Goal: Book appointment/travel/reservation

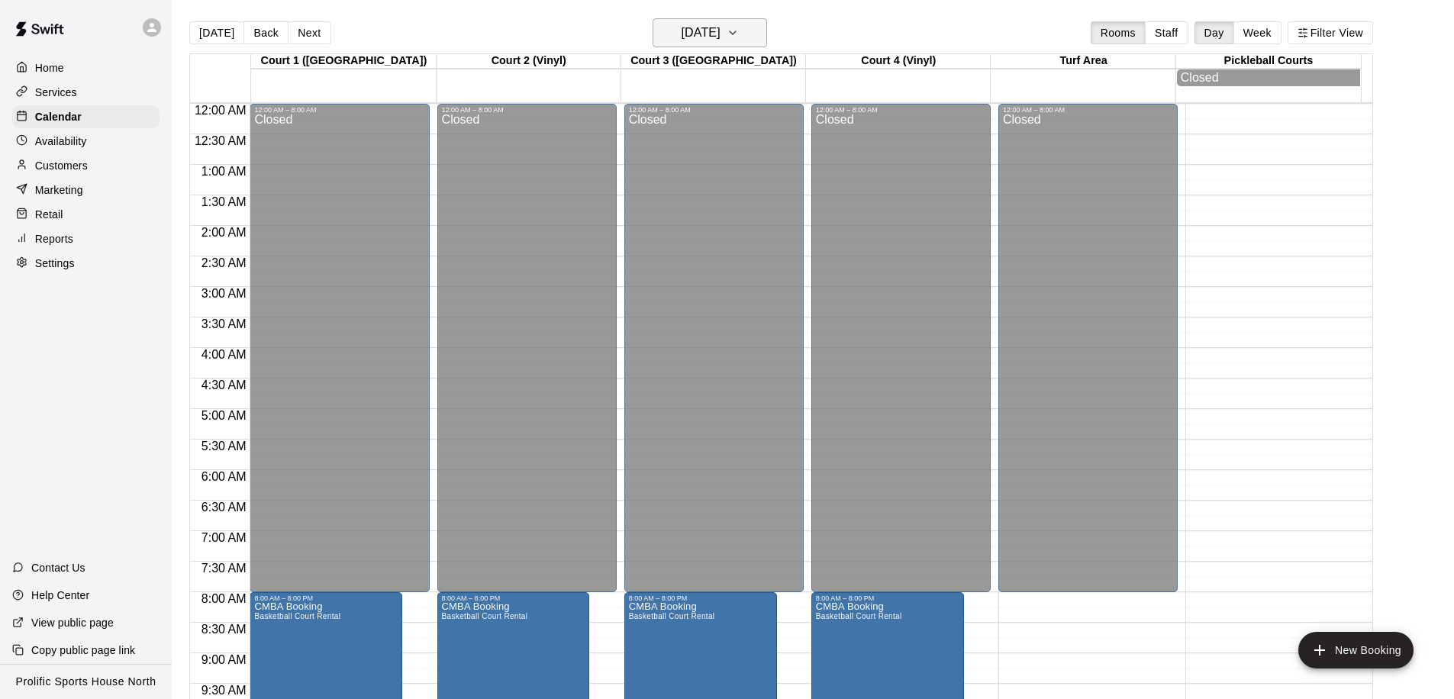
click at [720, 40] on h6 "[DATE]" at bounding box center [701, 32] width 39 height 21
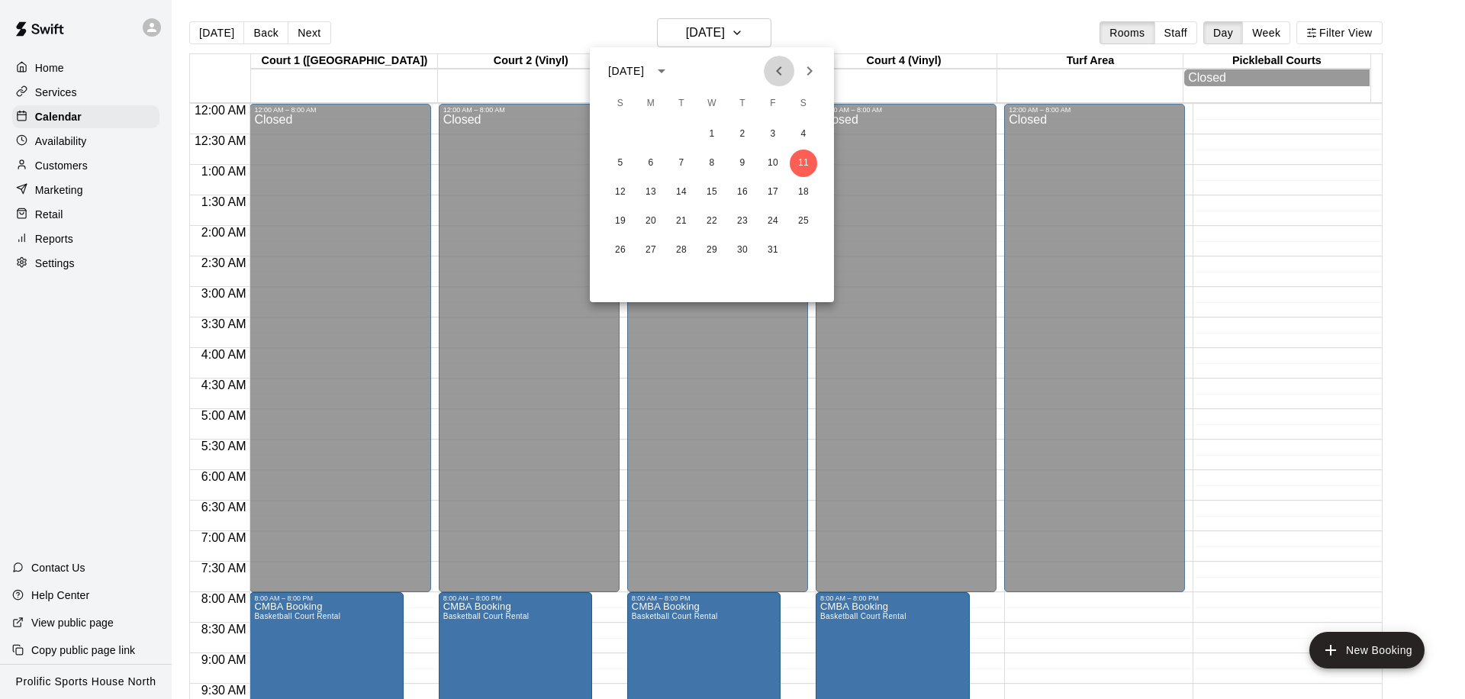
click at [777, 67] on icon "Previous month" at bounding box center [779, 71] width 18 height 18
click at [801, 65] on icon "Next month" at bounding box center [810, 71] width 18 height 18
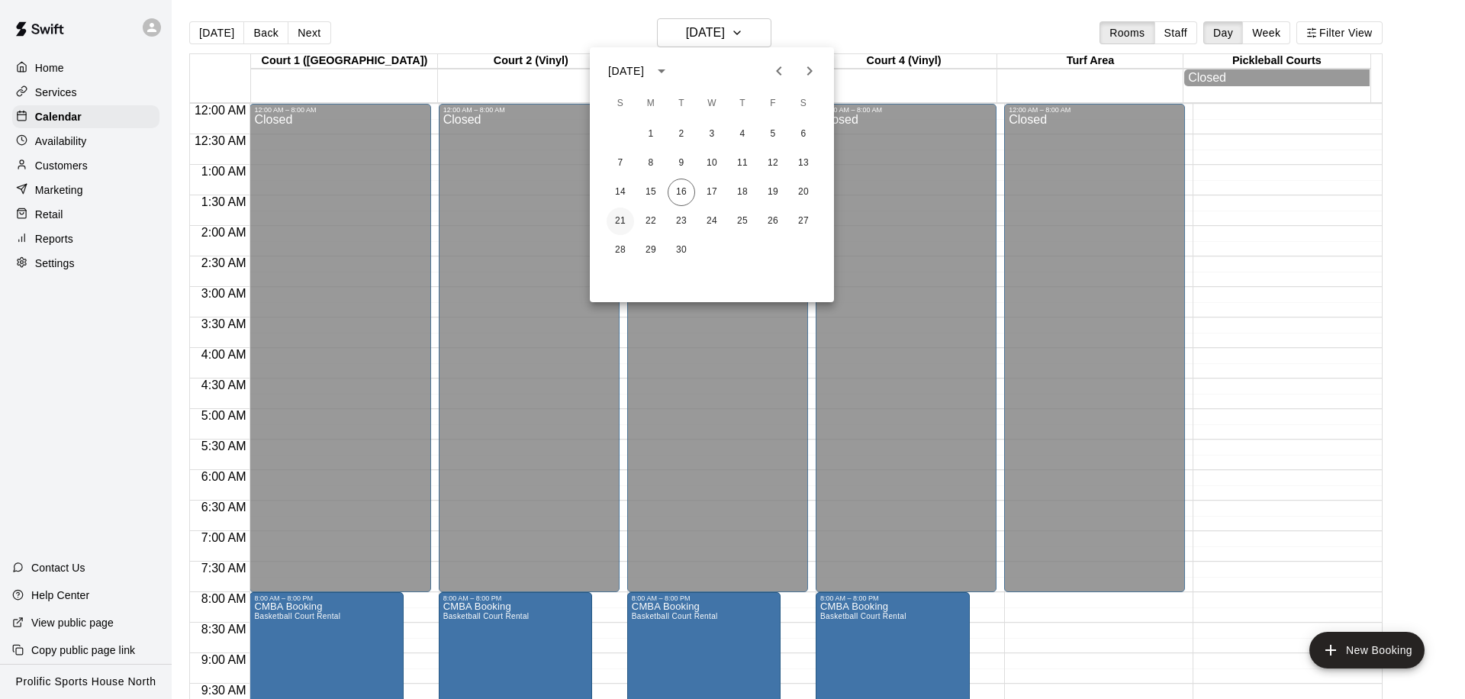
click at [614, 221] on button "21" at bounding box center [620, 221] width 27 height 27
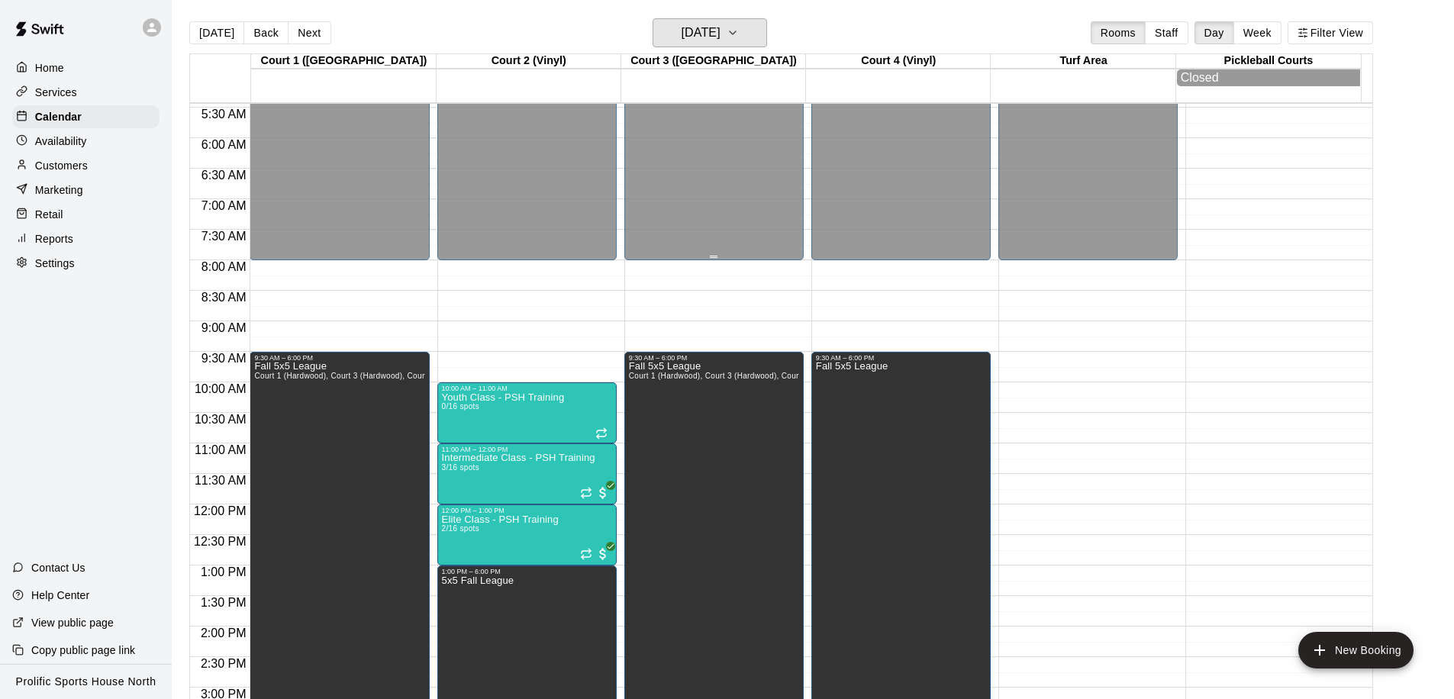
scroll to position [340, 0]
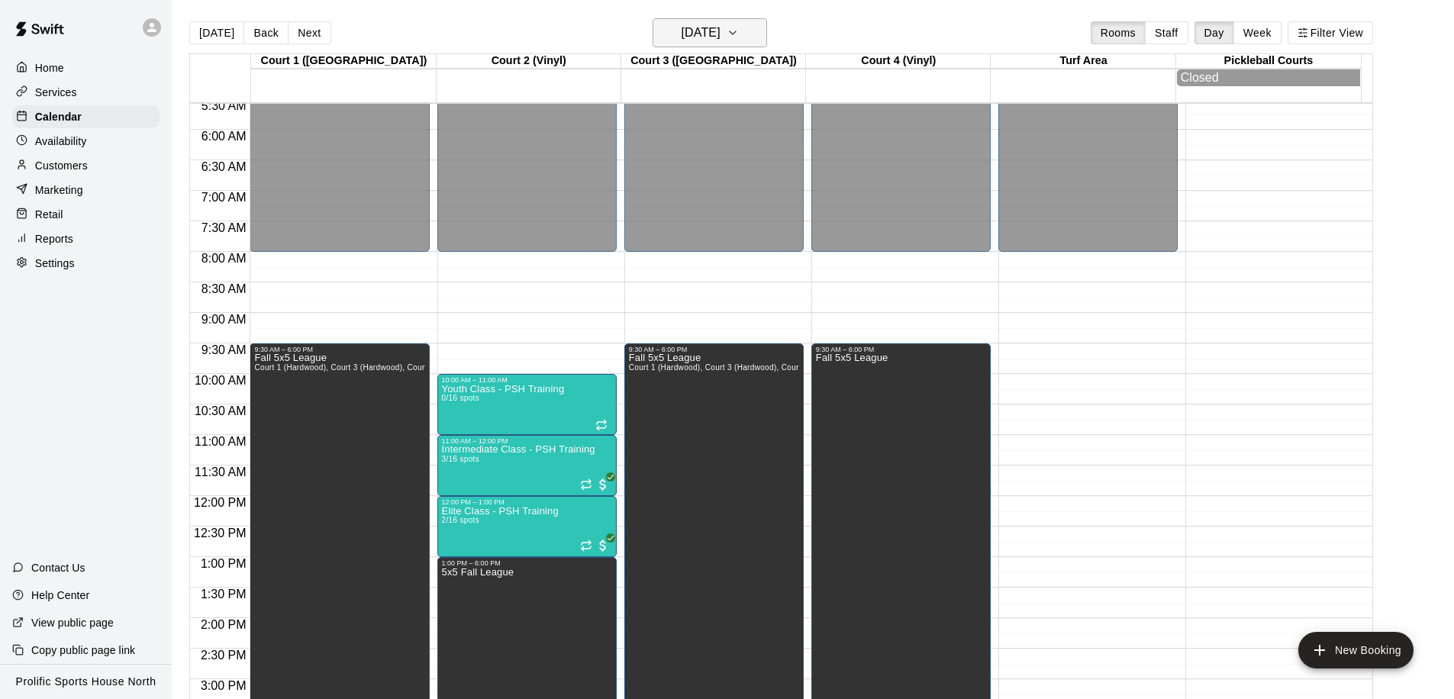
click at [712, 33] on h6 "[DATE]" at bounding box center [701, 32] width 39 height 21
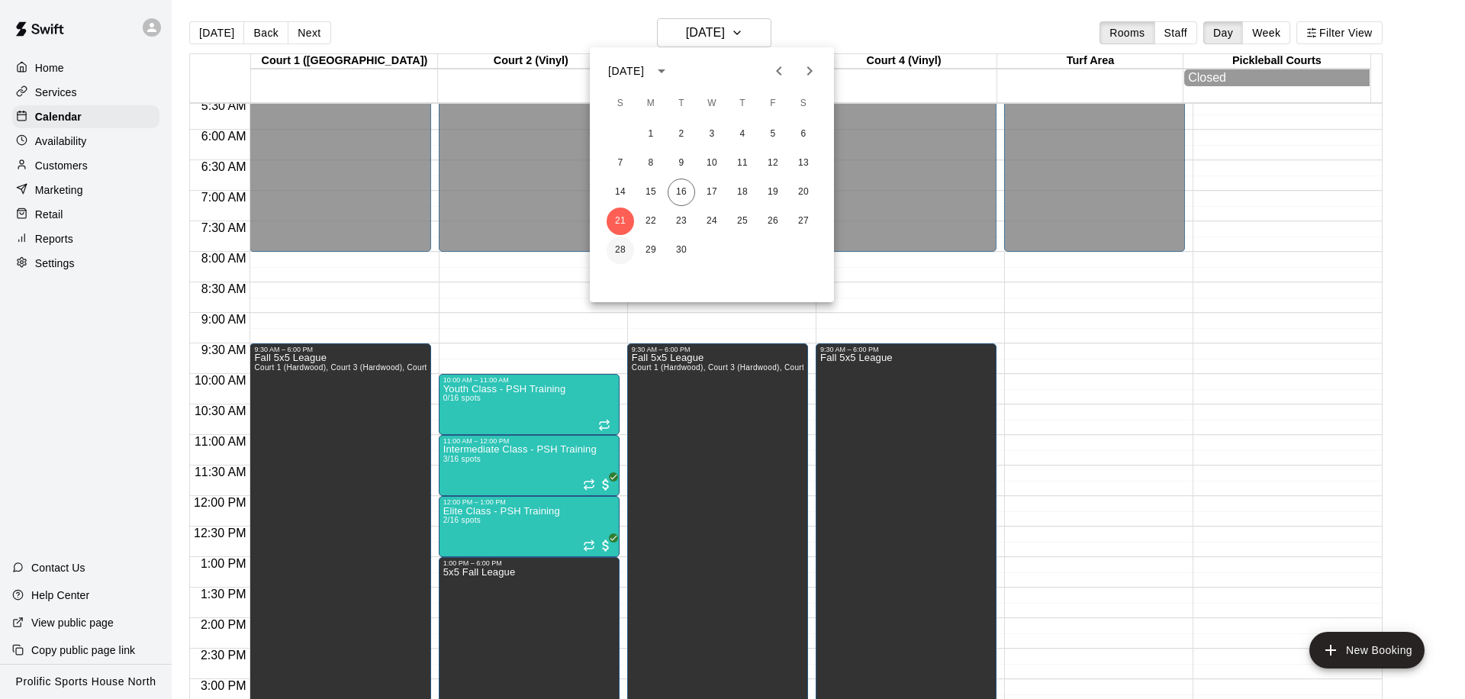
click at [624, 243] on button "28" at bounding box center [620, 250] width 27 height 27
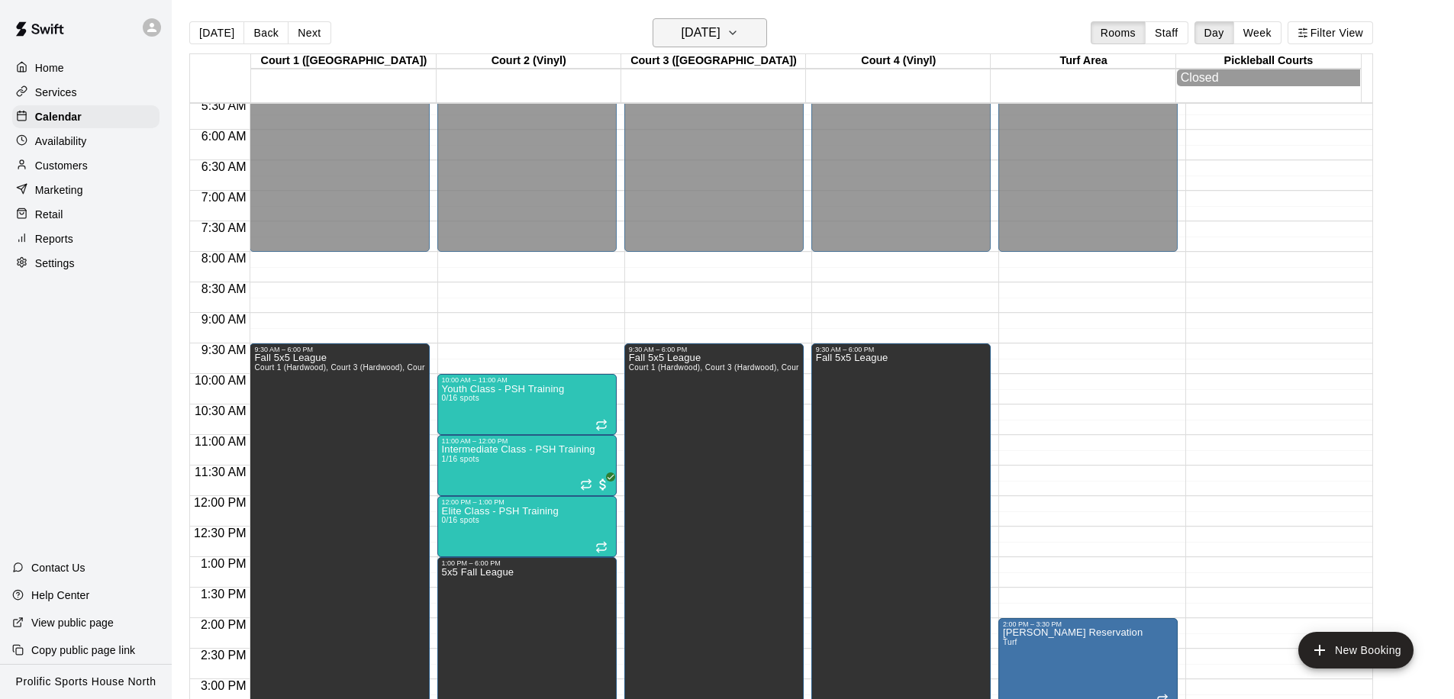
click at [714, 26] on h6 "[DATE]" at bounding box center [701, 32] width 39 height 21
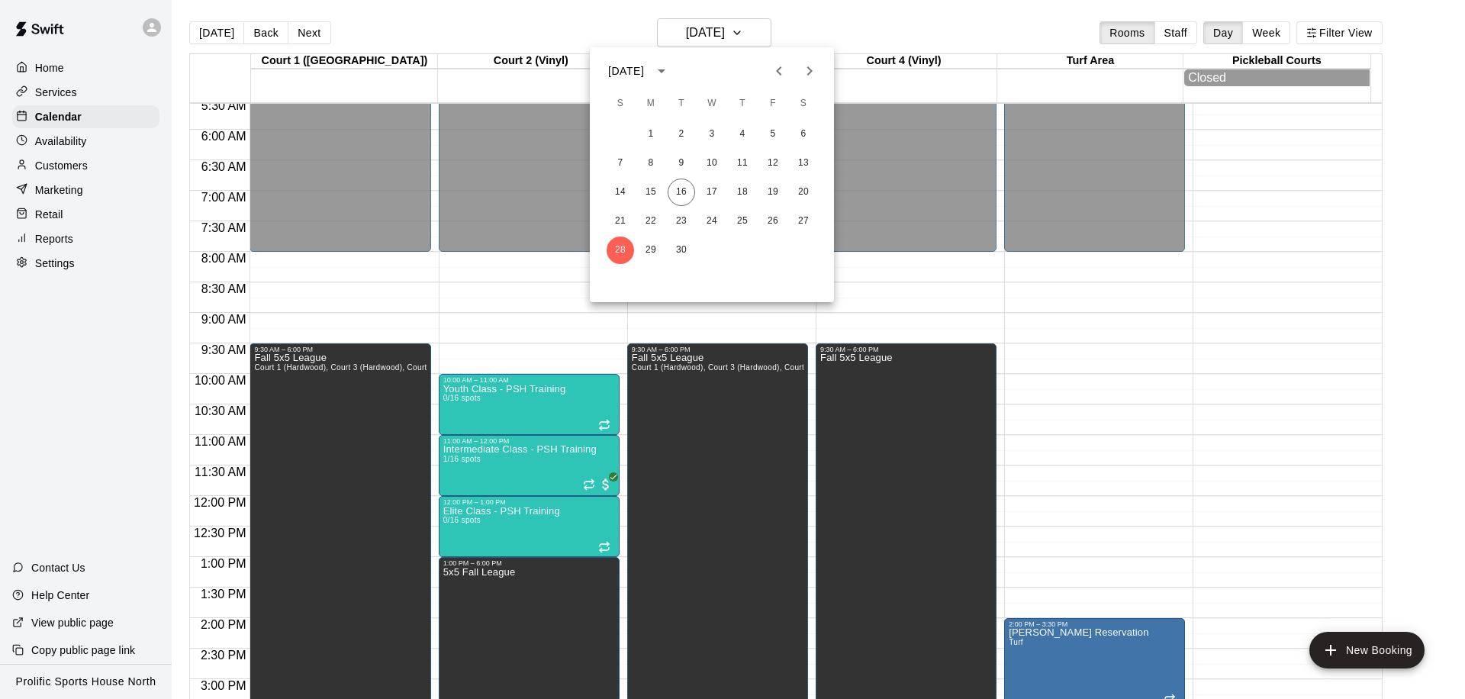
click at [817, 73] on icon "Next month" at bounding box center [810, 71] width 18 height 18
click at [622, 161] on button "5" at bounding box center [620, 163] width 27 height 27
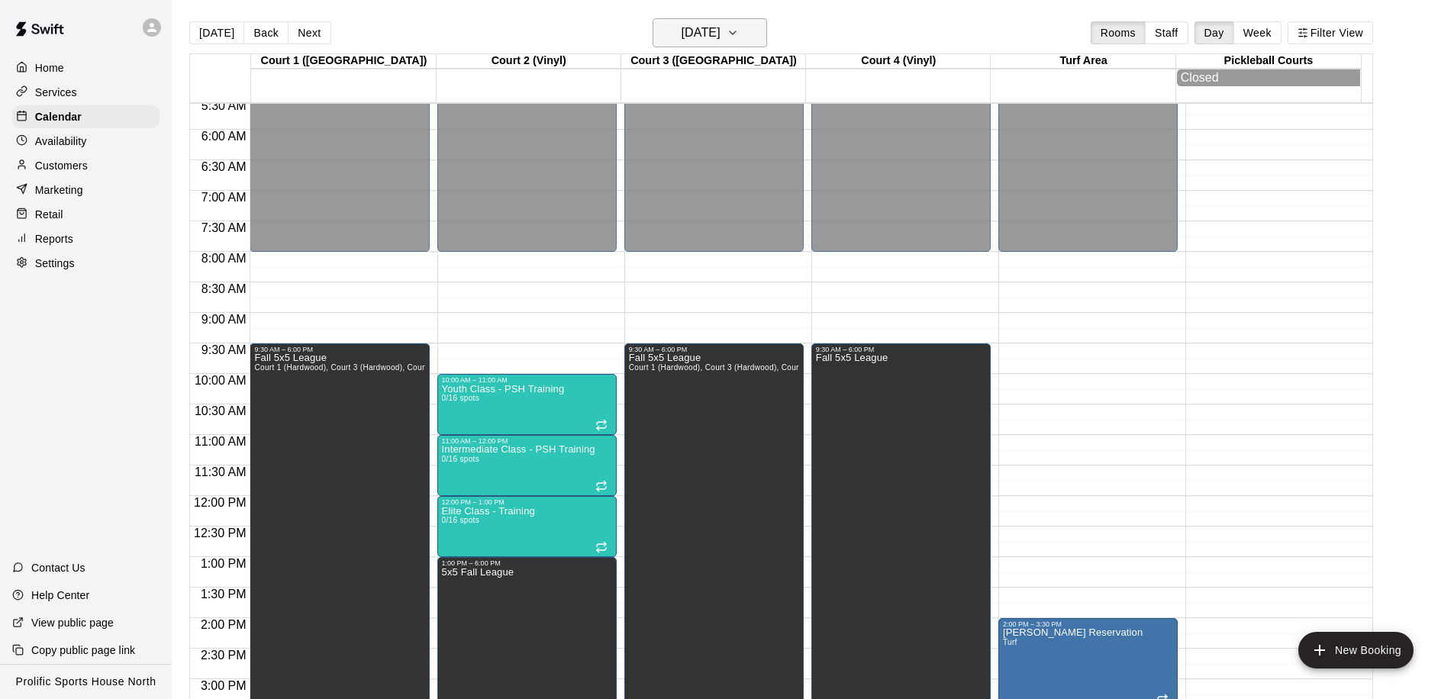
click at [719, 40] on h6 "[DATE]" at bounding box center [701, 32] width 39 height 21
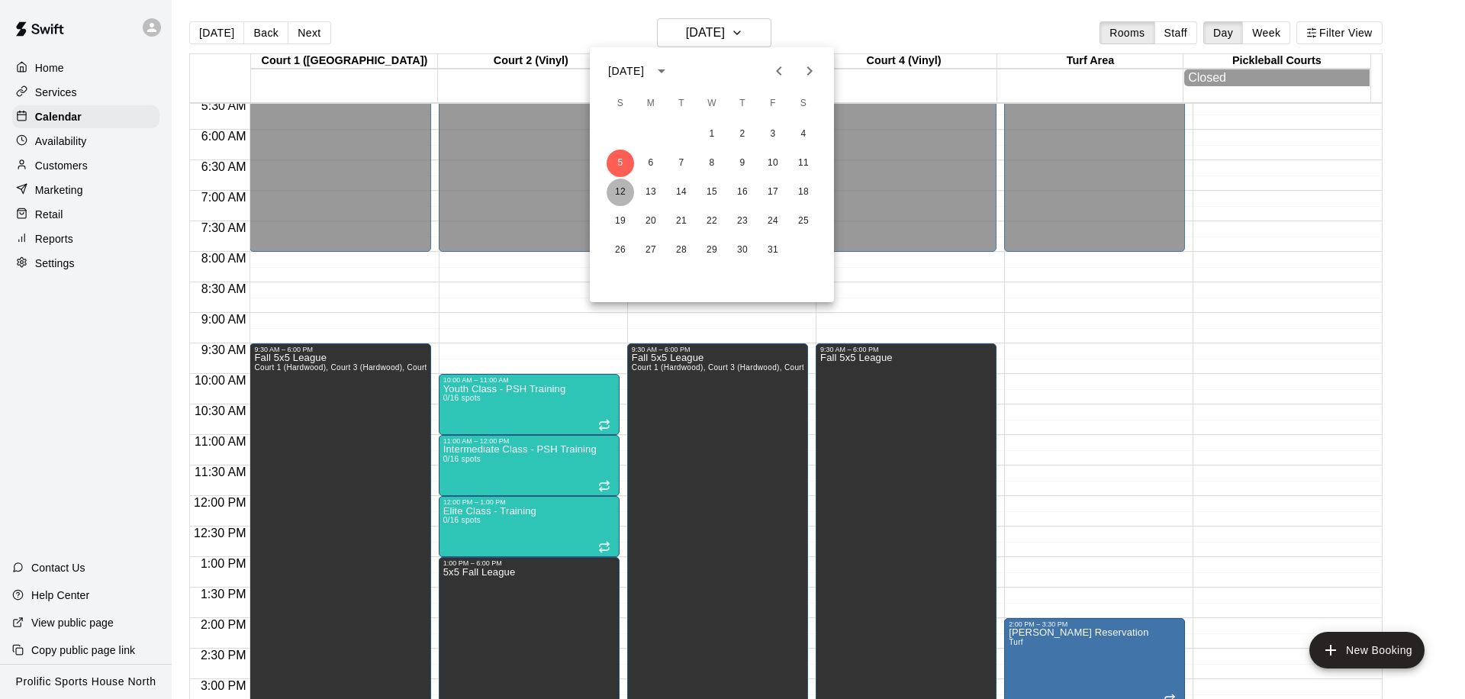
click at [625, 196] on button "12" at bounding box center [620, 192] width 27 height 27
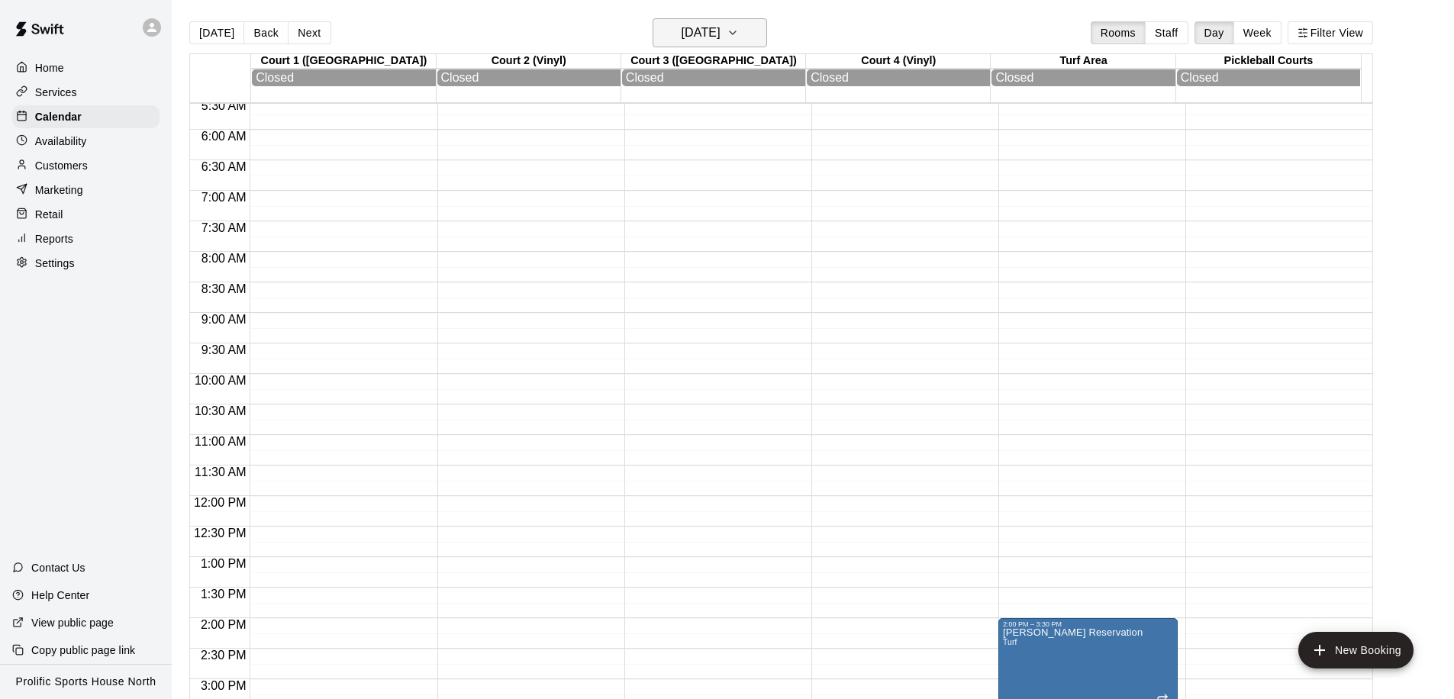
click at [699, 37] on h6 "[DATE]" at bounding box center [701, 32] width 39 height 21
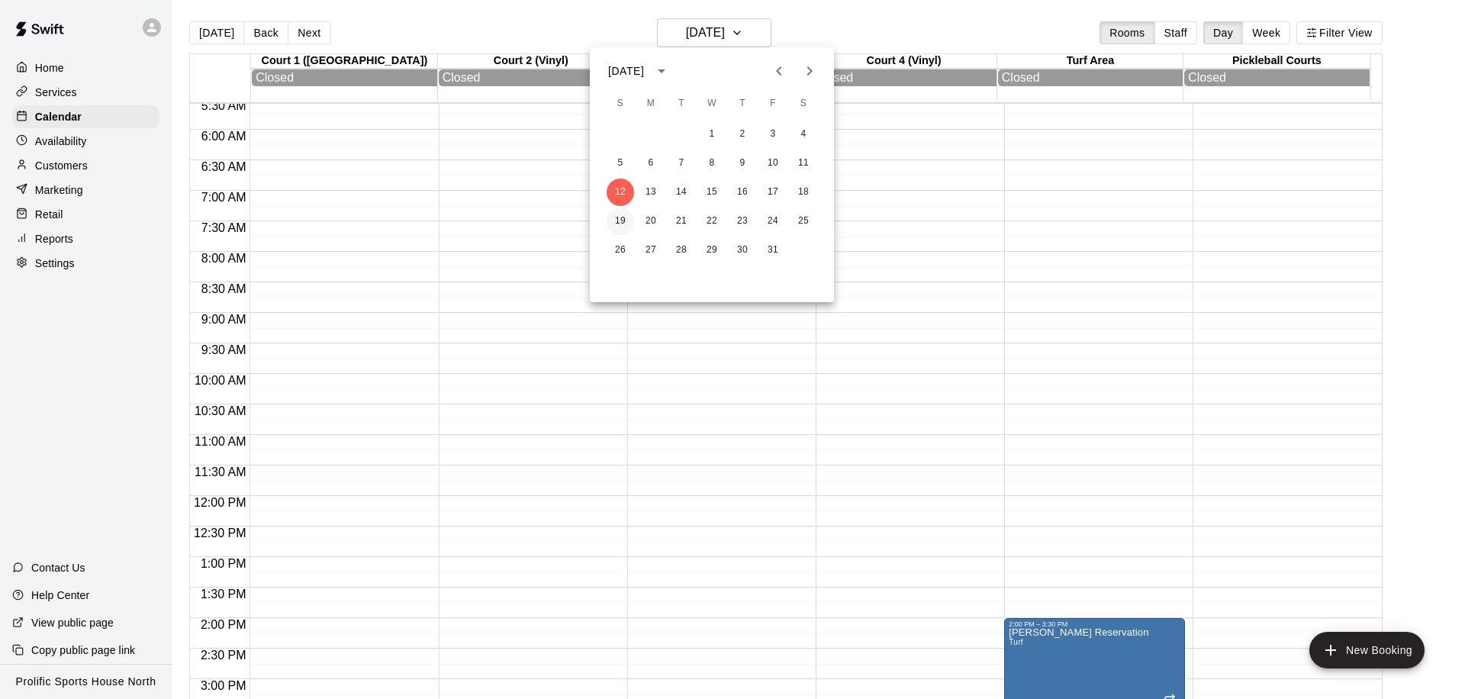
click at [627, 221] on button "19" at bounding box center [620, 221] width 27 height 27
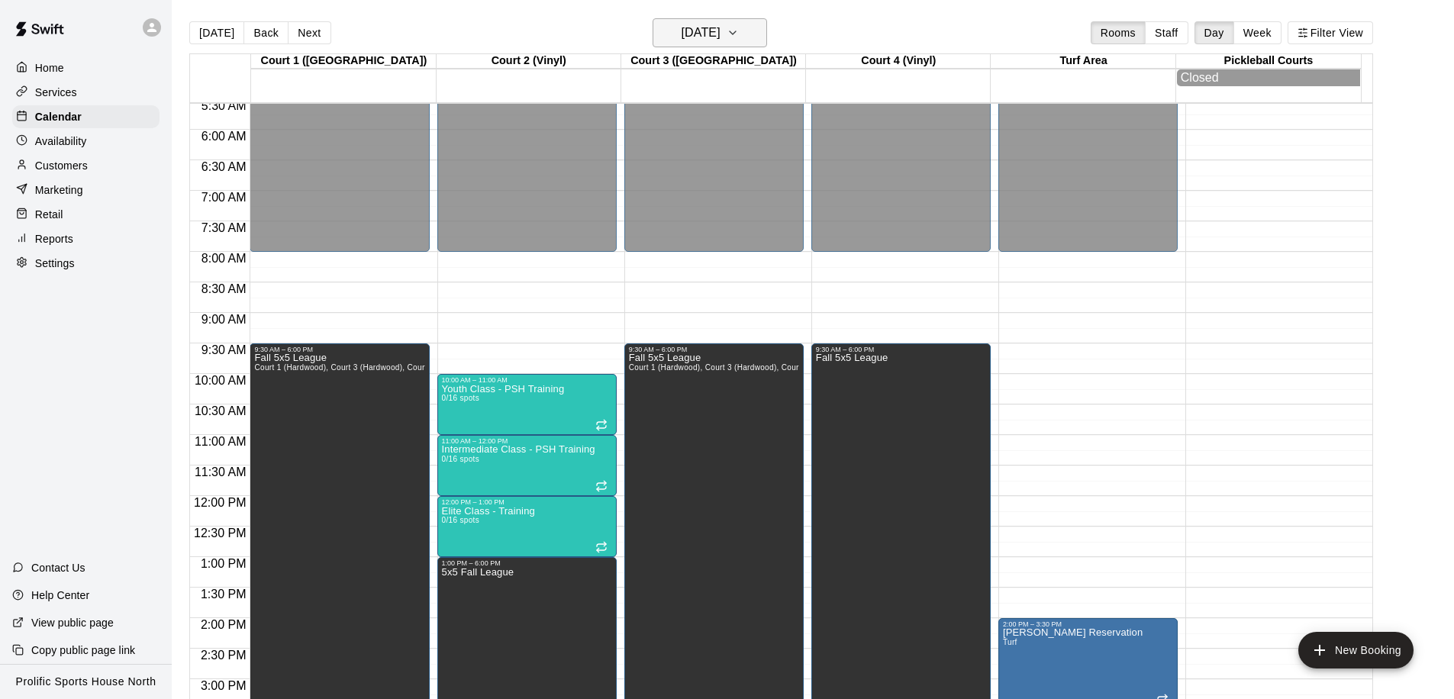
click at [705, 32] on h6 "[DATE]" at bounding box center [701, 32] width 39 height 21
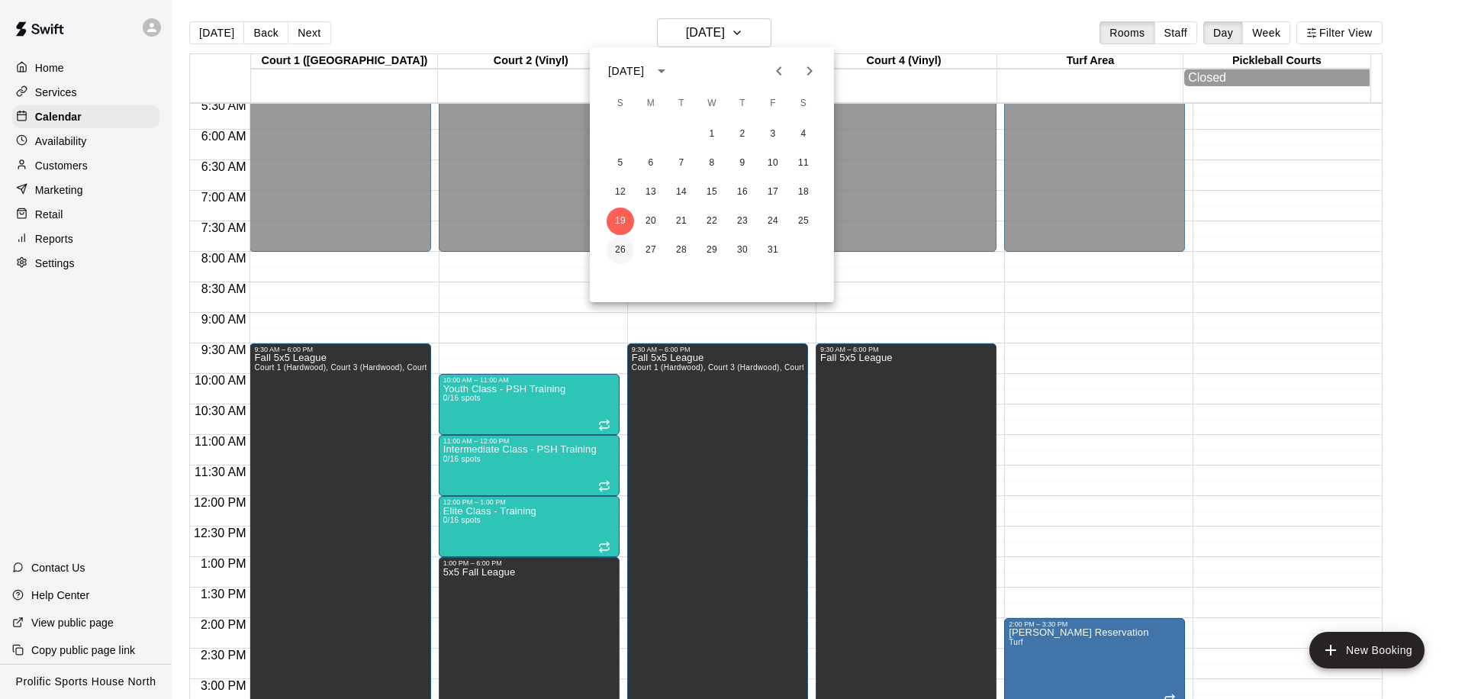
click at [624, 243] on button "26" at bounding box center [620, 250] width 27 height 27
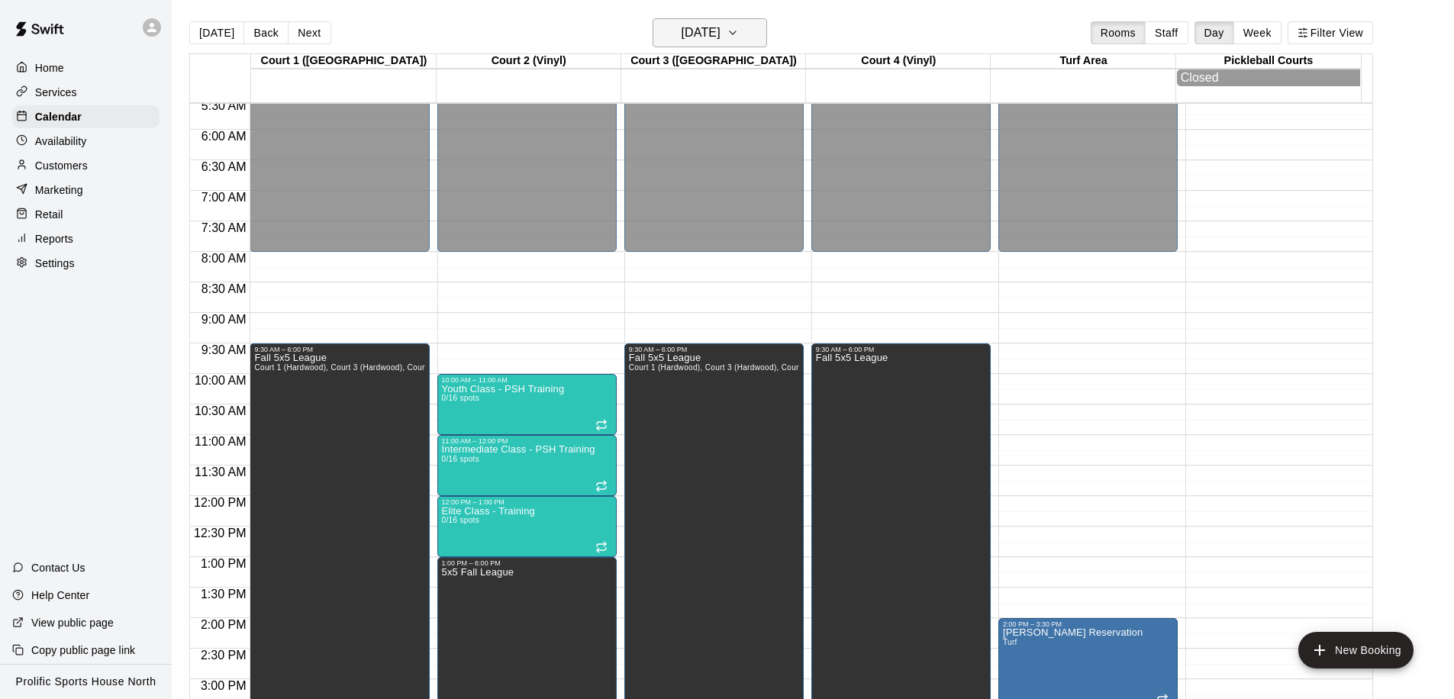
click at [720, 38] on h6 "[DATE]" at bounding box center [701, 32] width 39 height 21
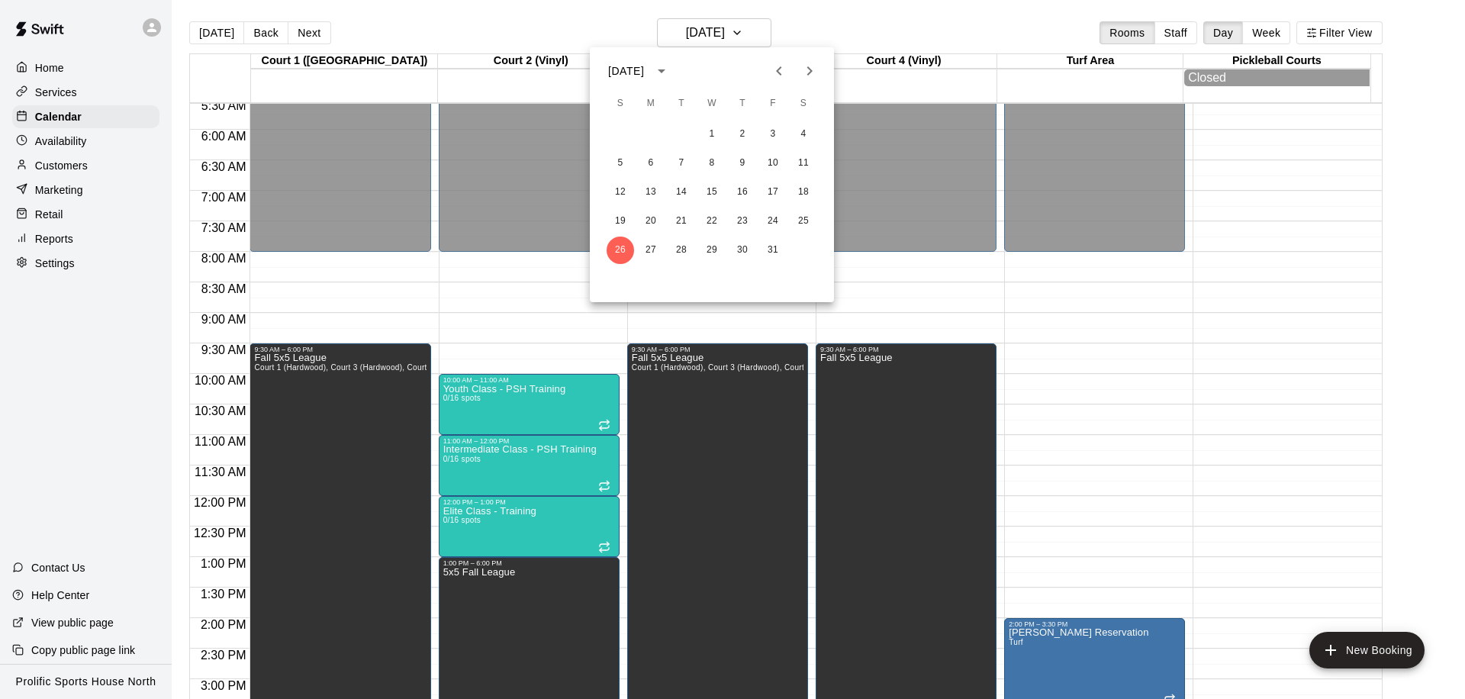
click at [811, 82] on button "Next month" at bounding box center [810, 71] width 31 height 31
click at [619, 160] on button "2" at bounding box center [620, 163] width 27 height 27
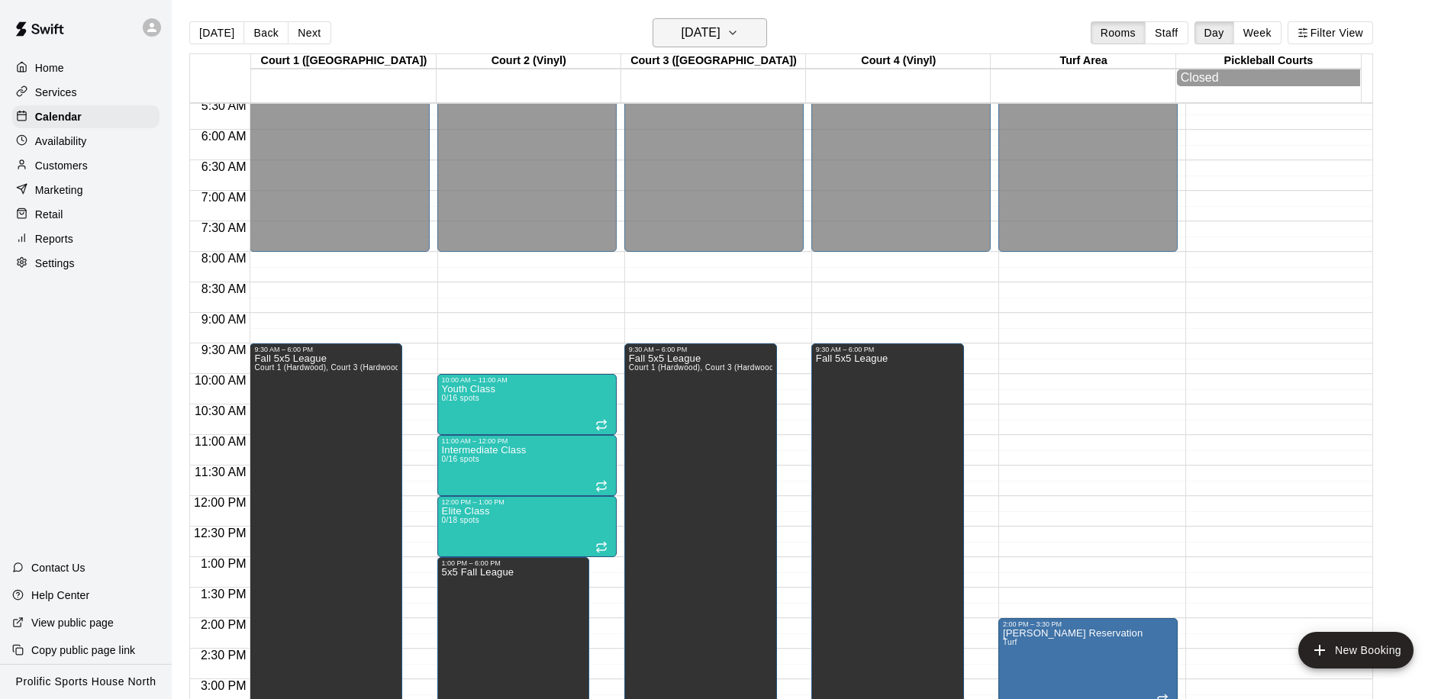
click at [720, 37] on h6 "[DATE]" at bounding box center [701, 32] width 39 height 21
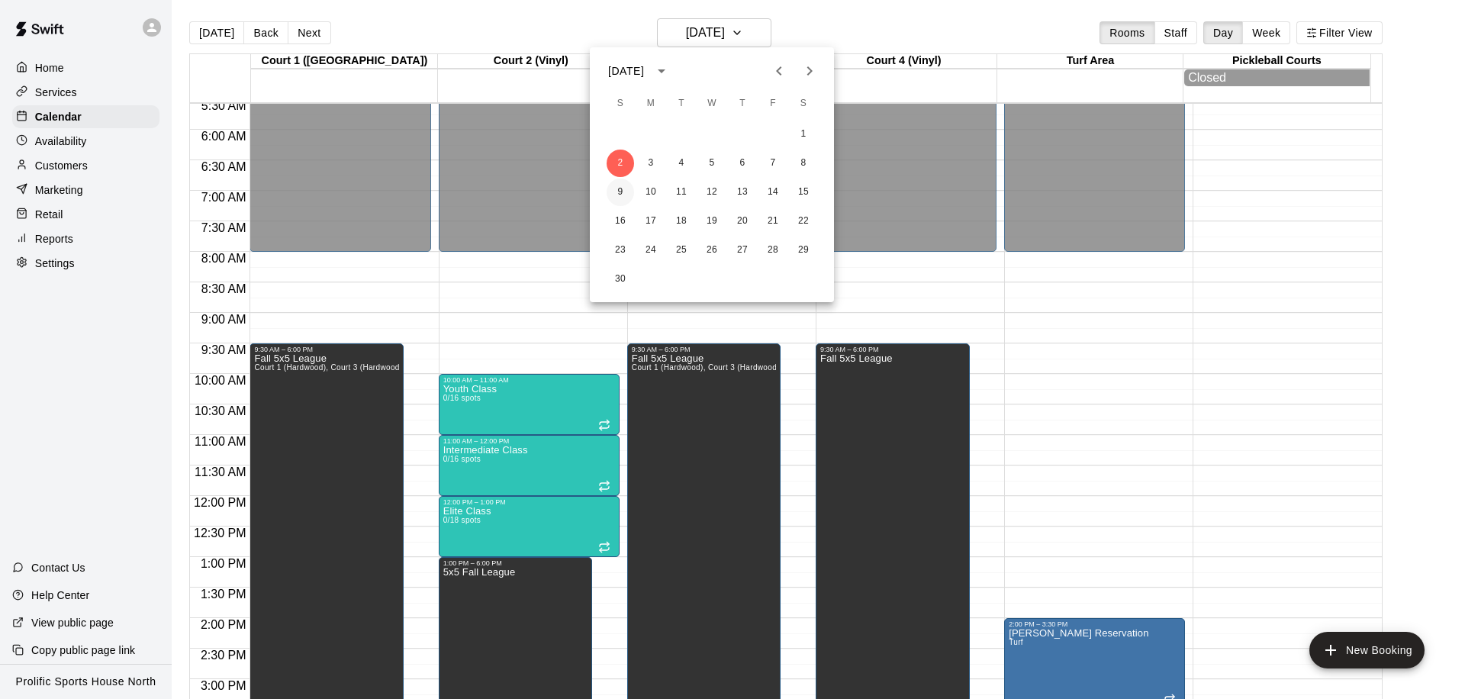
click at [621, 189] on button "9" at bounding box center [620, 192] width 27 height 27
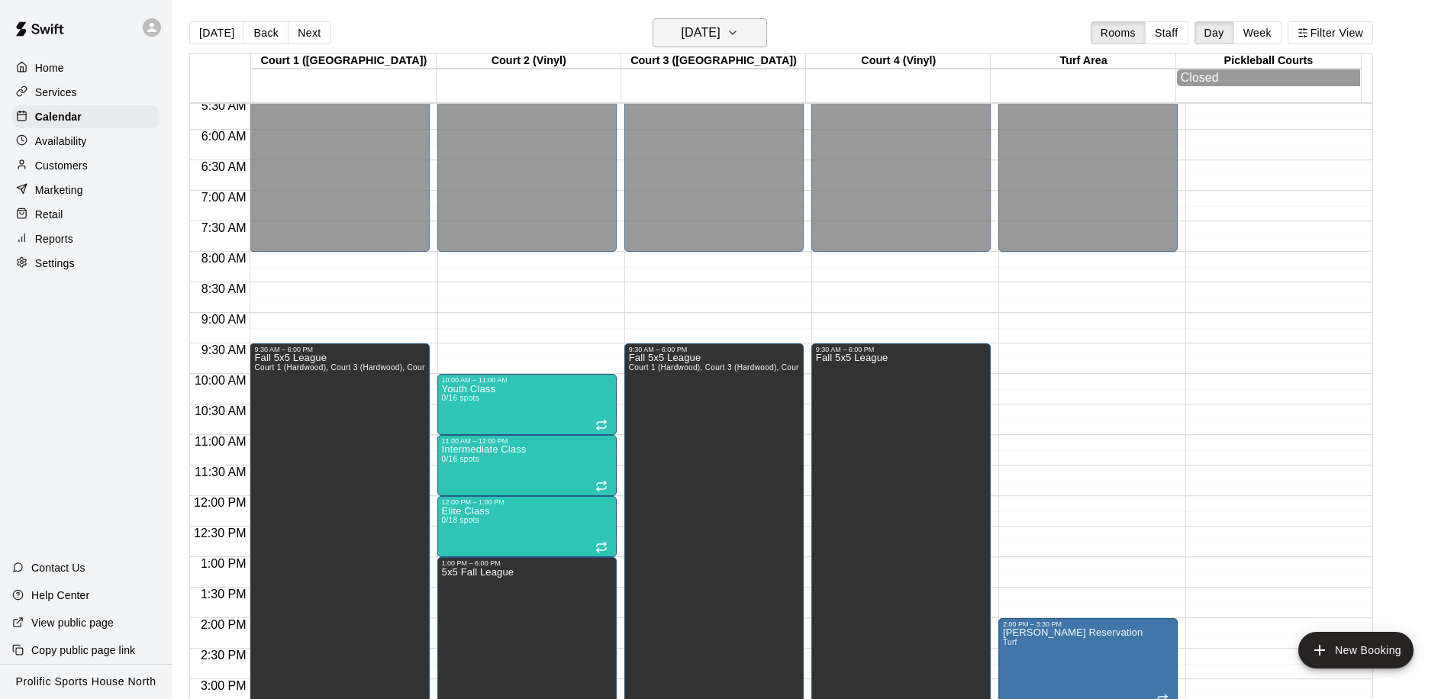
click at [707, 40] on h6 "[DATE]" at bounding box center [701, 32] width 39 height 21
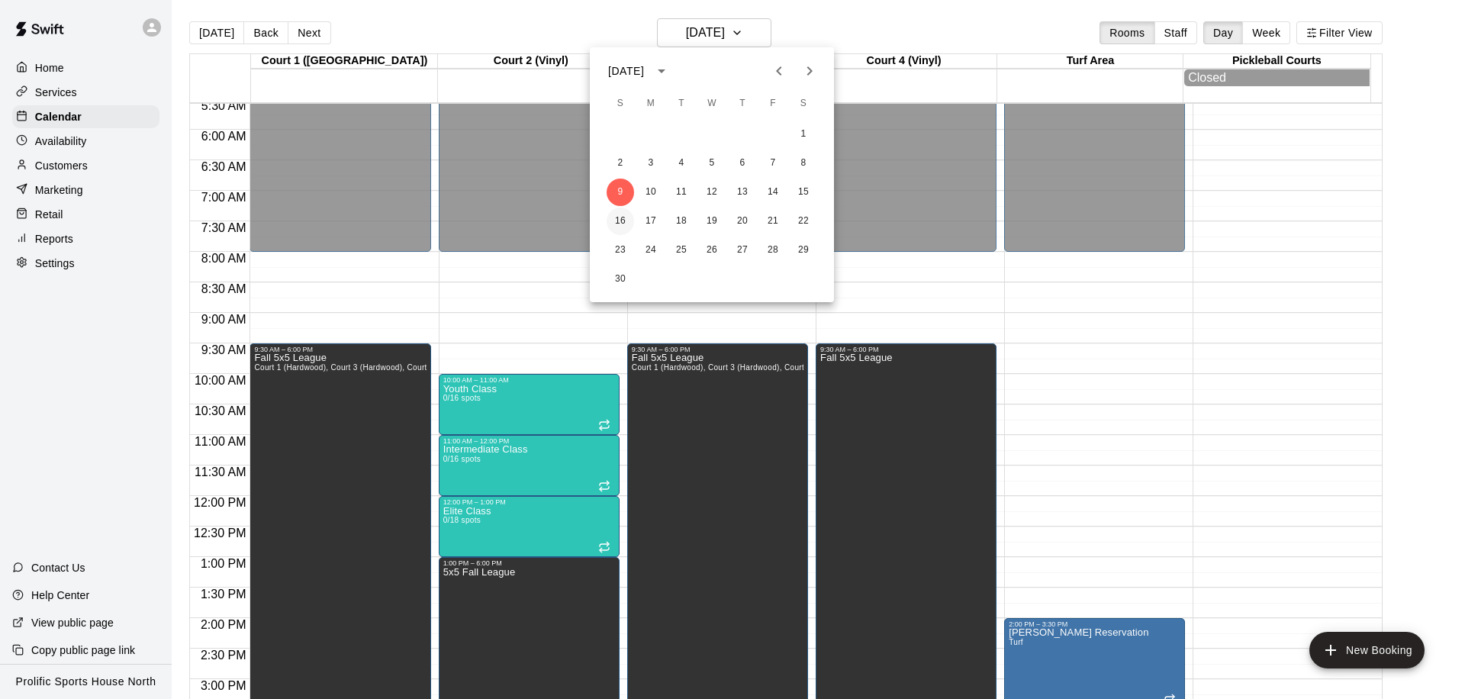
click at [617, 211] on button "16" at bounding box center [620, 221] width 27 height 27
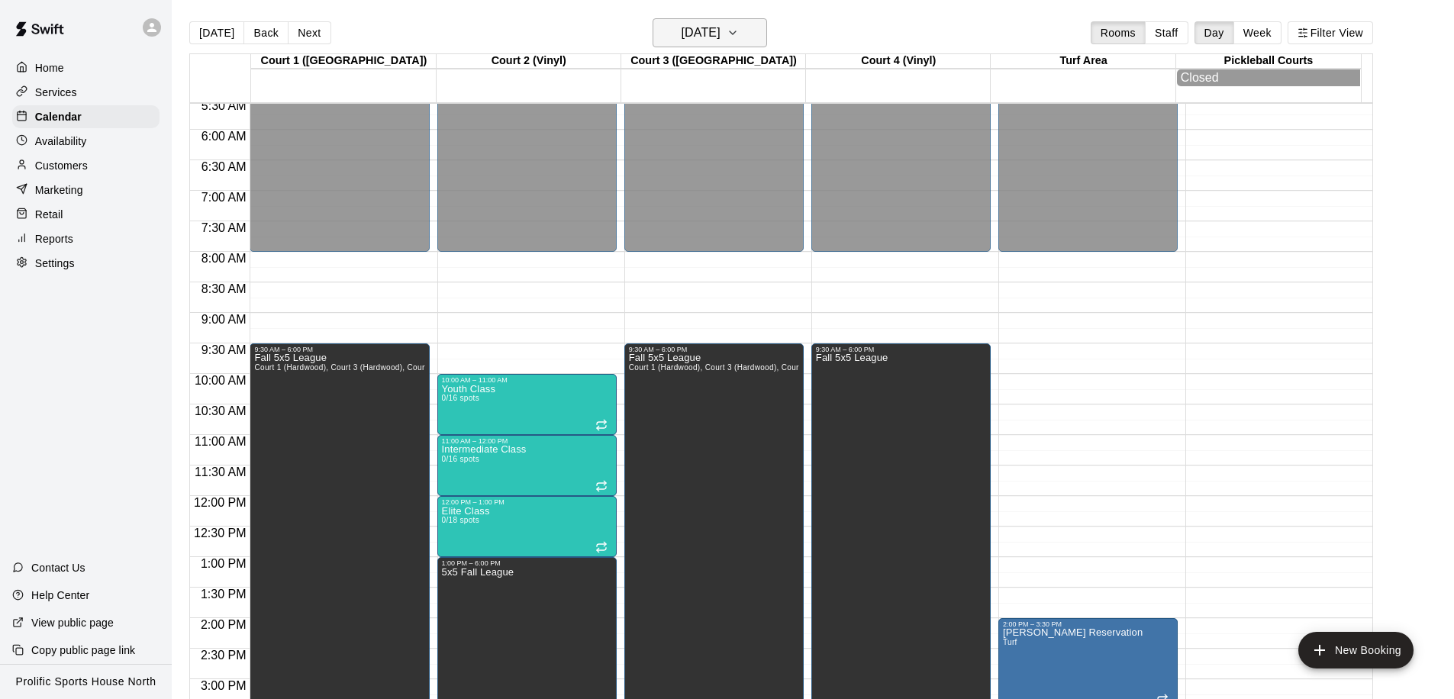
click at [711, 39] on h6 "[DATE]" at bounding box center [701, 32] width 39 height 21
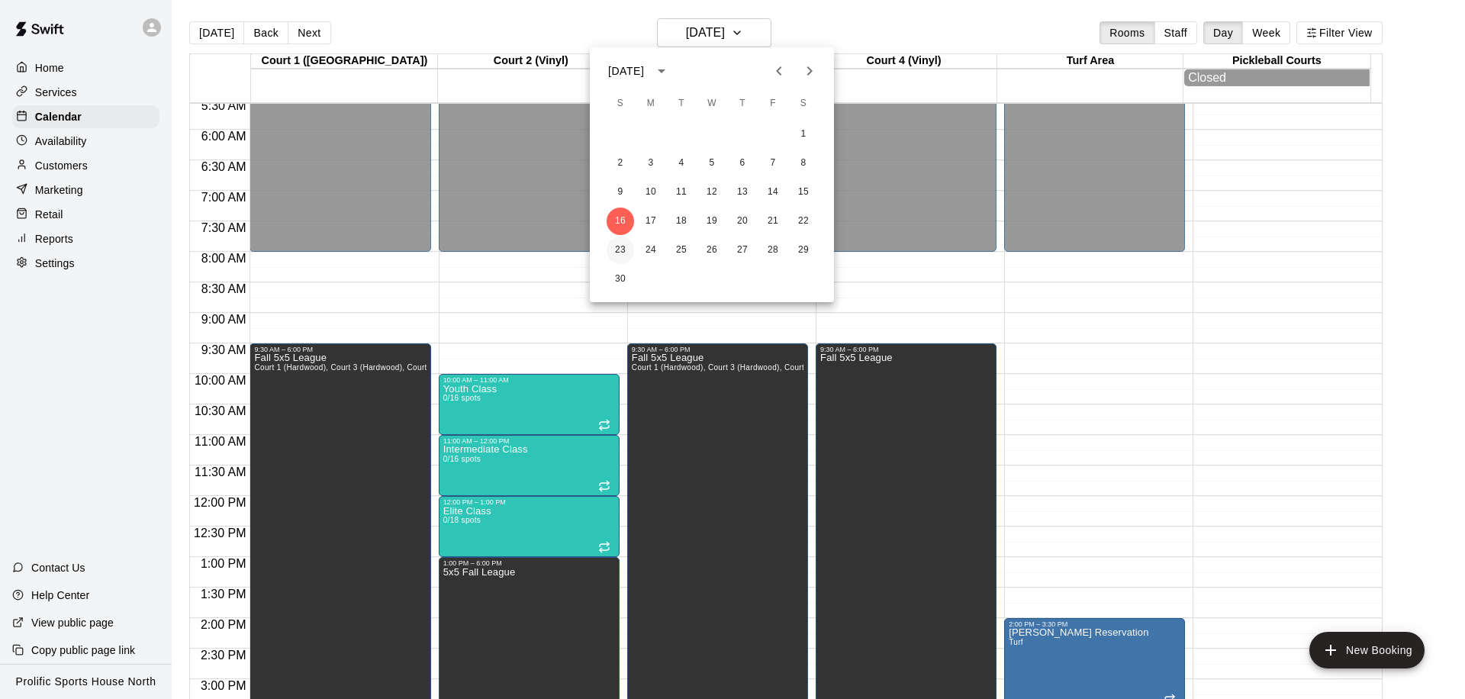
click at [628, 255] on button "23" at bounding box center [620, 250] width 27 height 27
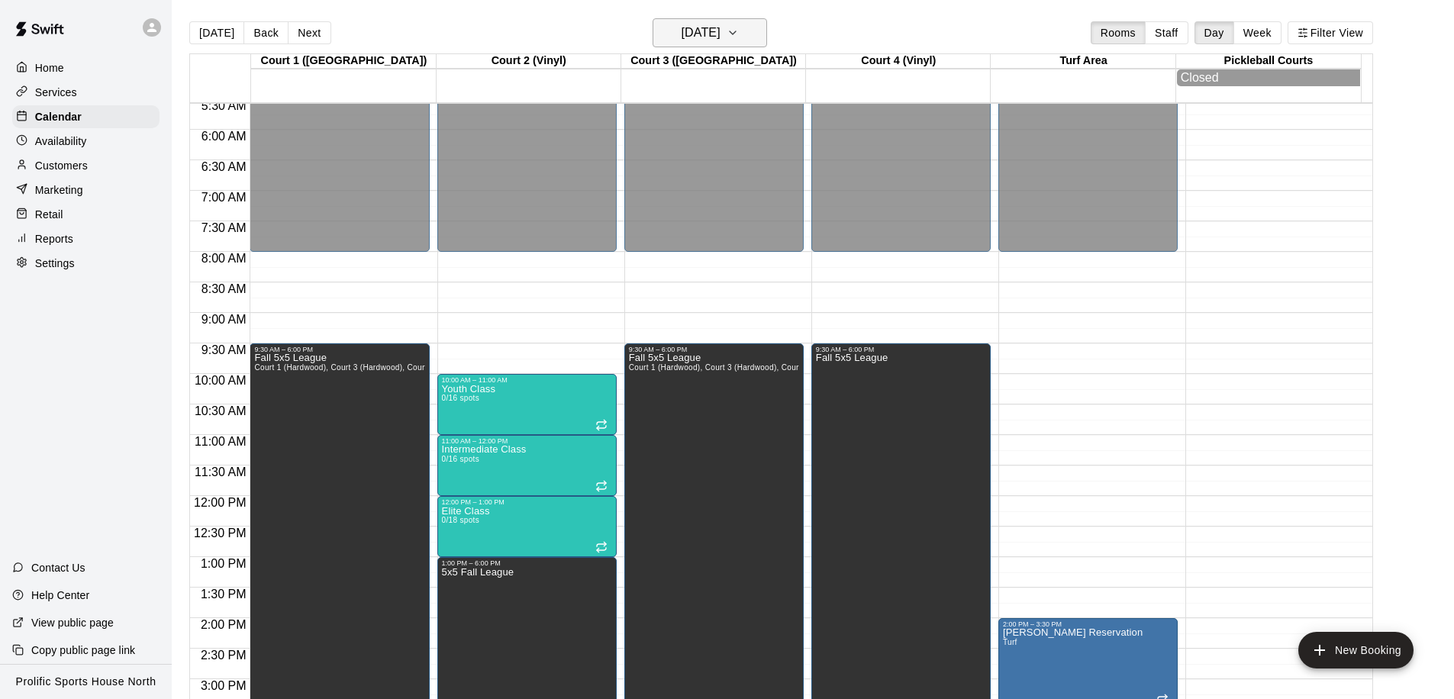
click at [714, 39] on h6 "[DATE]" at bounding box center [701, 32] width 39 height 21
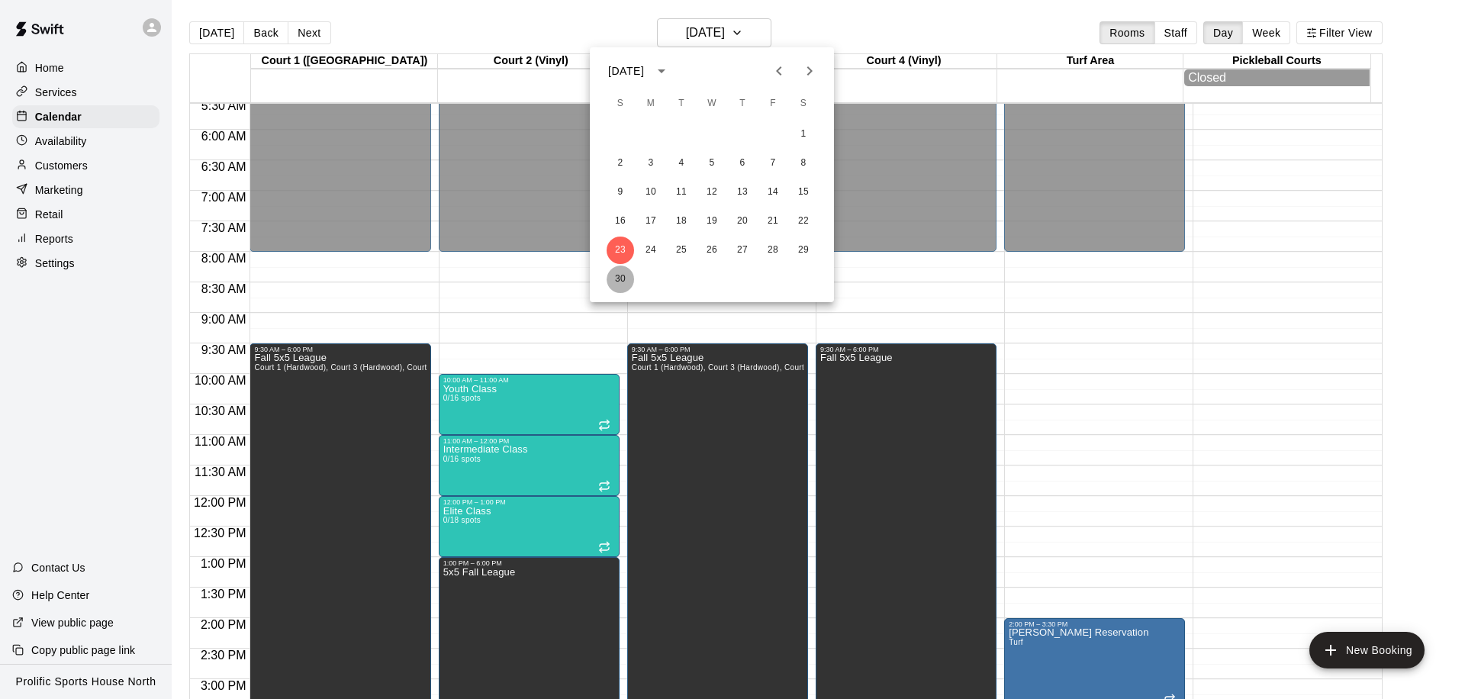
click at [614, 274] on button "30" at bounding box center [620, 279] width 27 height 27
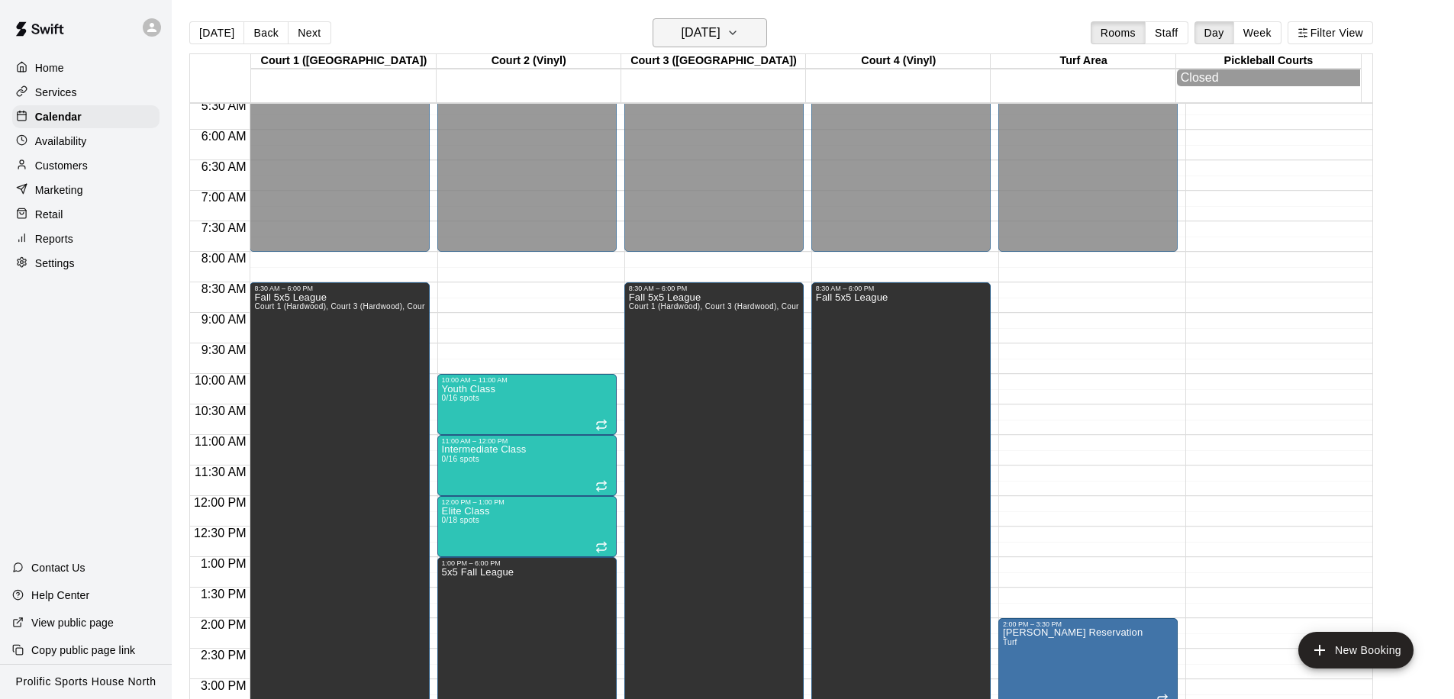
click at [683, 37] on h6 "[DATE]" at bounding box center [701, 32] width 39 height 21
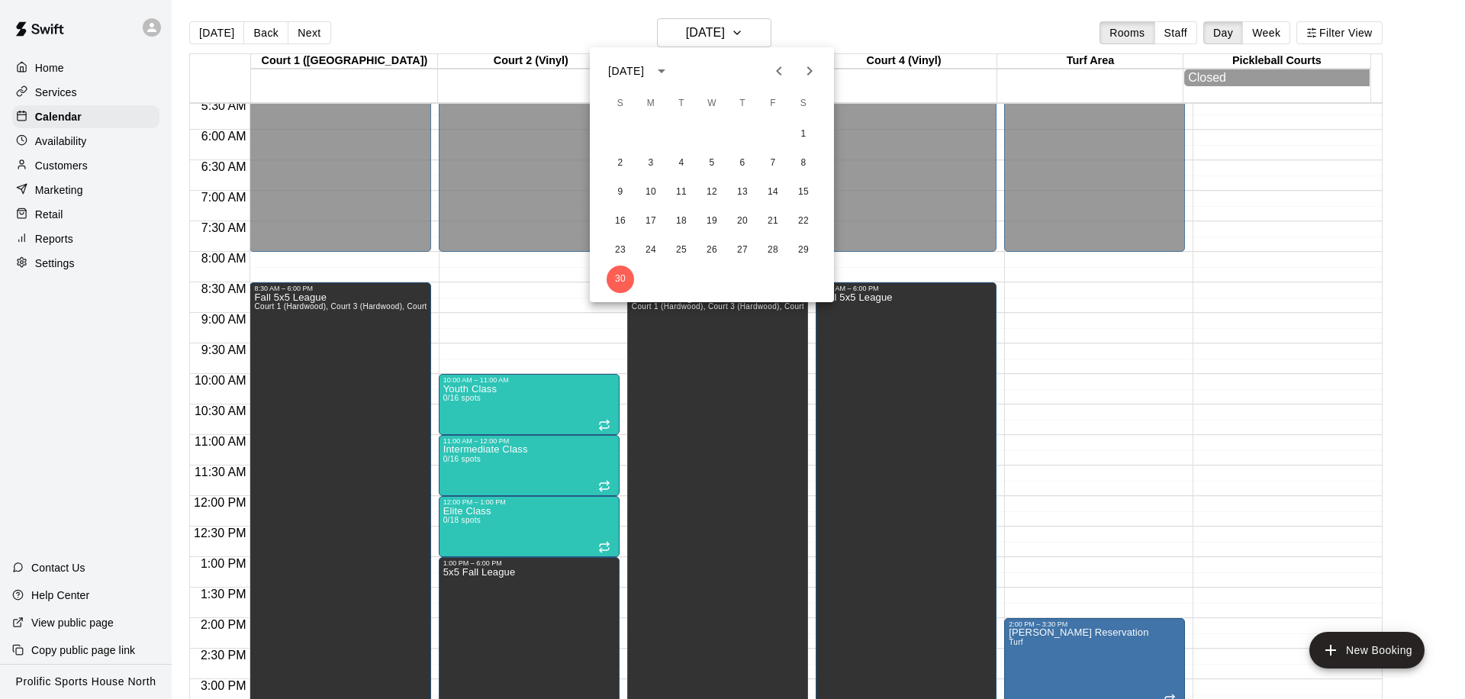
click at [805, 79] on icon "Next month" at bounding box center [810, 71] width 18 height 18
click at [625, 166] on button "7" at bounding box center [620, 163] width 27 height 27
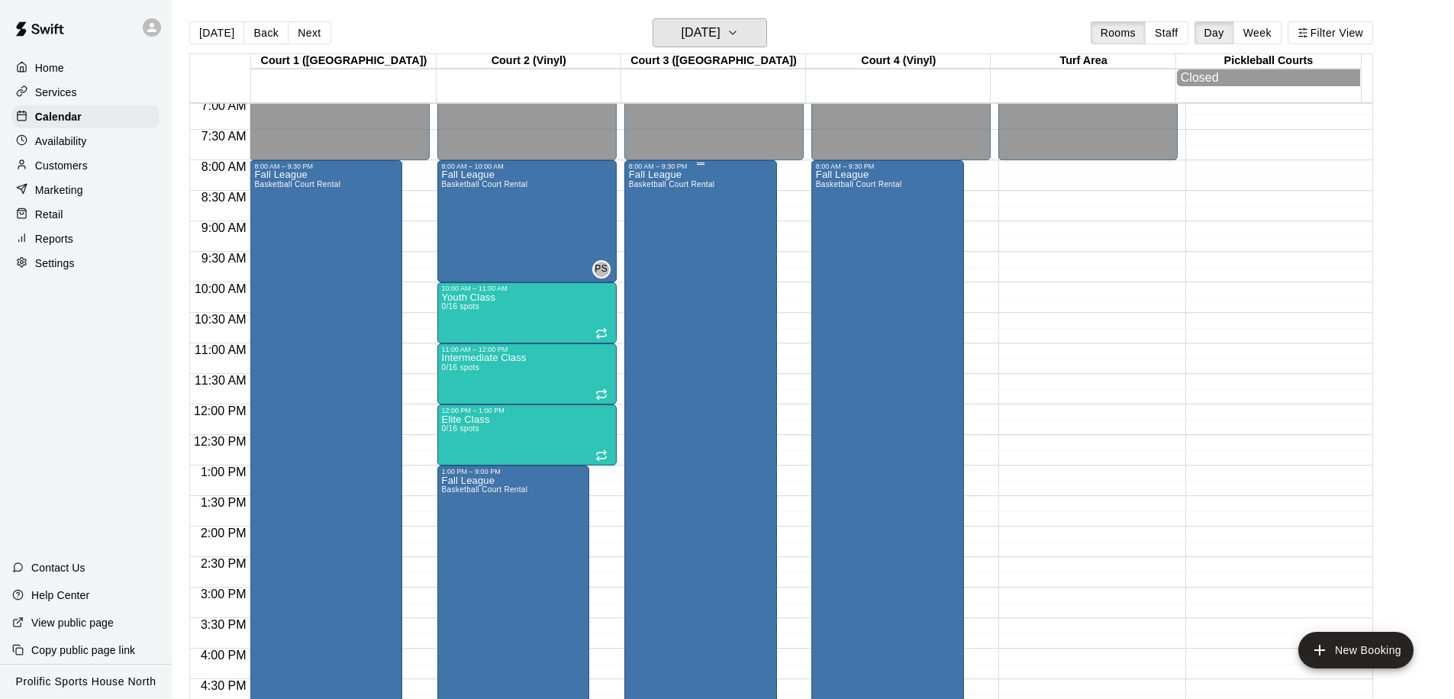
scroll to position [424, 0]
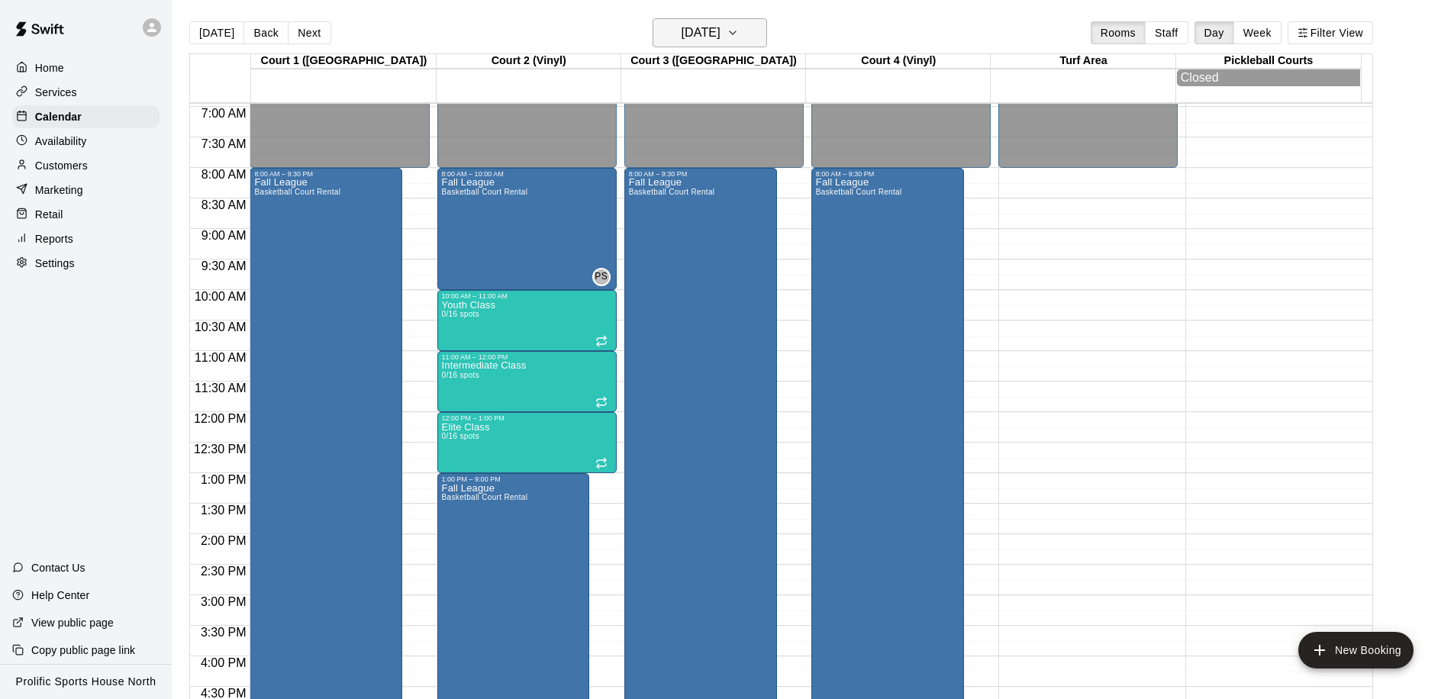
click at [696, 40] on h6 "[DATE]" at bounding box center [701, 32] width 39 height 21
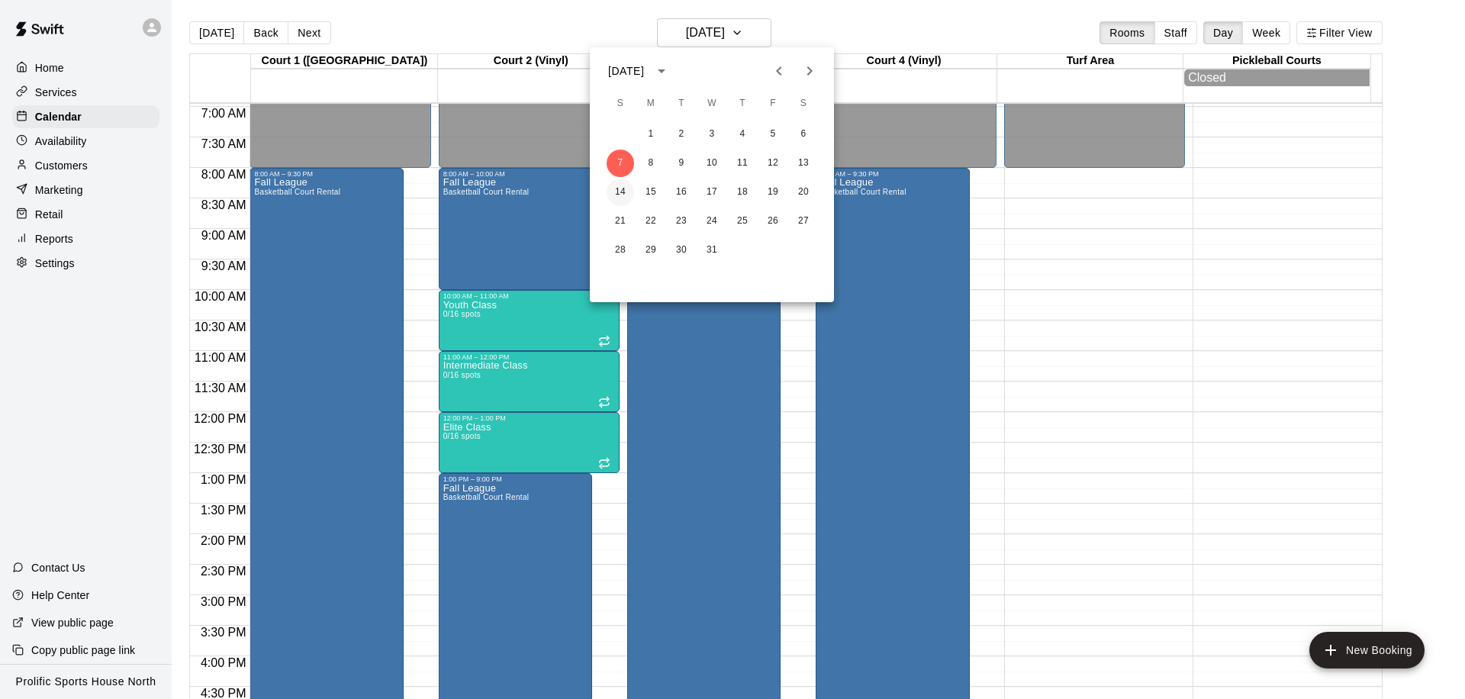
click at [615, 191] on button "14" at bounding box center [620, 192] width 27 height 27
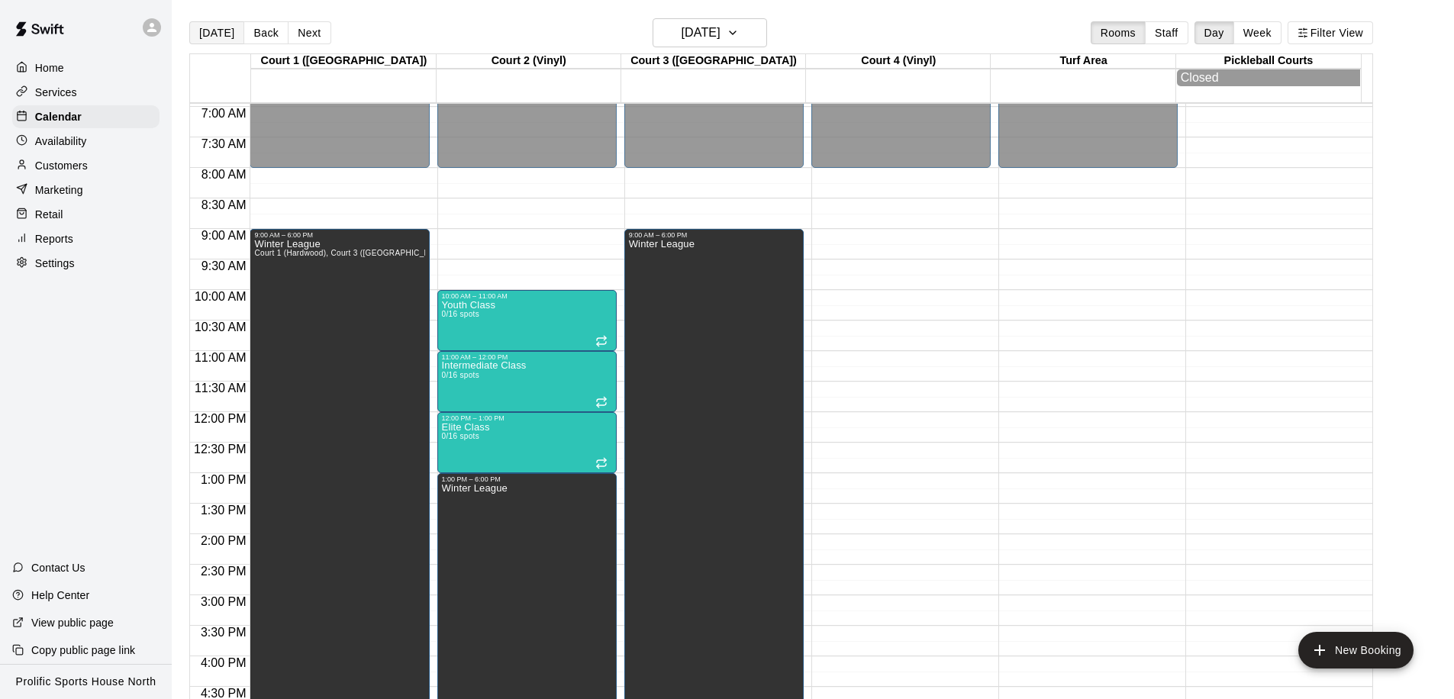
click at [201, 30] on button "[DATE]" at bounding box center [216, 32] width 55 height 23
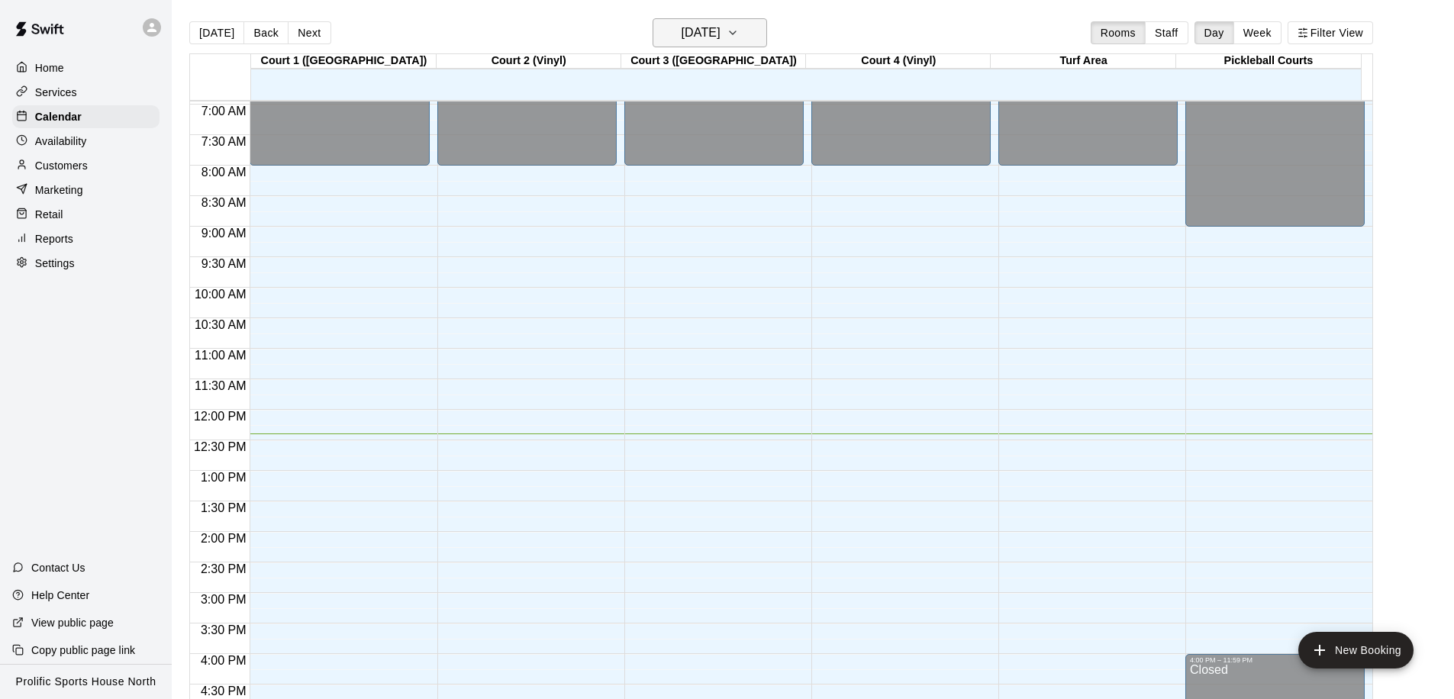
click at [717, 40] on h6 "[DATE]" at bounding box center [701, 32] width 39 height 21
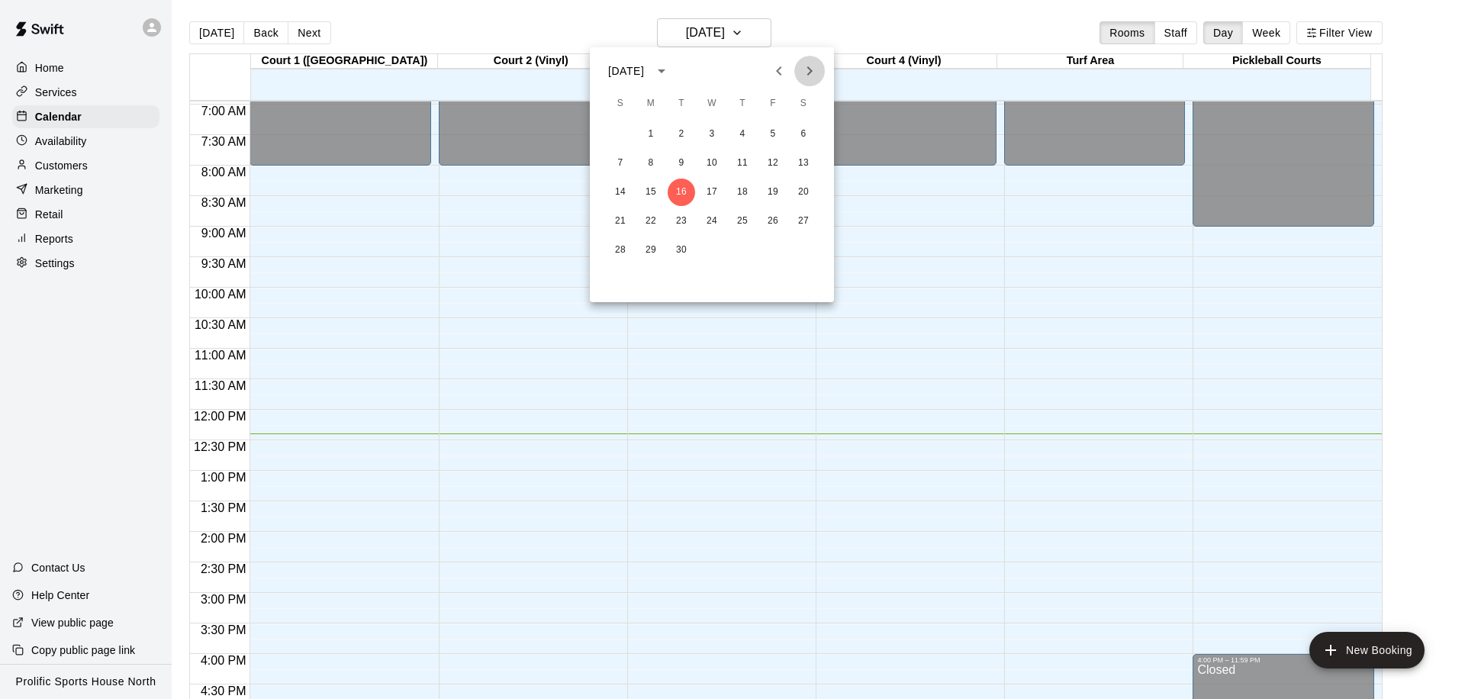
click at [801, 73] on icon "Next month" at bounding box center [810, 71] width 18 height 18
click at [761, 219] on button "26" at bounding box center [772, 221] width 27 height 27
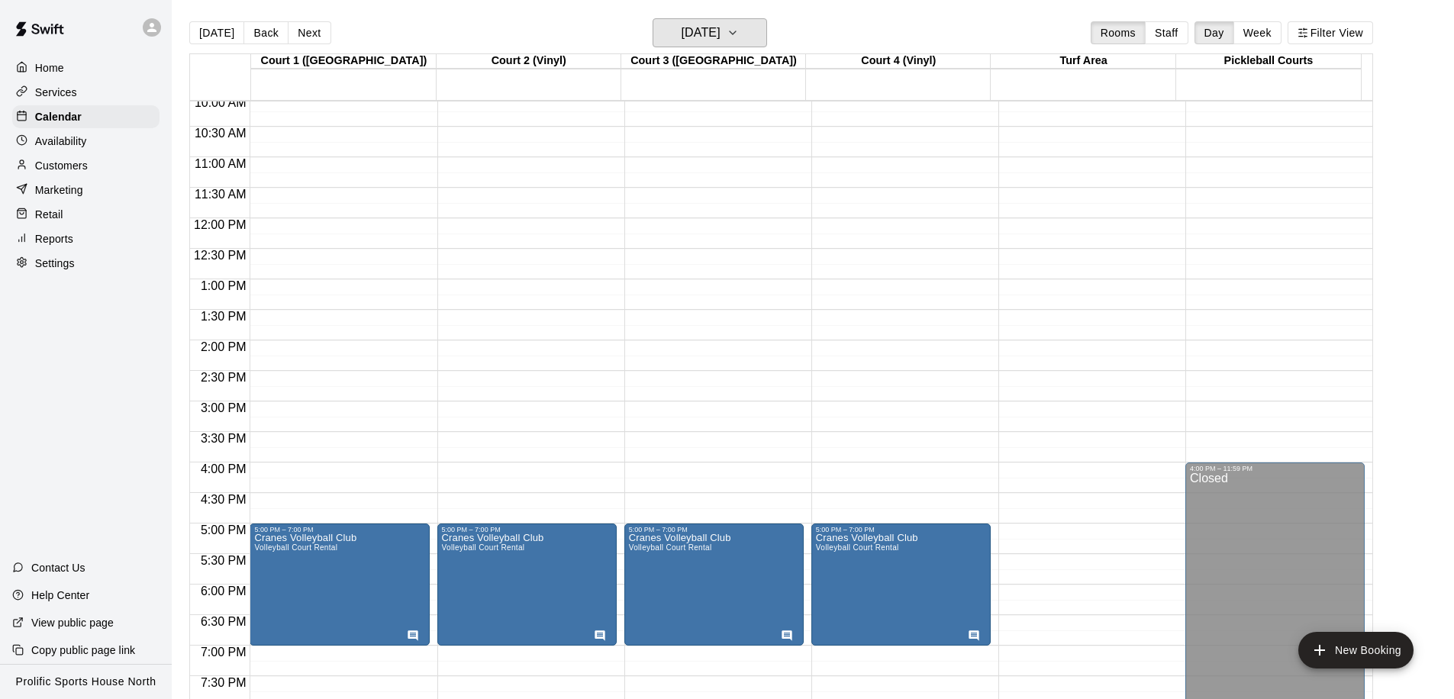
scroll to position [631, 0]
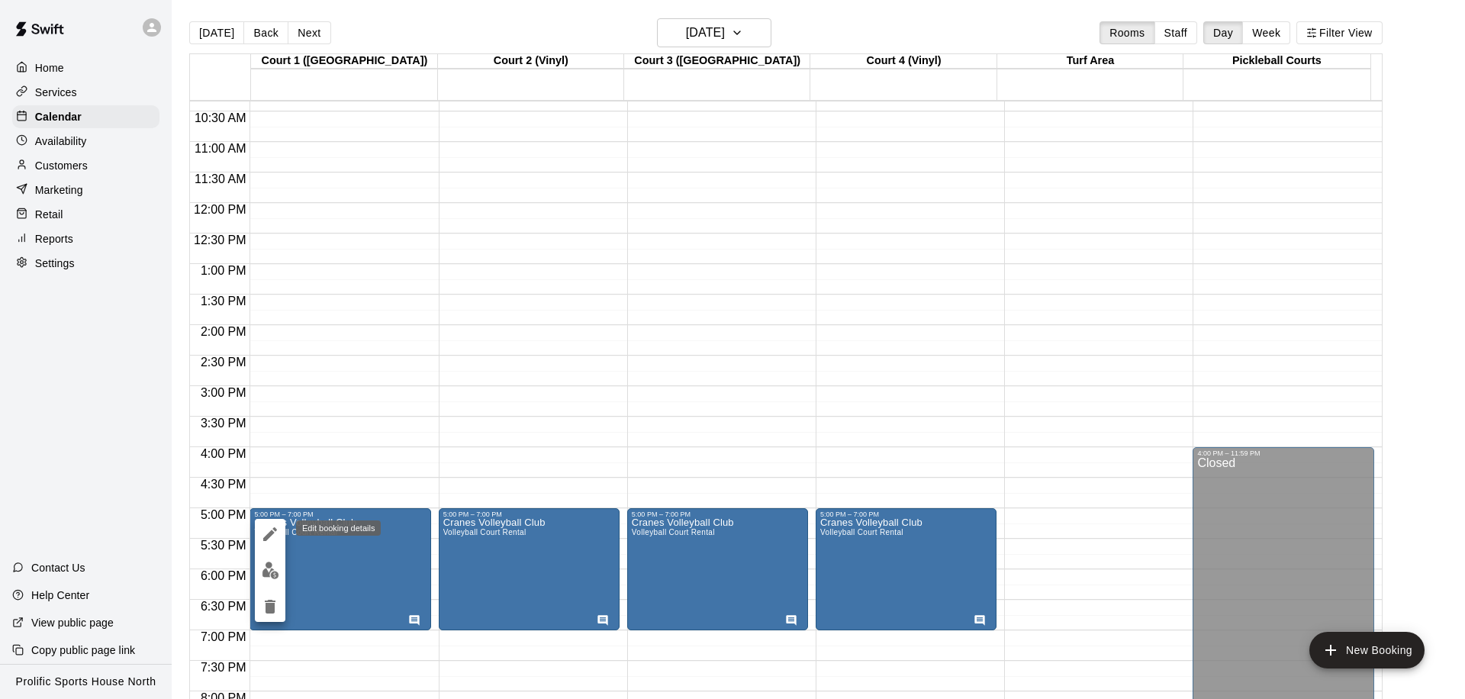
click at [265, 535] on icon "edit" at bounding box center [270, 534] width 18 height 18
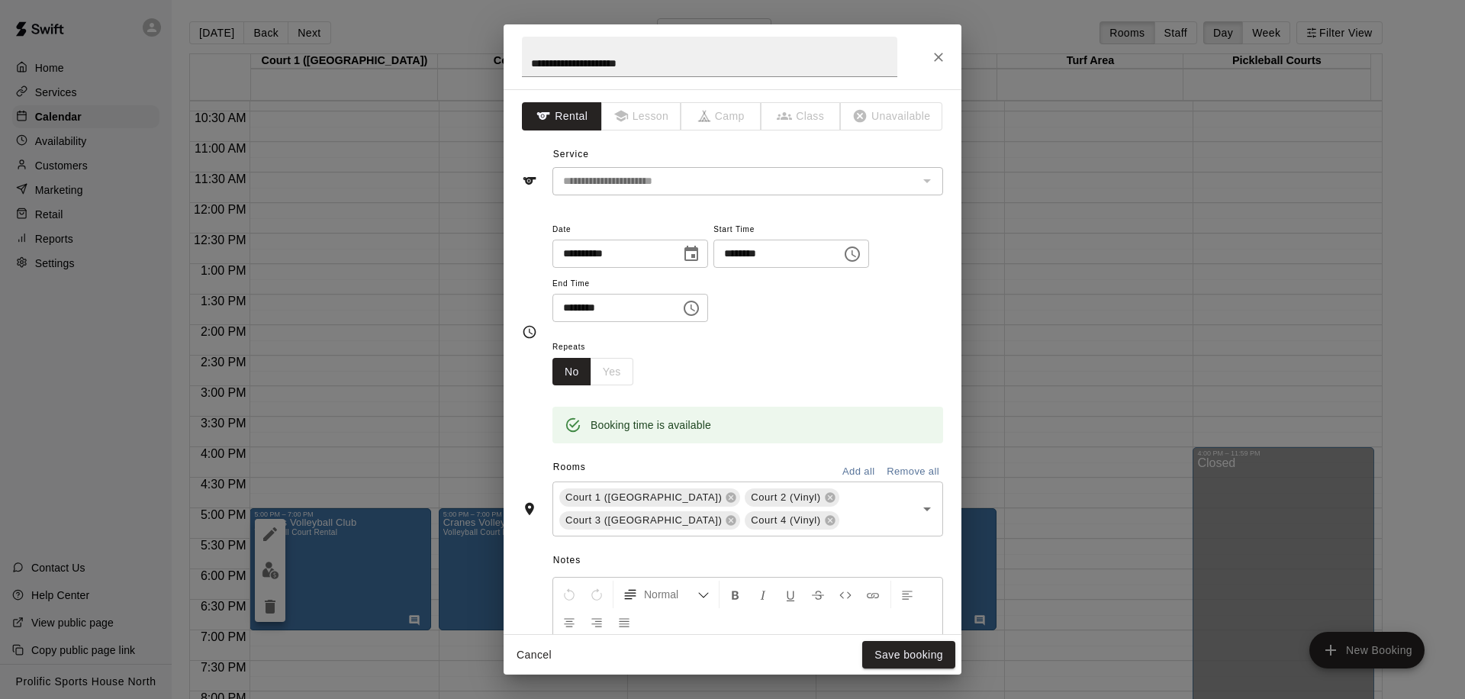
click at [936, 63] on icon "Close" at bounding box center [938, 57] width 15 height 15
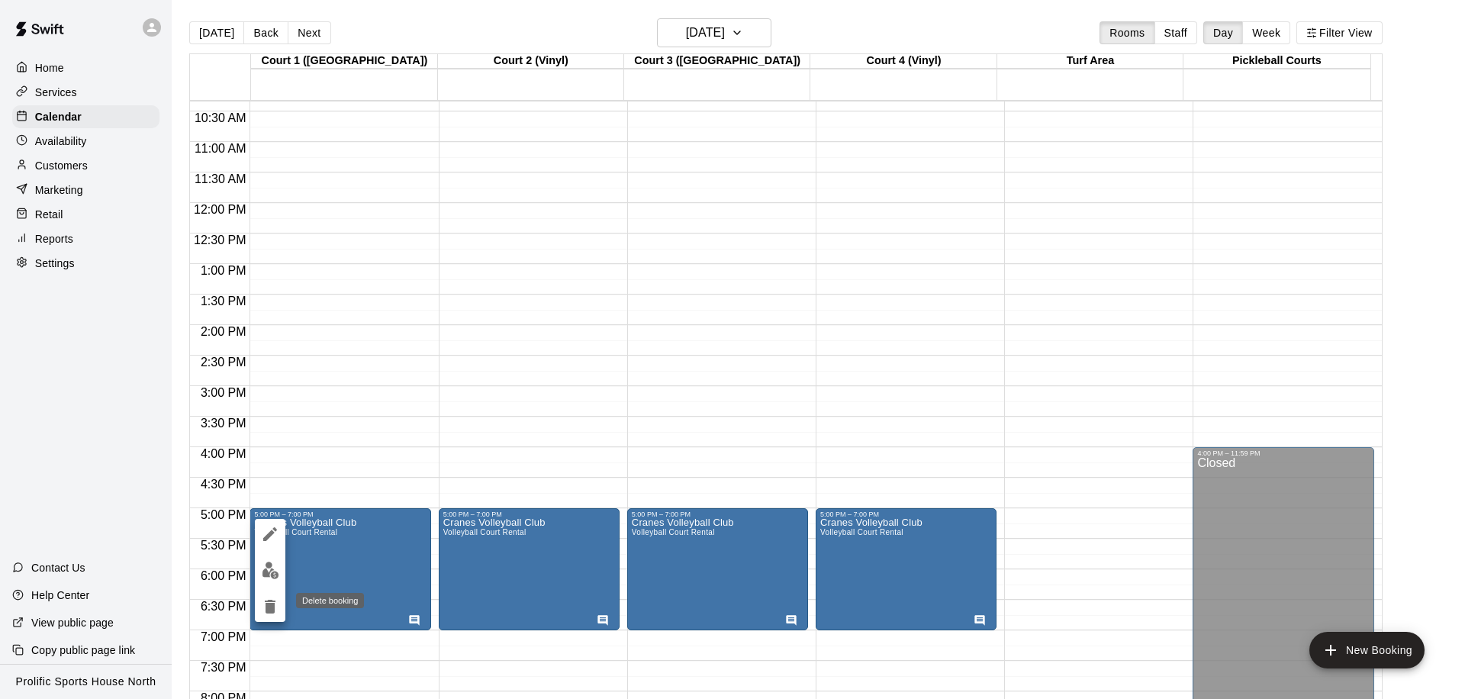
click at [272, 605] on icon "delete" at bounding box center [270, 607] width 11 height 14
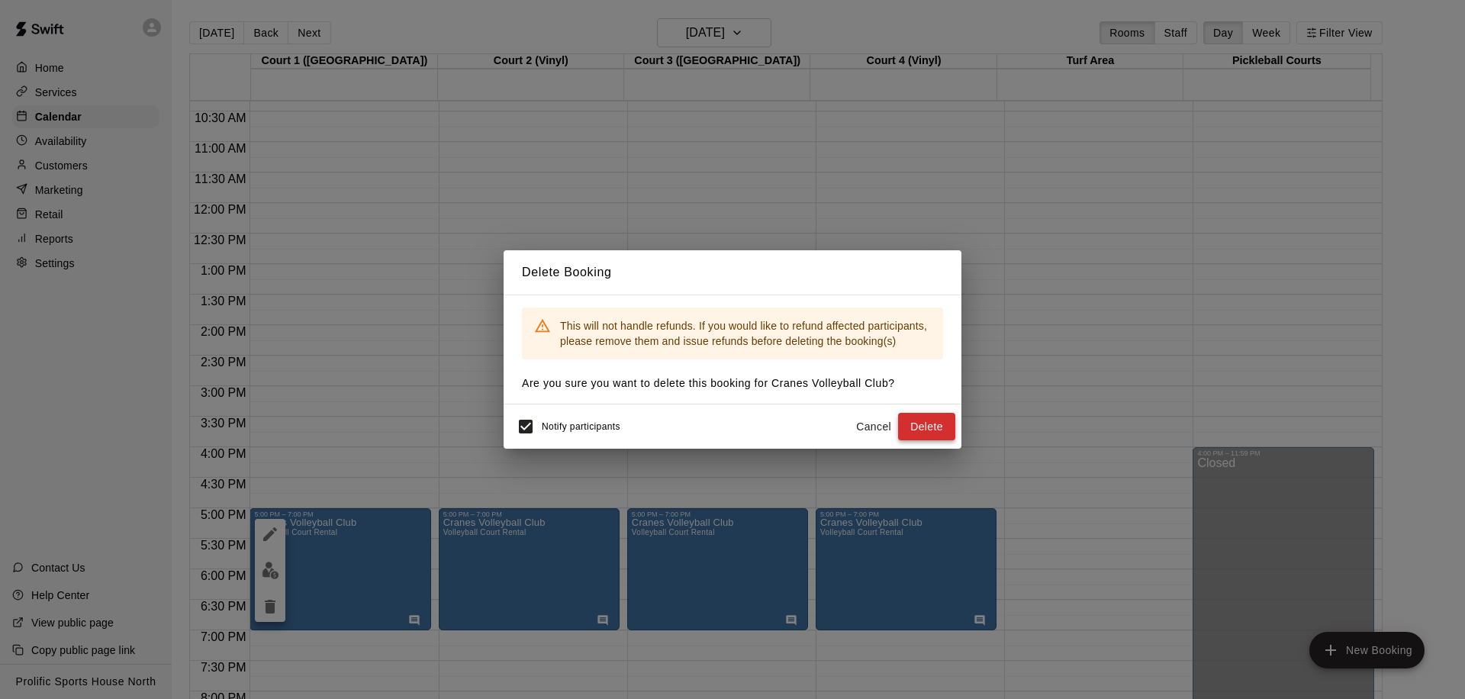
click at [930, 426] on button "Delete" at bounding box center [926, 427] width 57 height 28
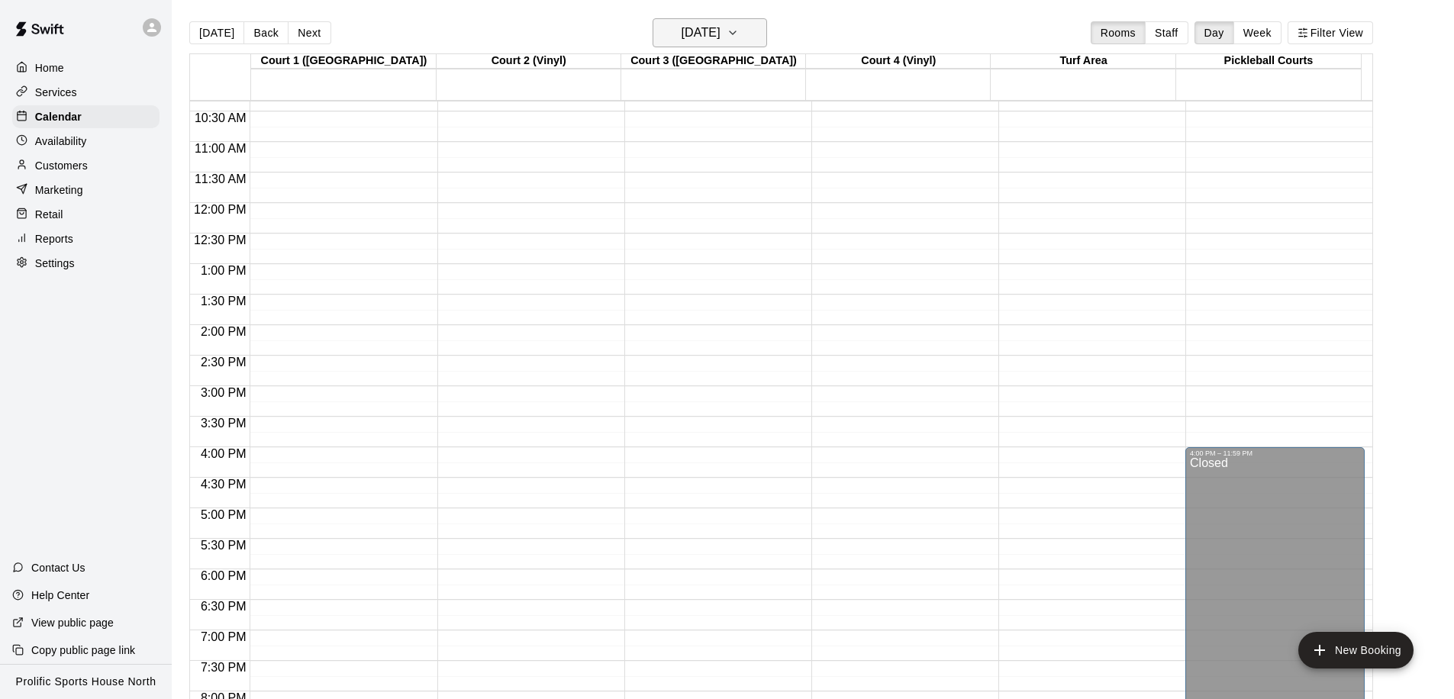
click at [746, 38] on button "Friday Dec 26" at bounding box center [710, 32] width 114 height 29
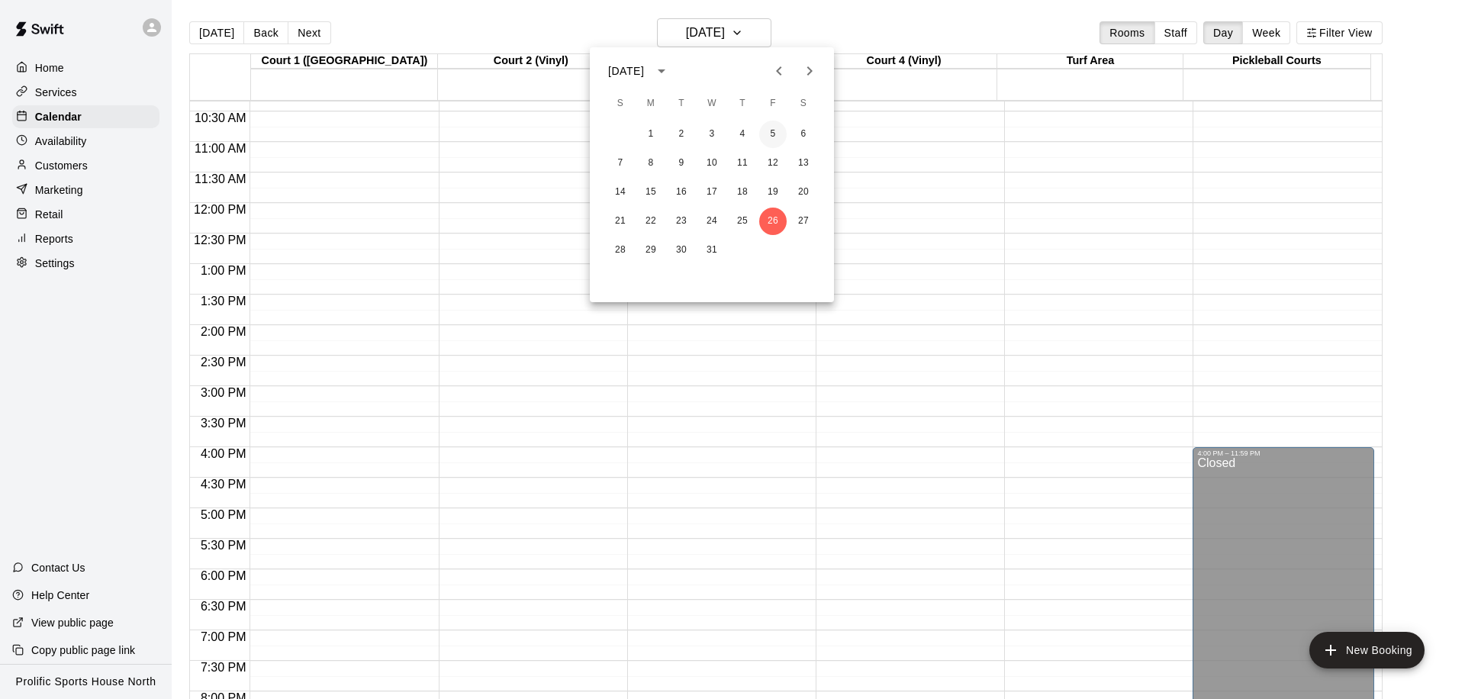
click at [768, 131] on button "5" at bounding box center [772, 134] width 27 height 27
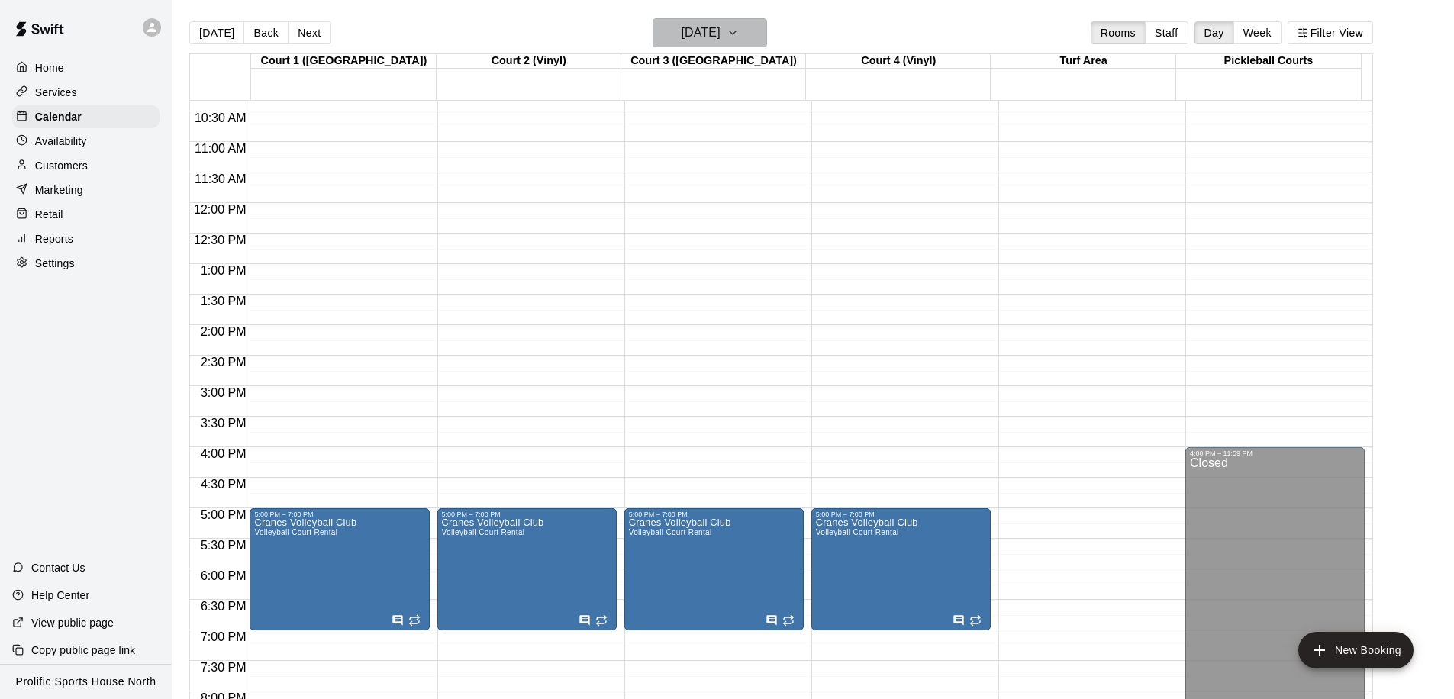
click at [739, 39] on icon "button" at bounding box center [733, 33] width 12 height 18
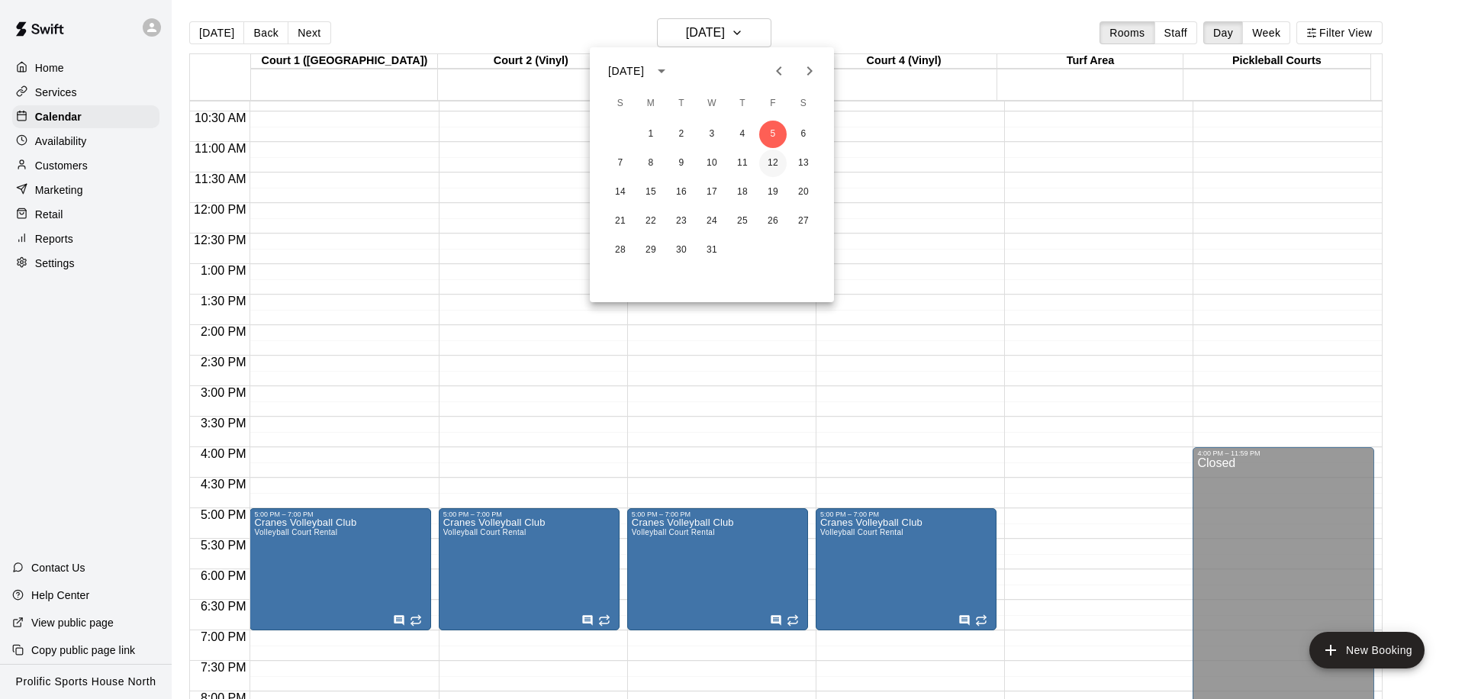
click at [776, 169] on button "12" at bounding box center [772, 163] width 27 height 27
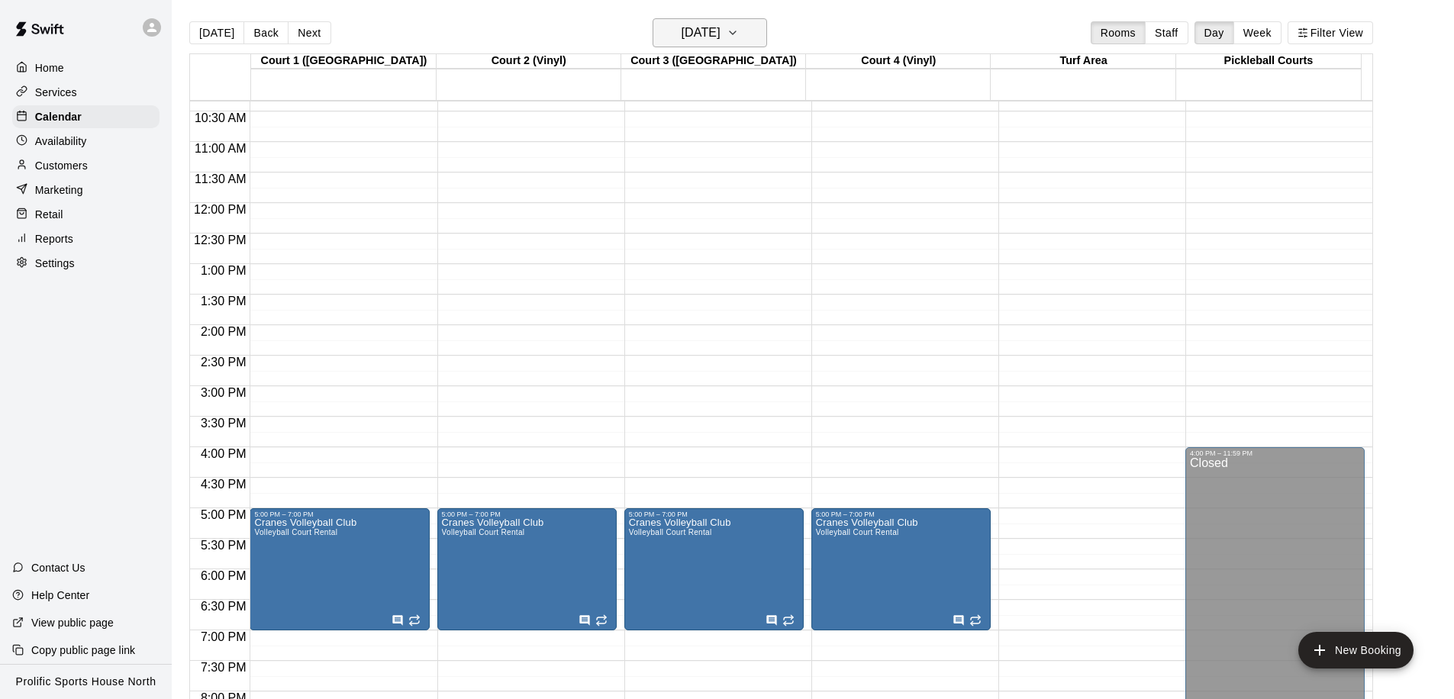
click at [739, 39] on icon "button" at bounding box center [733, 33] width 12 height 18
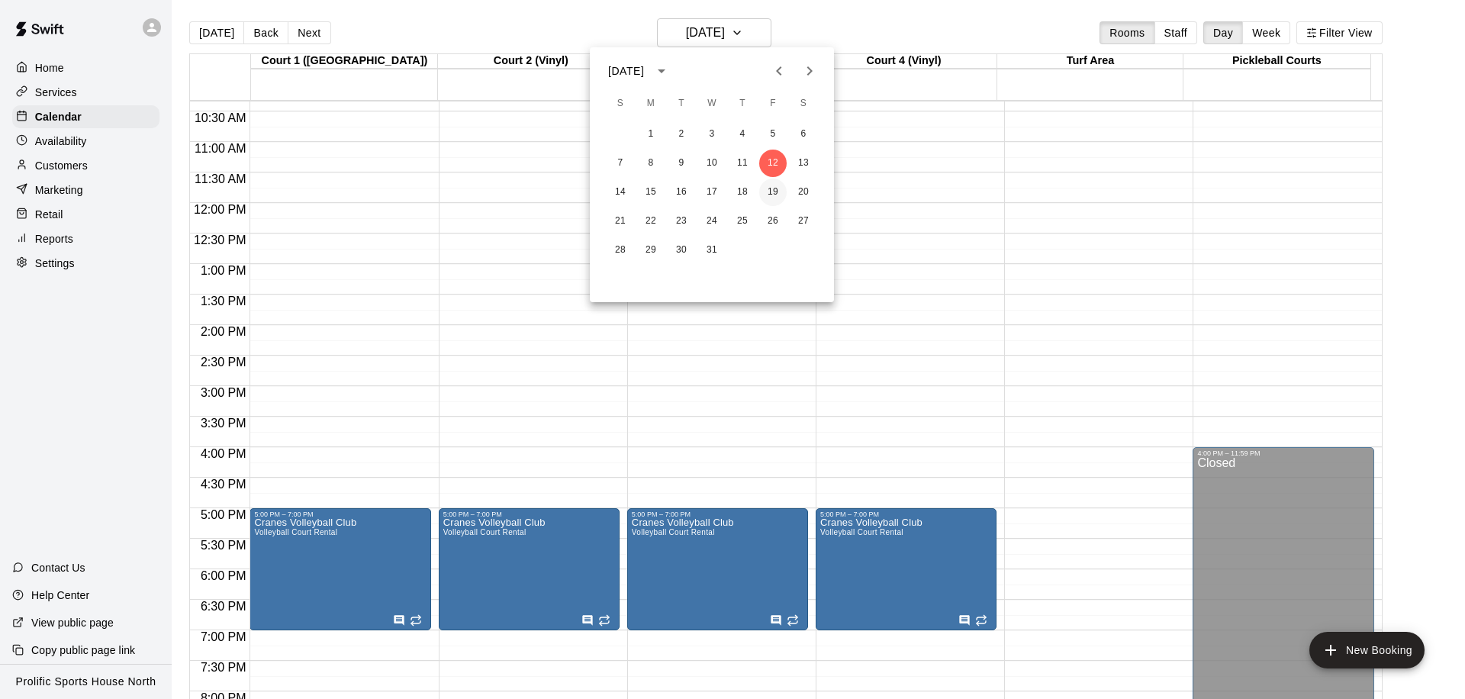
click at [777, 190] on button "19" at bounding box center [772, 192] width 27 height 27
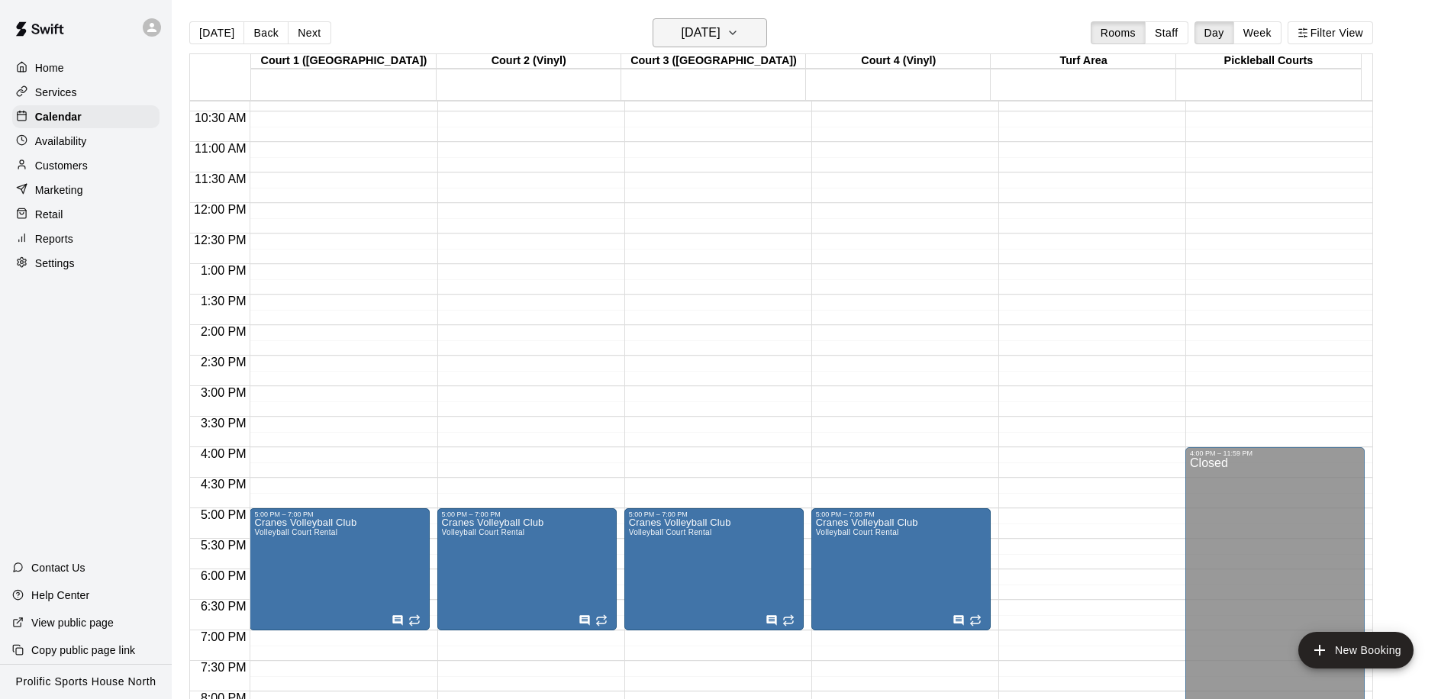
click at [720, 34] on h6 "Friday Dec 19" at bounding box center [701, 32] width 39 height 21
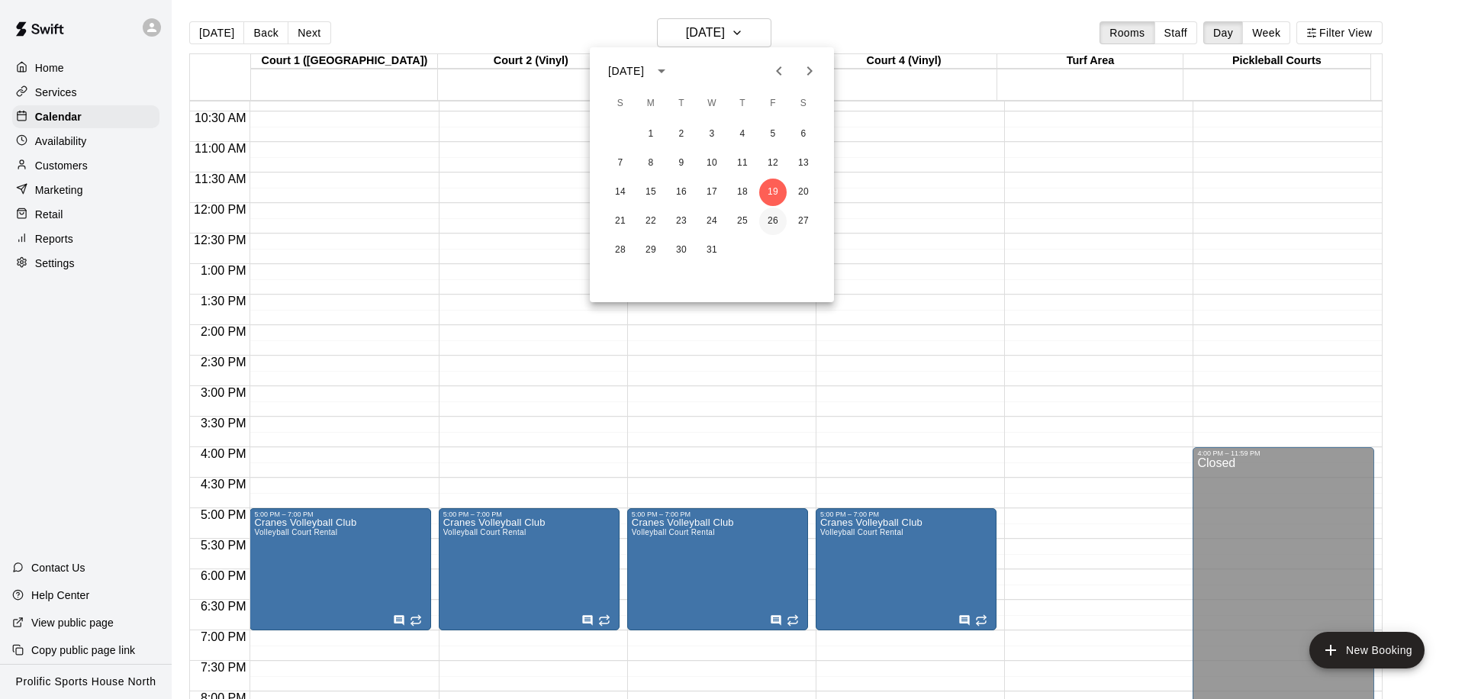
click at [774, 225] on button "26" at bounding box center [772, 221] width 27 height 27
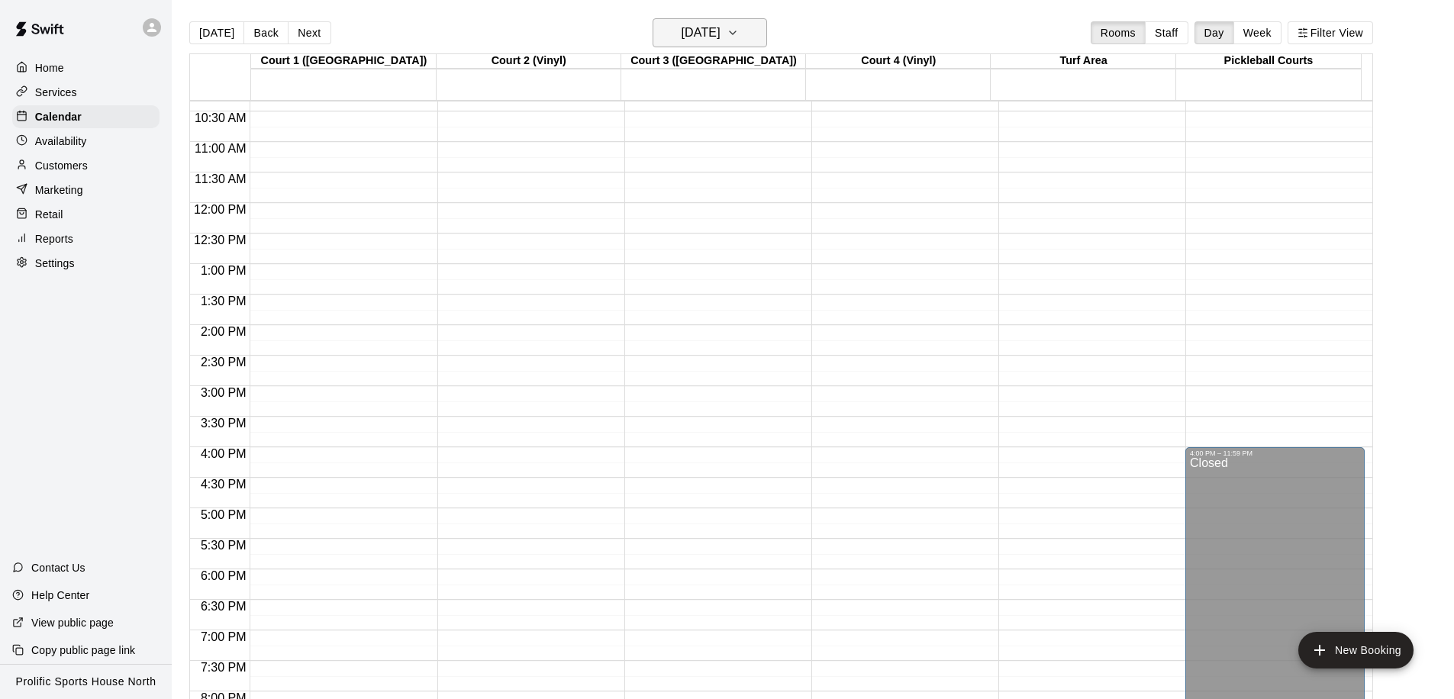
click at [720, 31] on h6 "Friday Dec 26" at bounding box center [701, 32] width 39 height 21
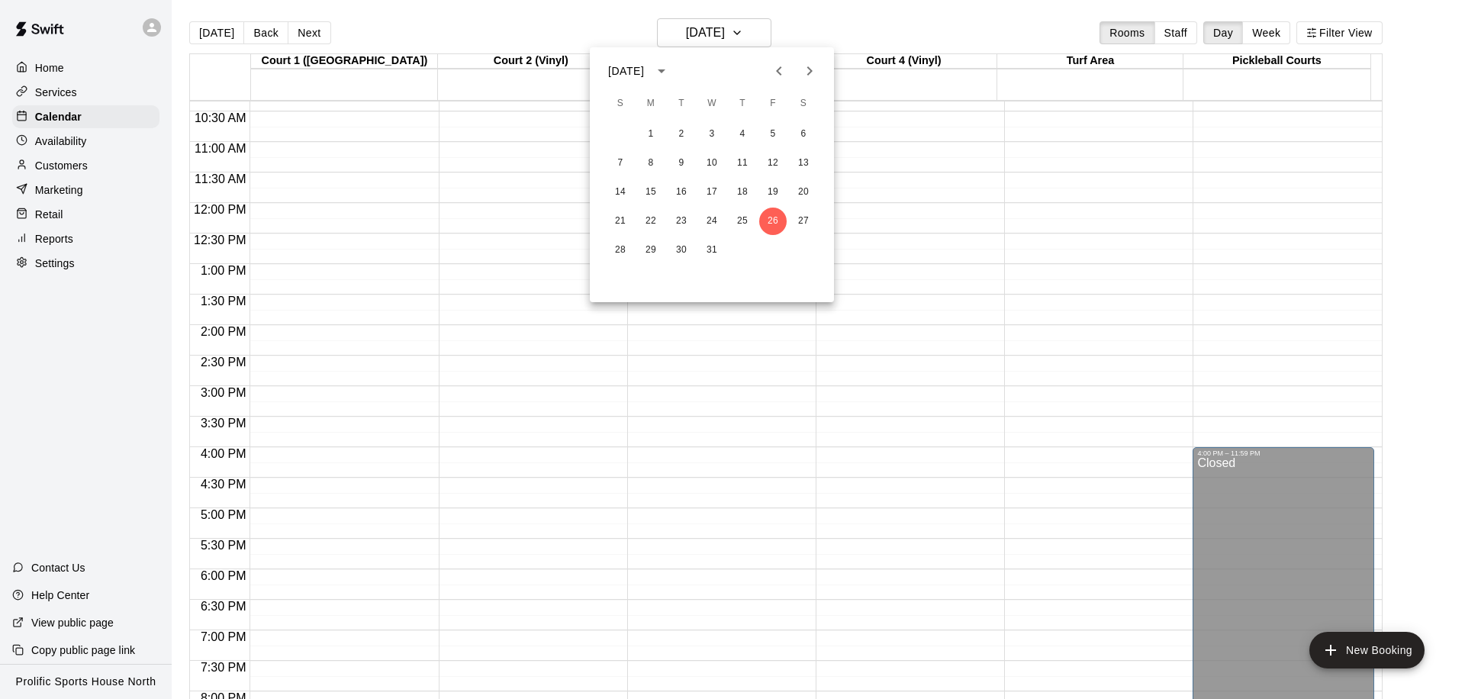
click at [803, 71] on icon "Next month" at bounding box center [810, 71] width 18 height 18
click at [766, 135] on button "2" at bounding box center [772, 134] width 27 height 27
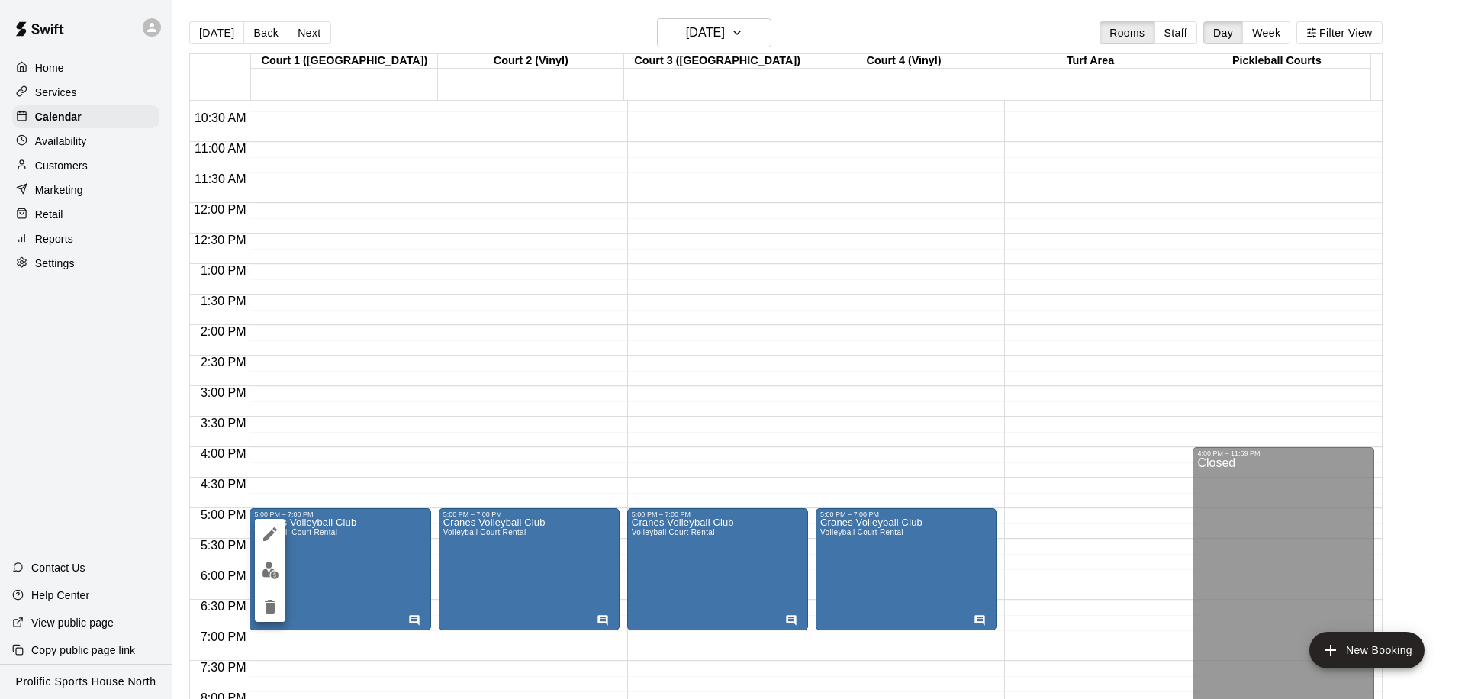
click at [256, 537] on button "edit" at bounding box center [270, 534] width 31 height 31
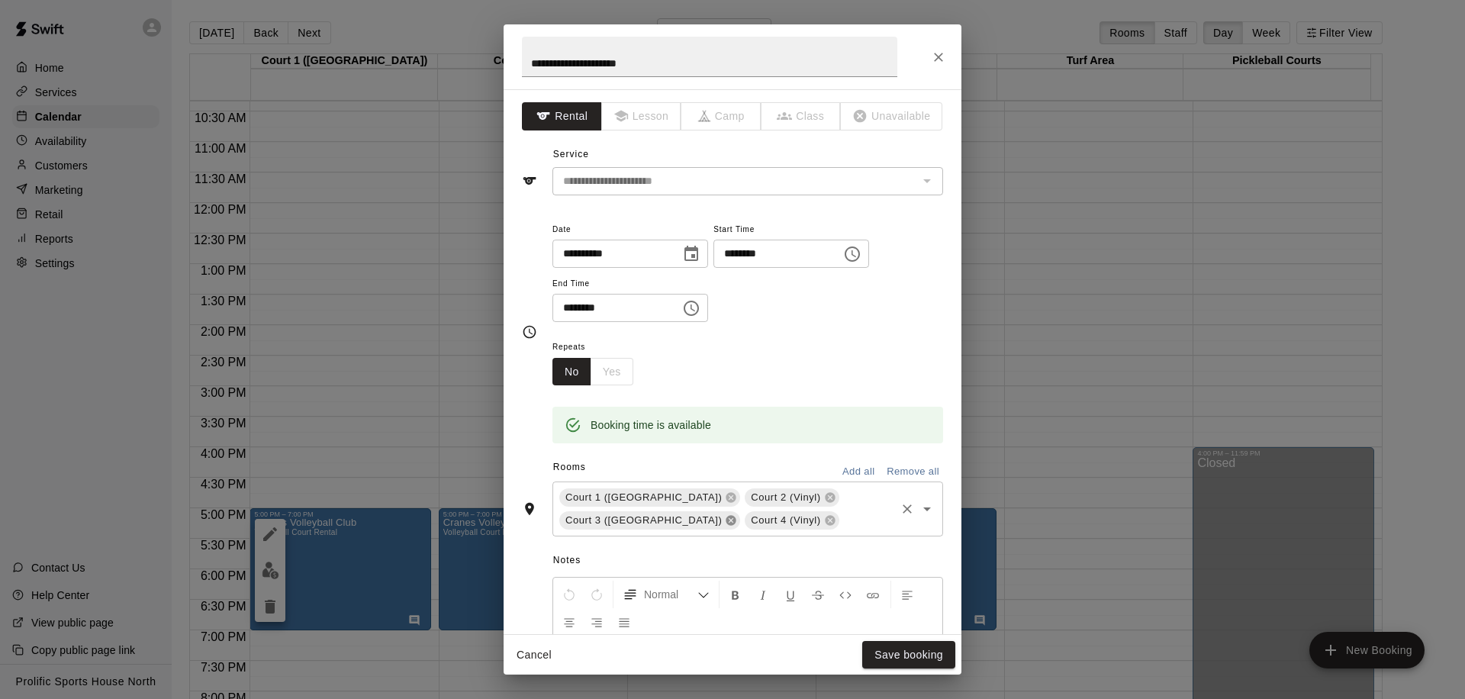
click at [727, 524] on icon at bounding box center [732, 521] width 10 height 10
click at [649, 516] on icon at bounding box center [645, 521] width 10 height 10
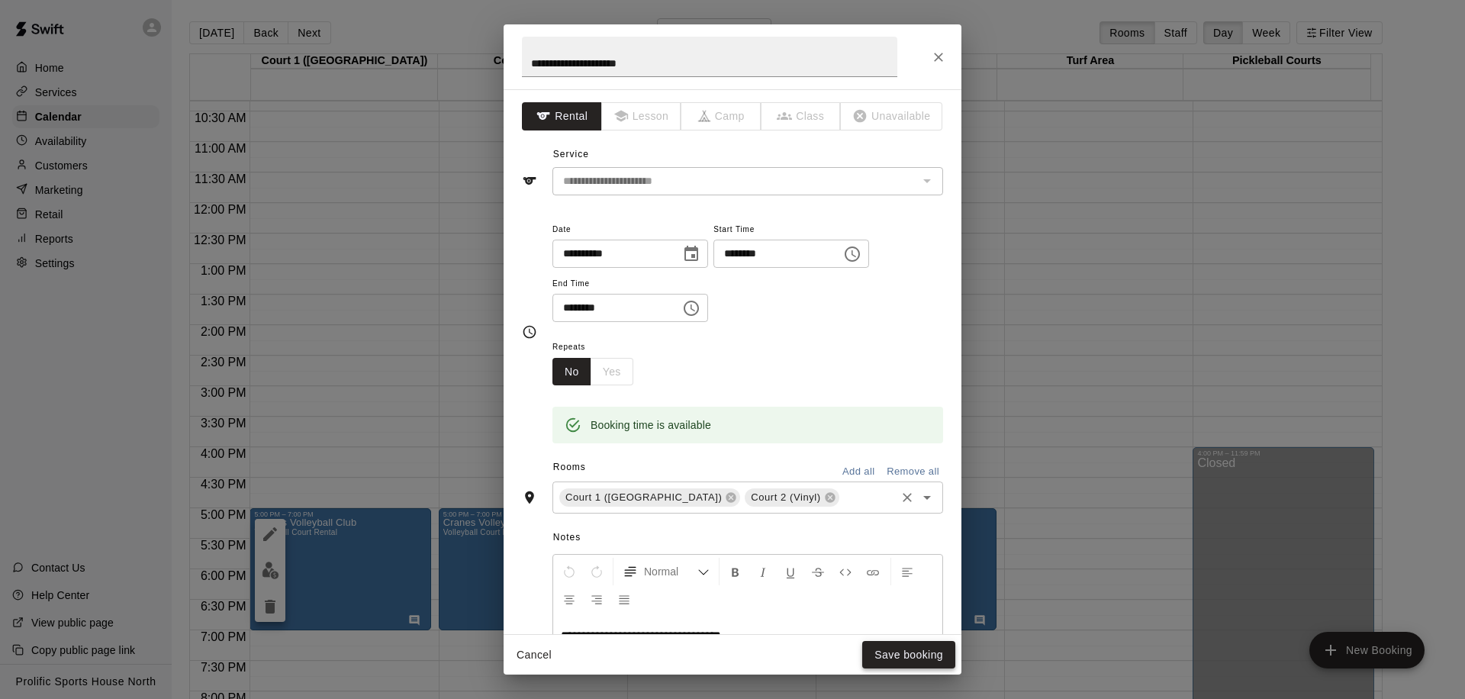
click at [898, 653] on button "Save booking" at bounding box center [908, 655] width 93 height 28
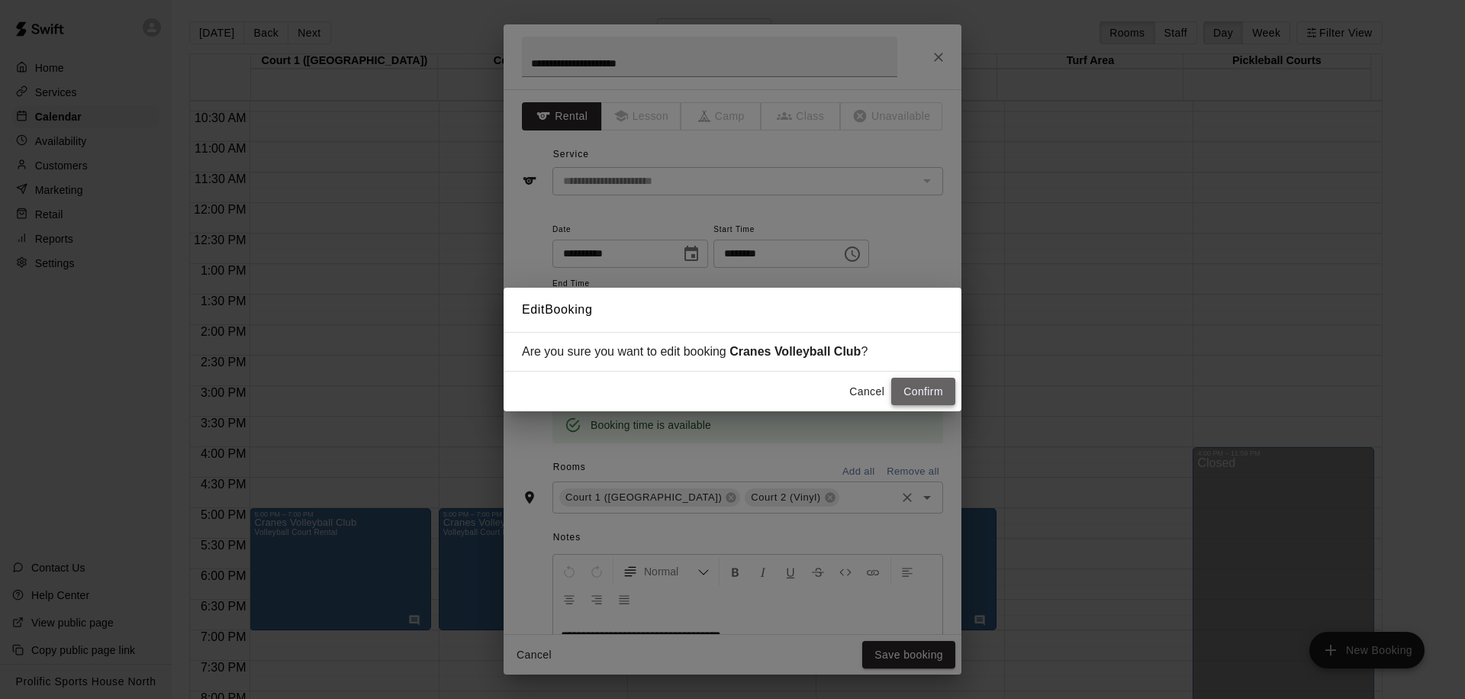
click at [918, 395] on button "Confirm" at bounding box center [923, 392] width 64 height 28
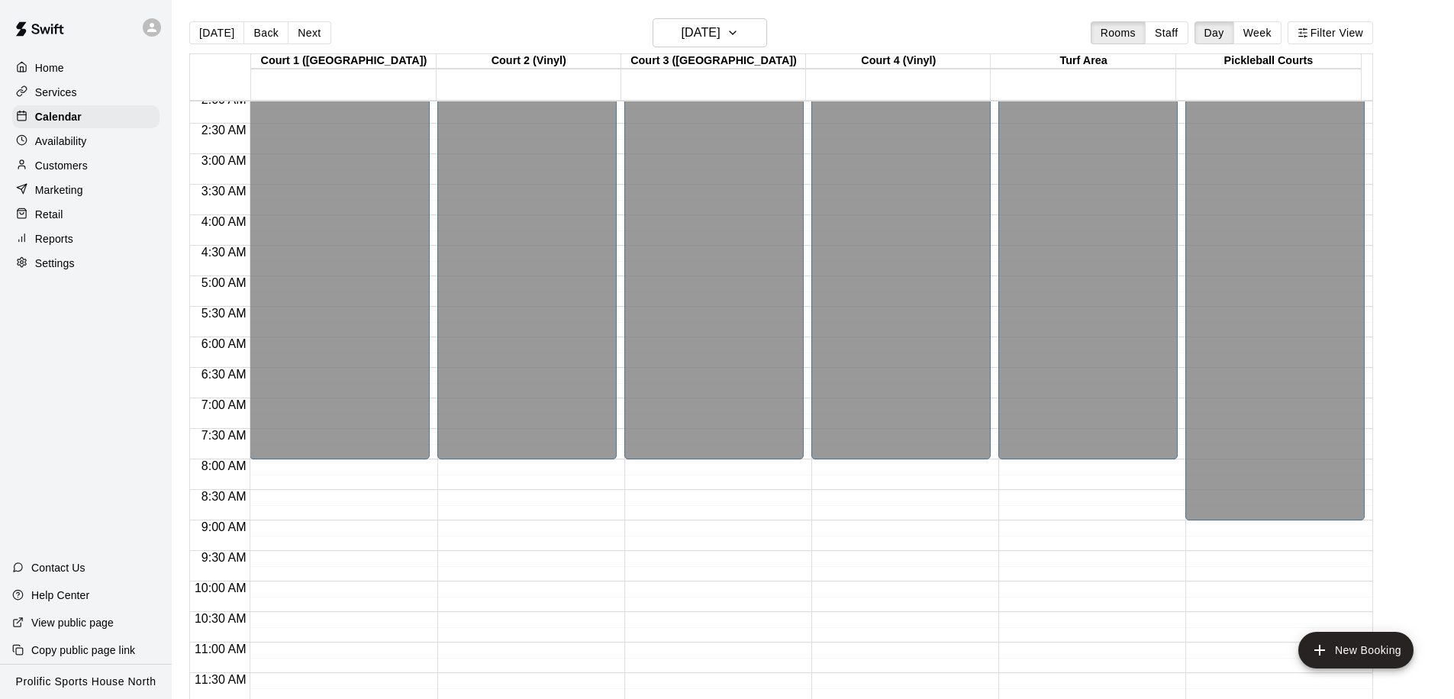
scroll to position [0, 0]
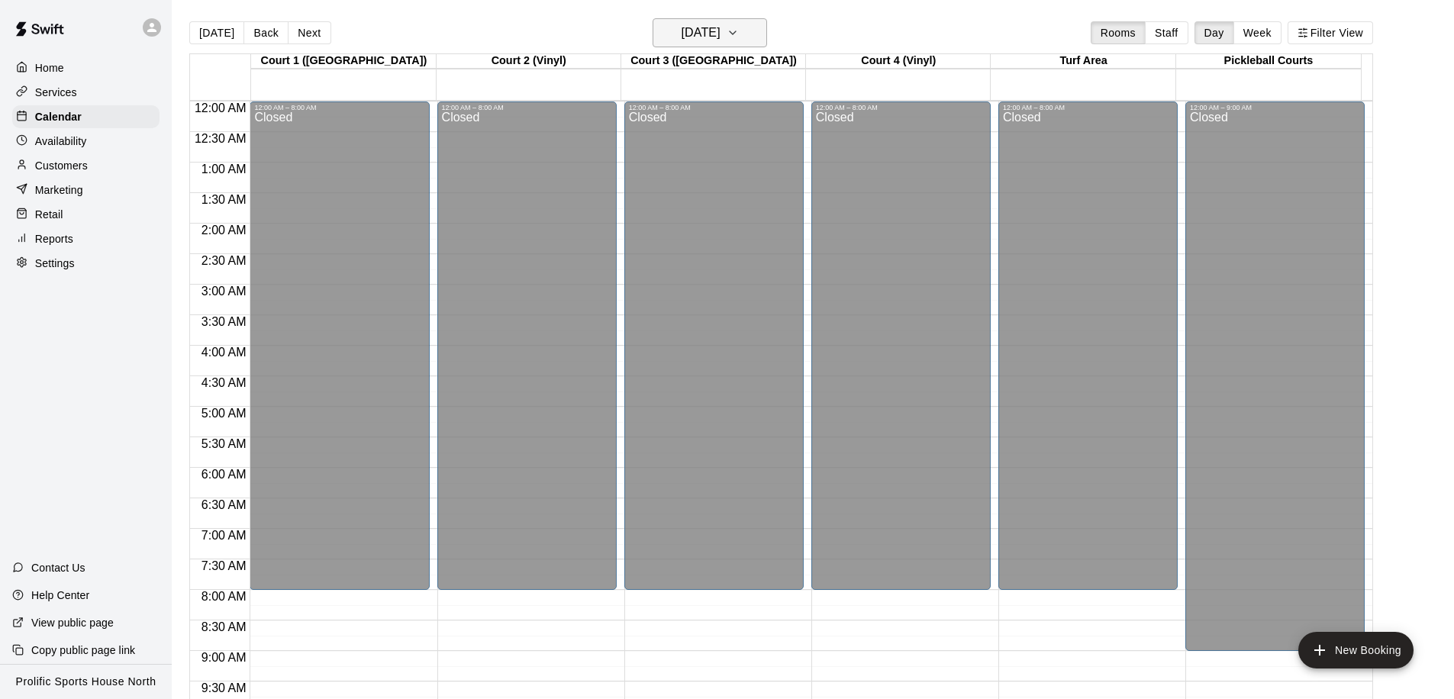
click at [720, 34] on h6 "Friday Jan 02" at bounding box center [701, 32] width 39 height 21
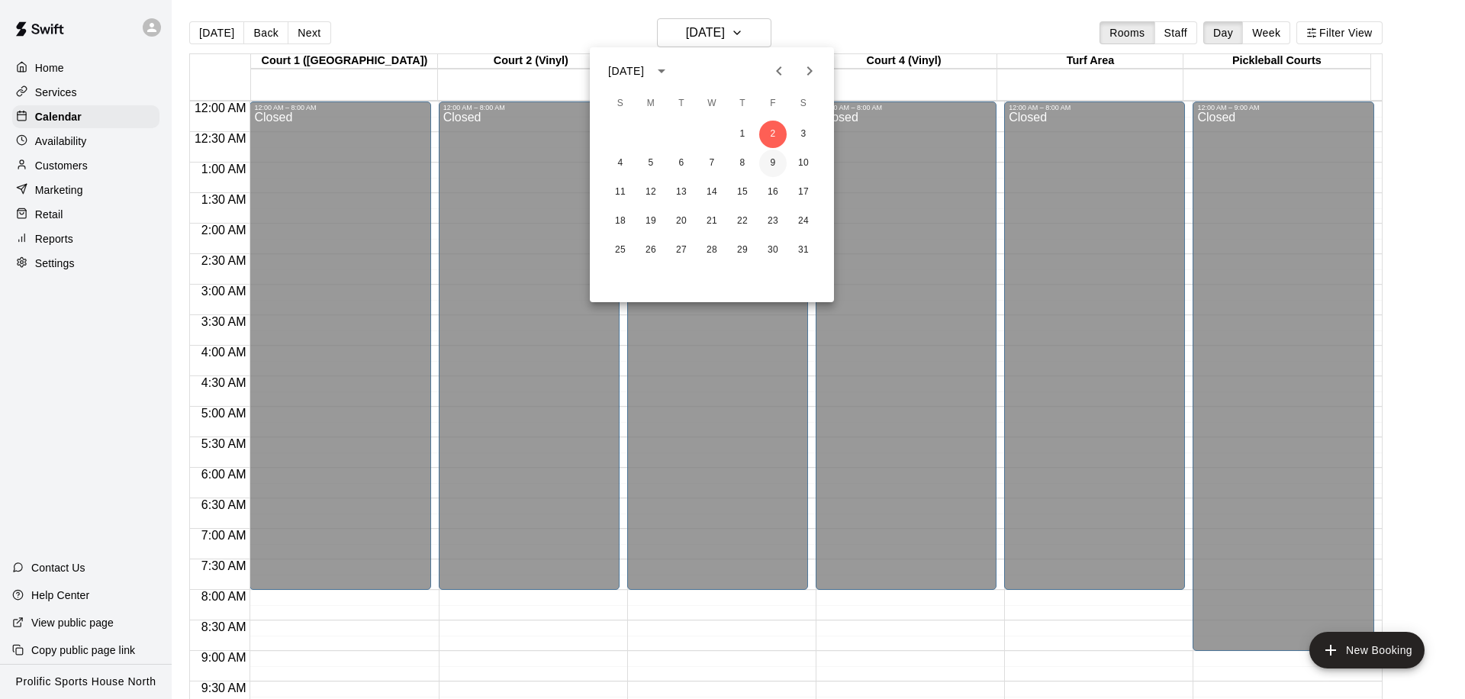
click at [771, 166] on button "9" at bounding box center [772, 163] width 27 height 27
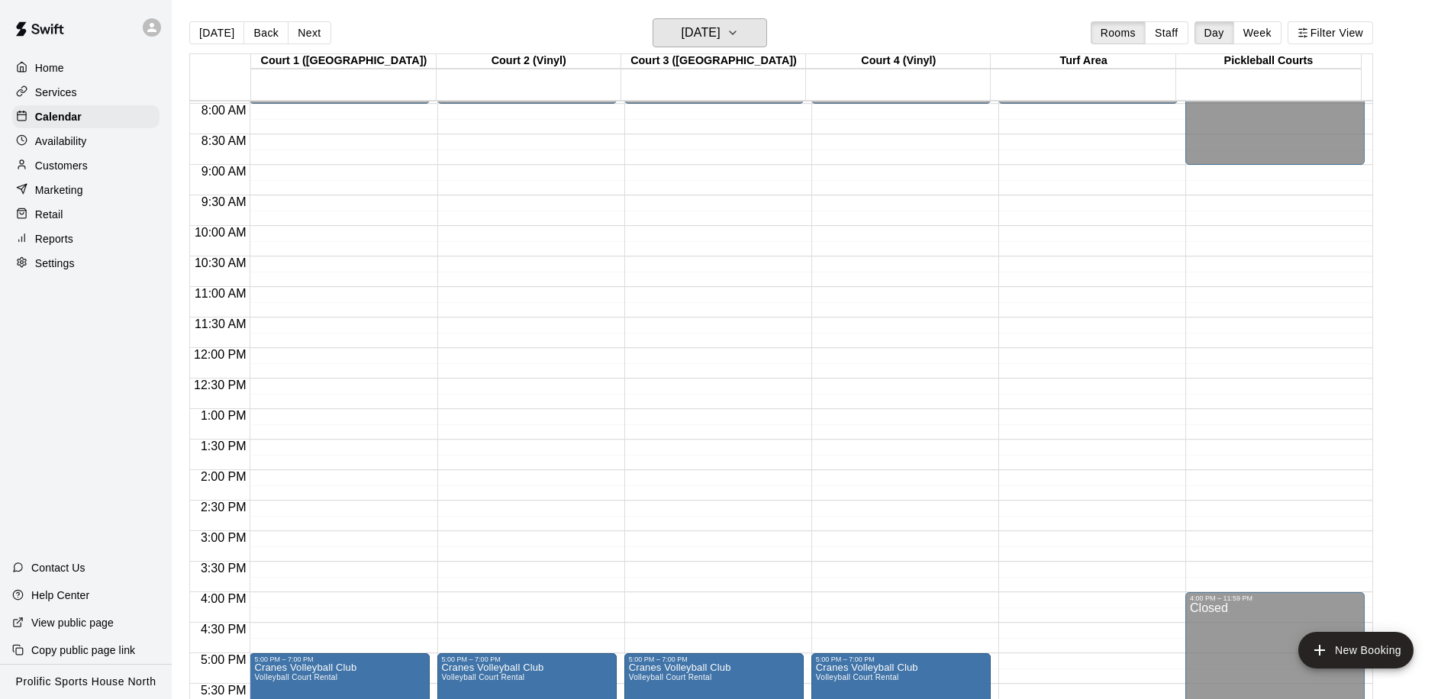
scroll to position [595, 0]
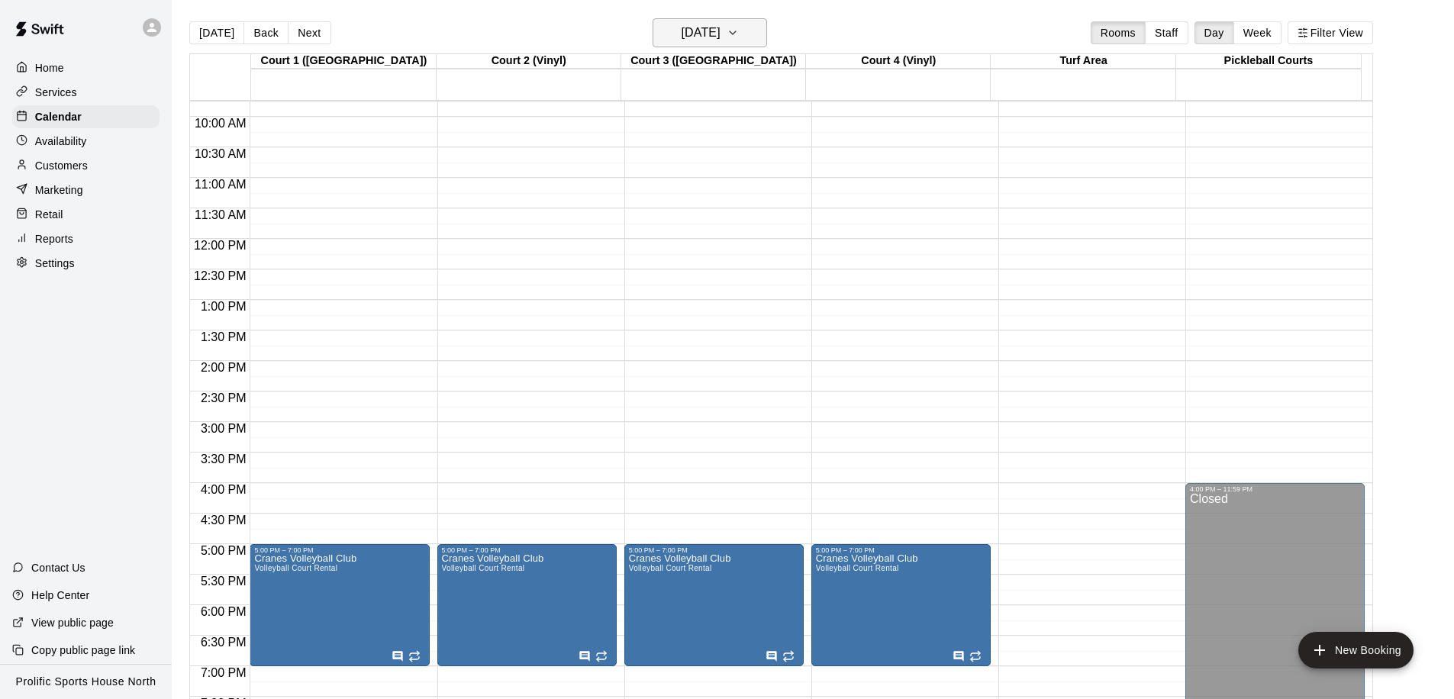
click at [718, 37] on h6 "Friday Jan 09" at bounding box center [701, 32] width 39 height 21
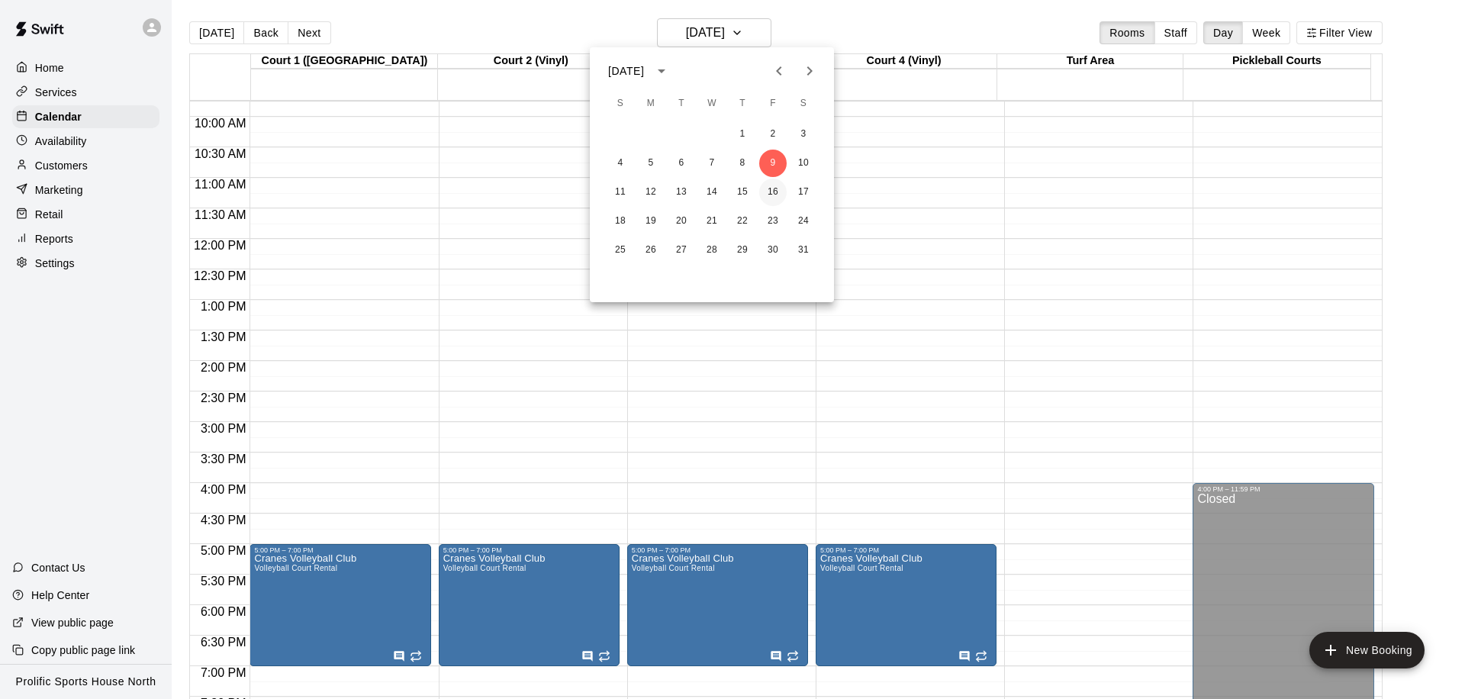
click at [770, 192] on button "16" at bounding box center [772, 192] width 27 height 27
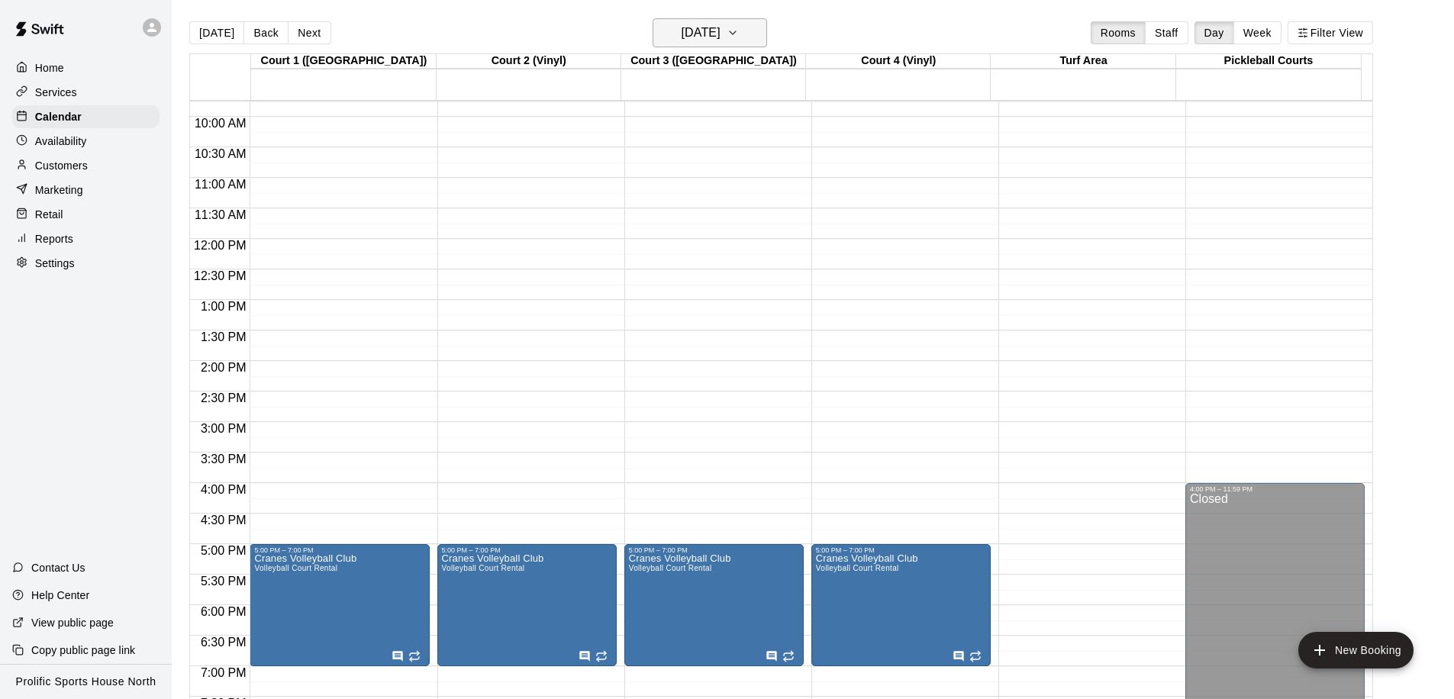
click at [720, 39] on h6 "Friday Jan 16" at bounding box center [701, 32] width 39 height 21
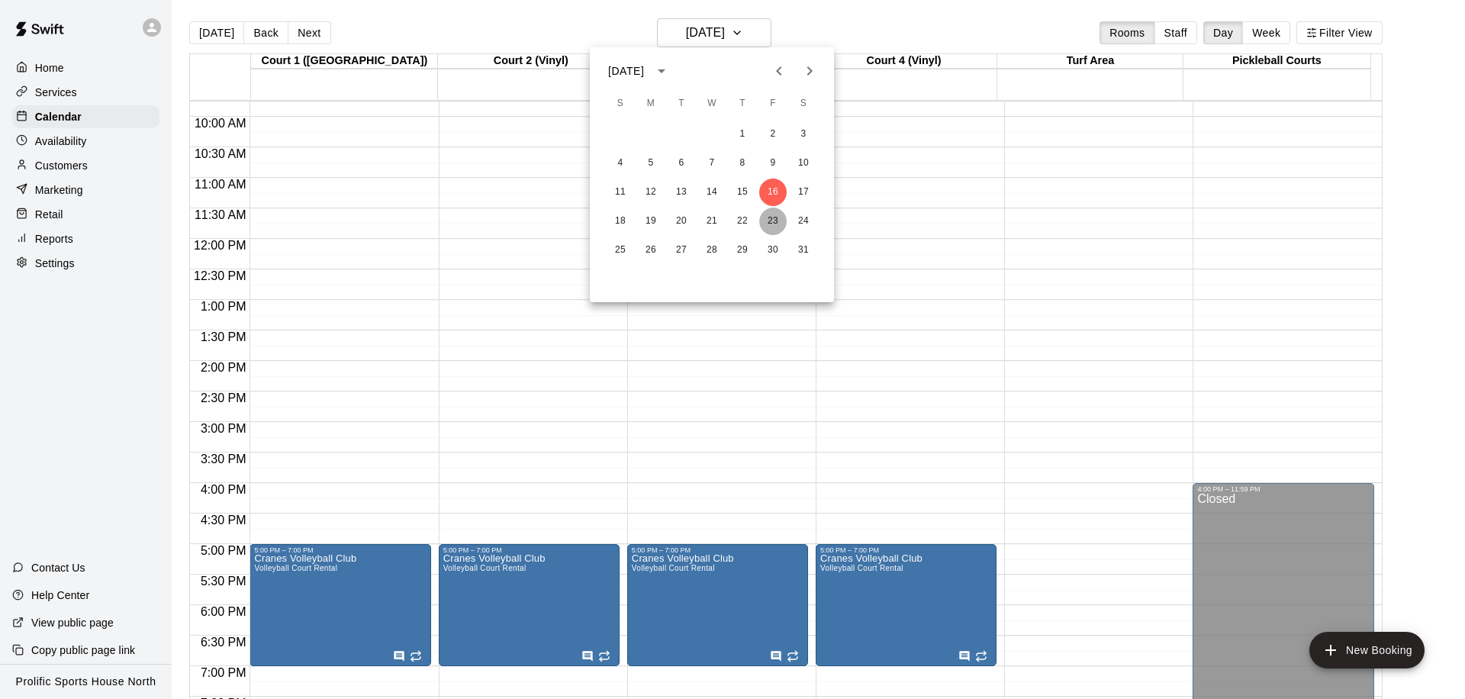
click at [767, 218] on button "23" at bounding box center [772, 221] width 27 height 27
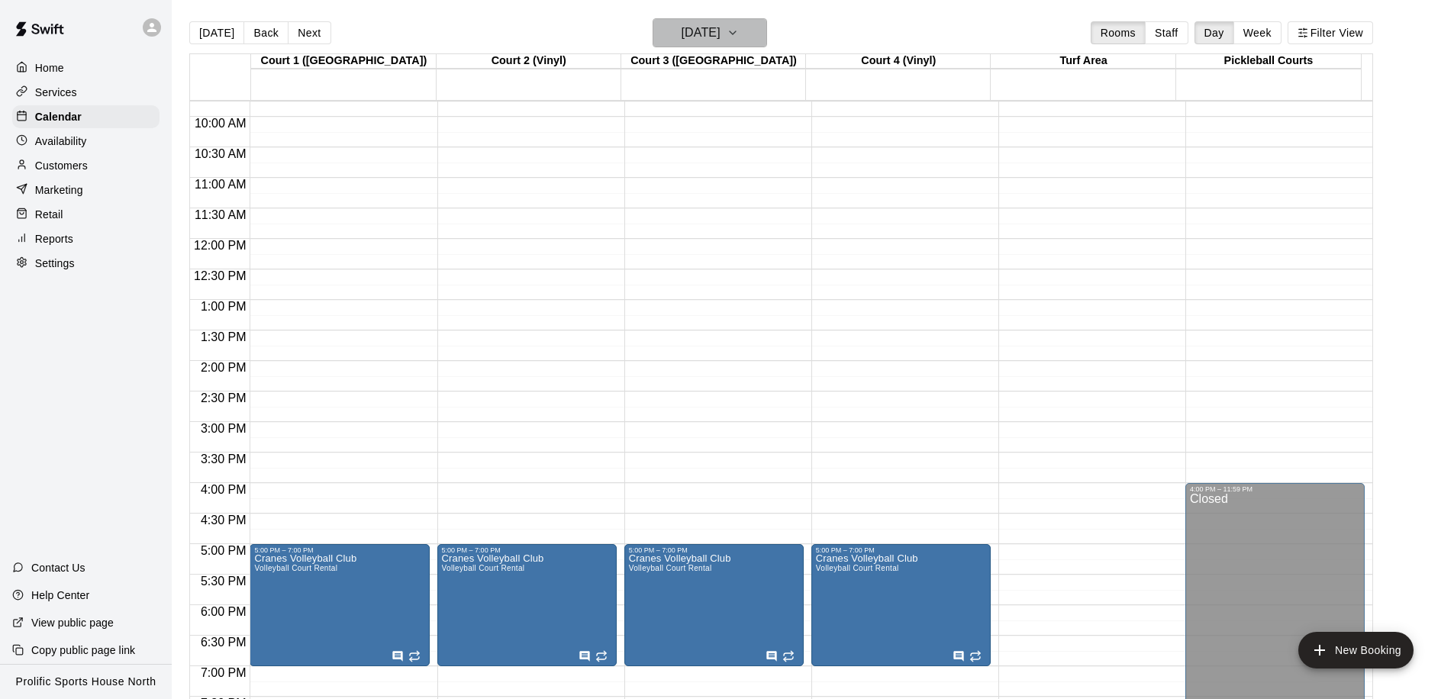
click at [708, 31] on h6 "Friday Jan 23" at bounding box center [701, 32] width 39 height 21
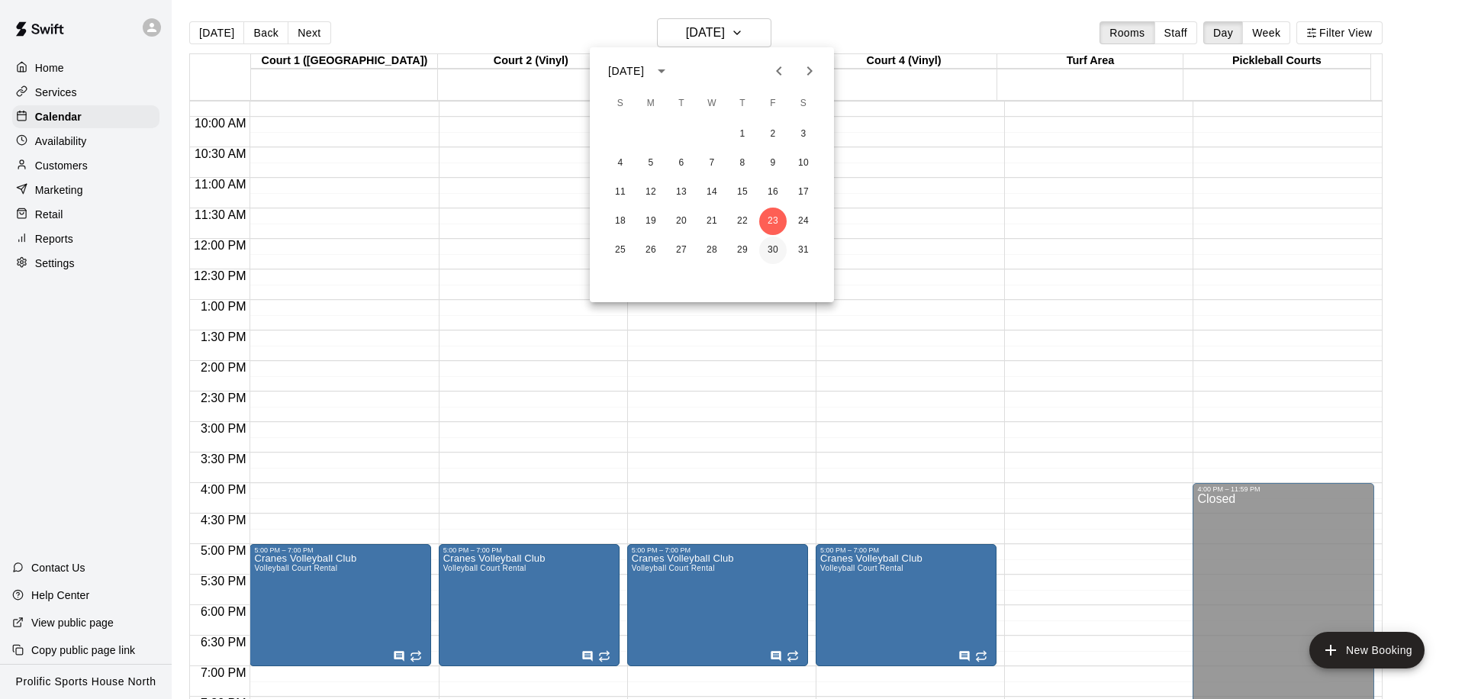
click at [778, 252] on button "30" at bounding box center [772, 250] width 27 height 27
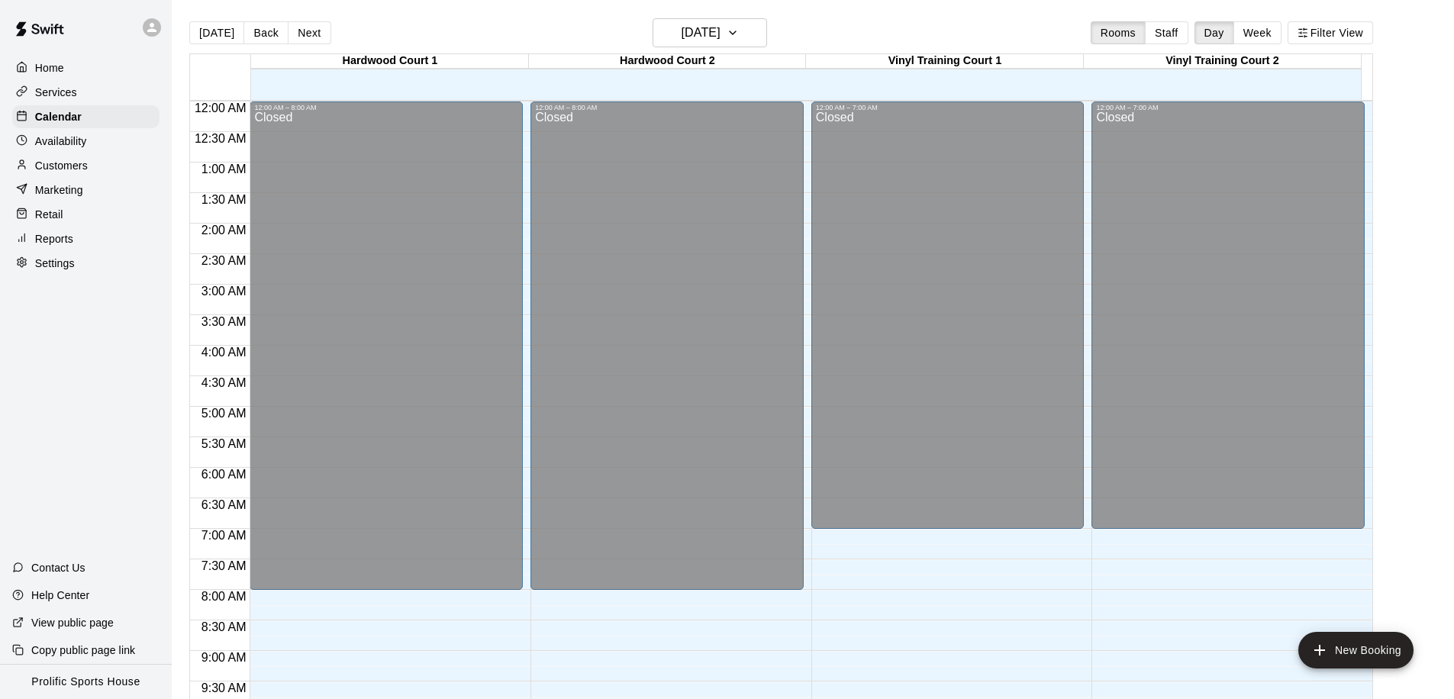
scroll to position [695, 0]
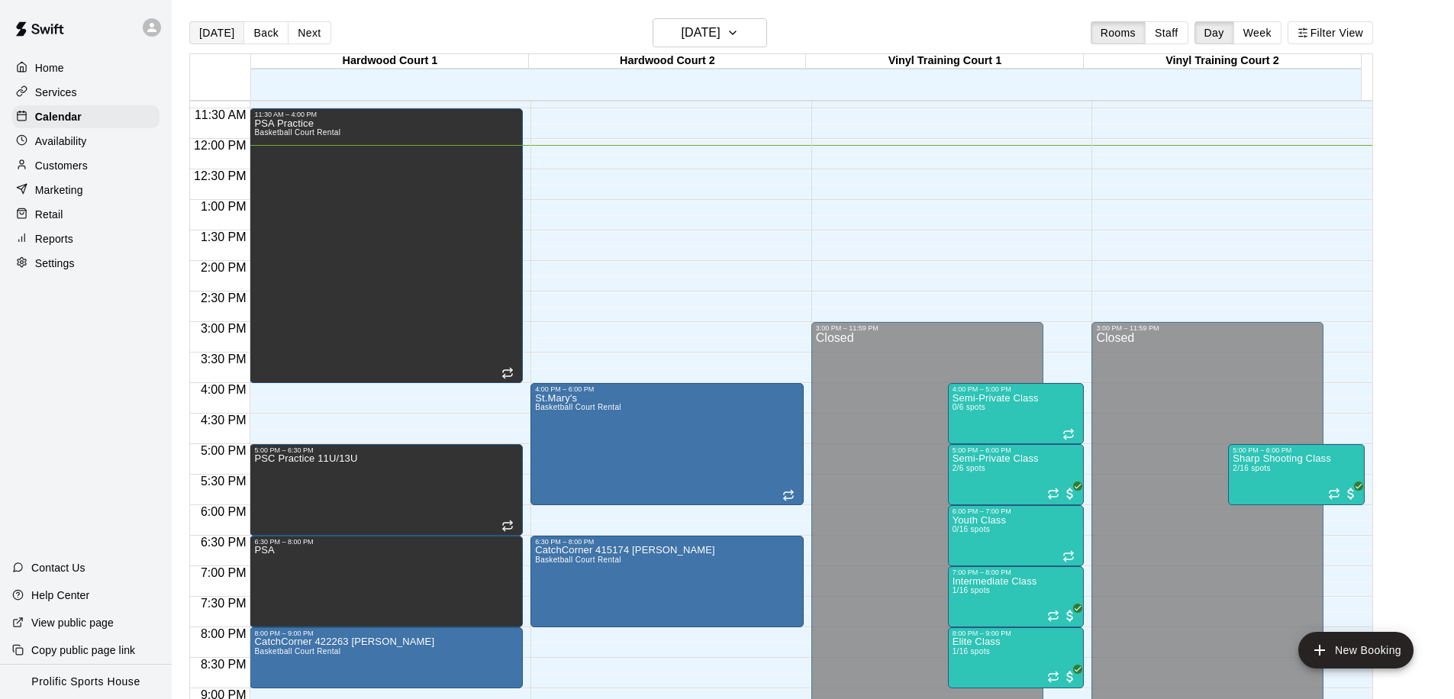
click at [199, 36] on button "[DATE]" at bounding box center [216, 32] width 55 height 23
click at [720, 39] on h6 "[DATE]" at bounding box center [701, 32] width 39 height 21
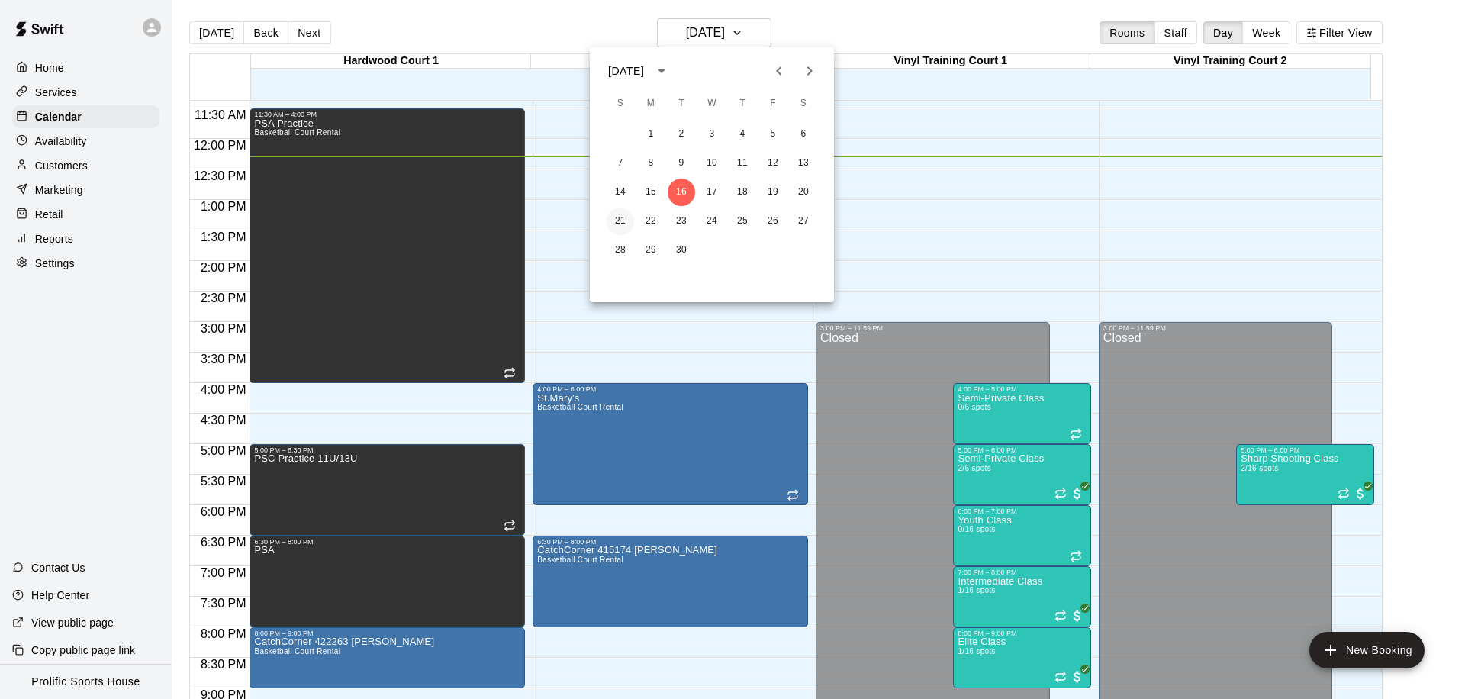
click at [625, 224] on button "21" at bounding box center [620, 221] width 27 height 27
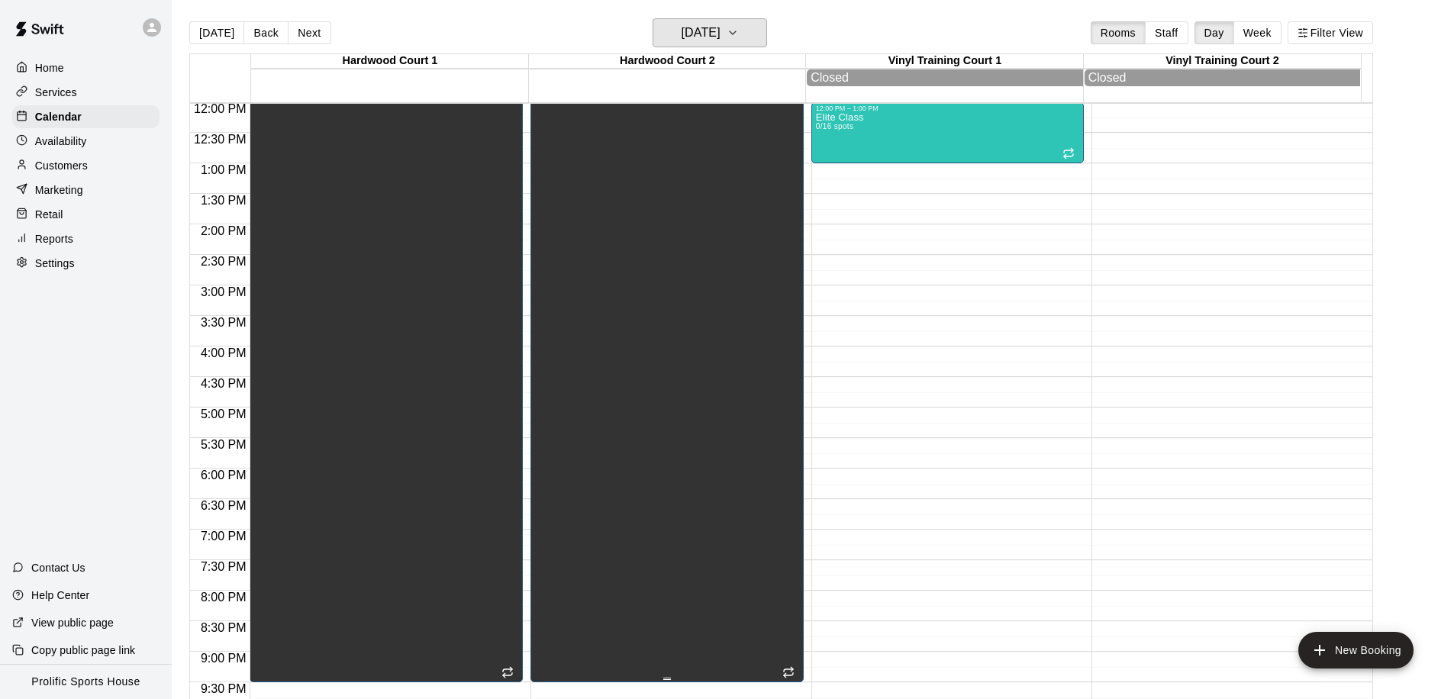
scroll to position [250, 0]
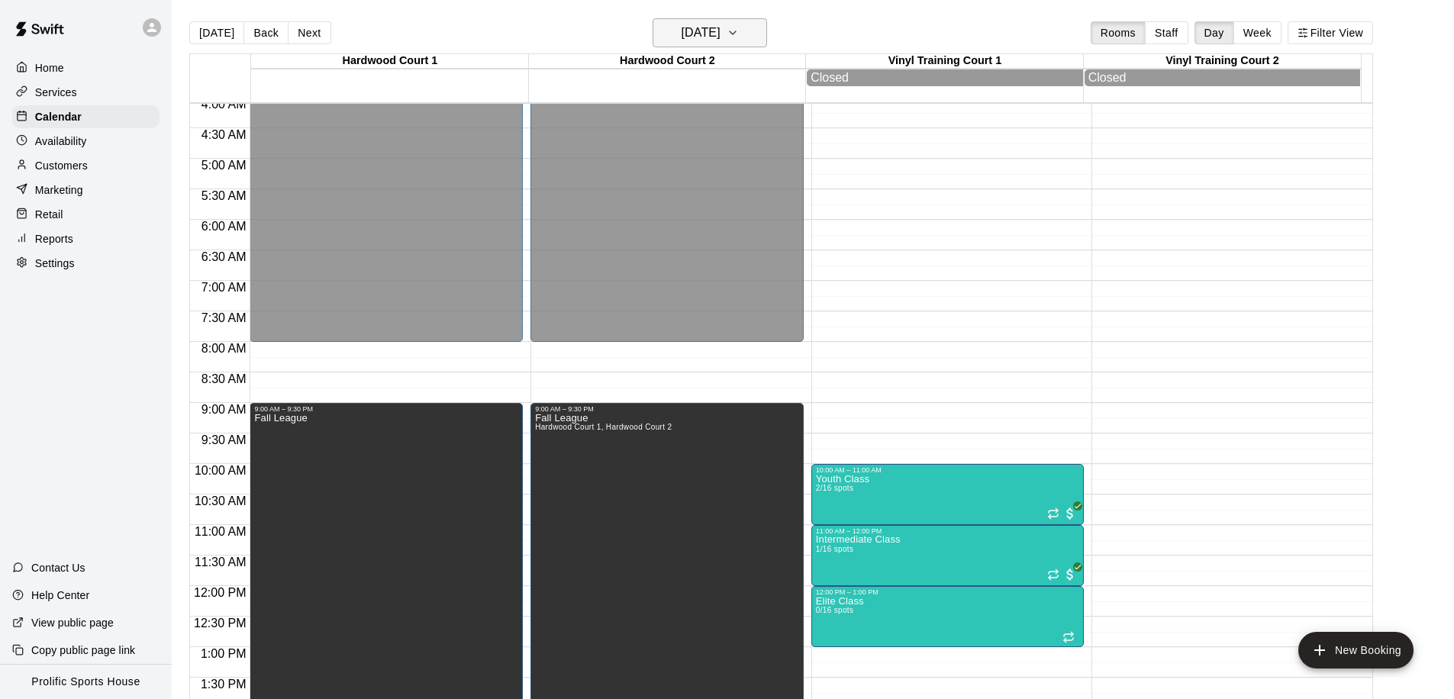
click at [690, 27] on h6 "[DATE]" at bounding box center [701, 32] width 39 height 21
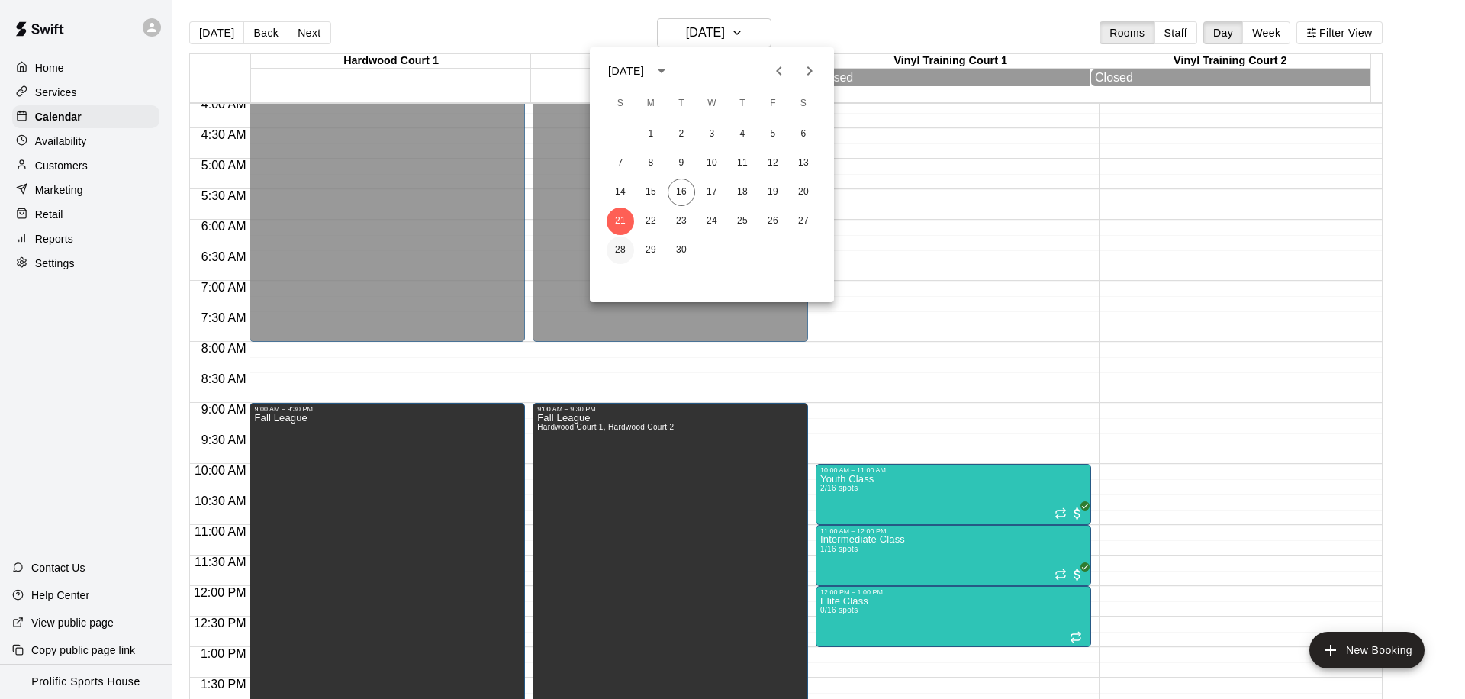
click at [624, 244] on button "28" at bounding box center [620, 250] width 27 height 27
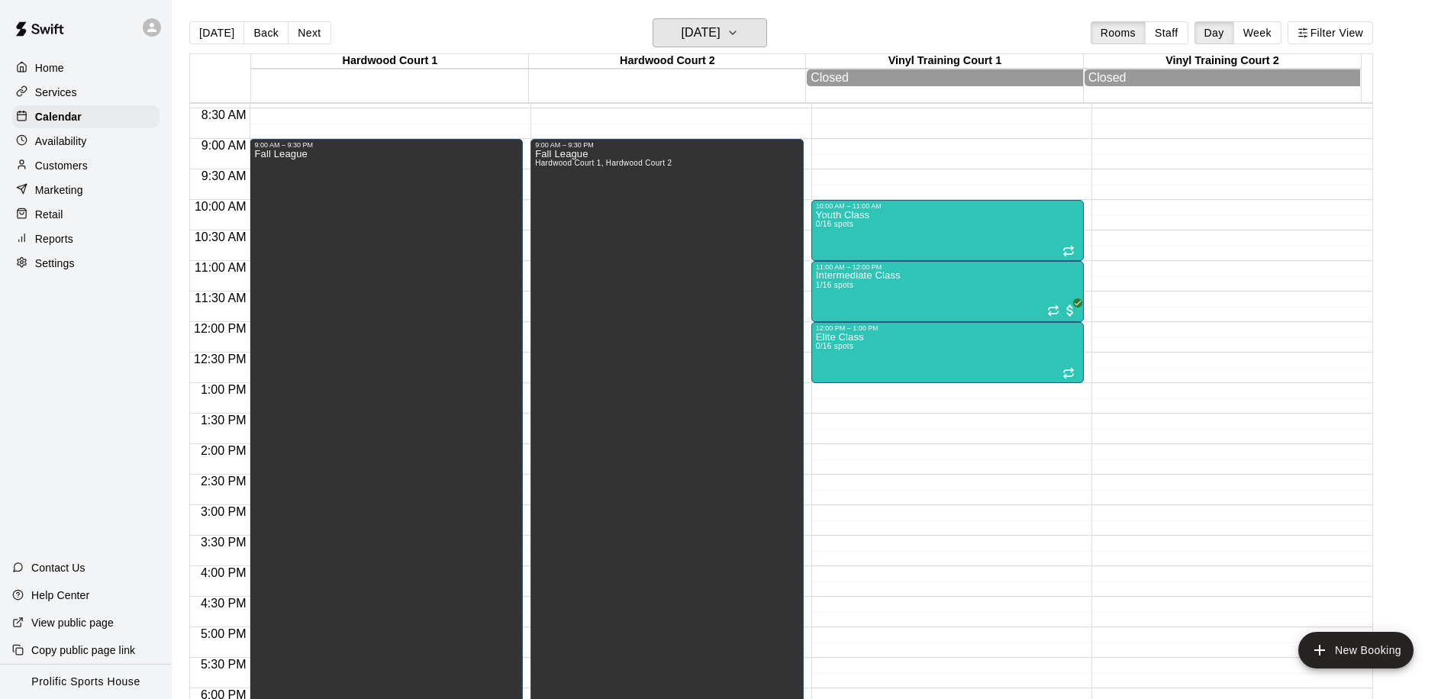
scroll to position [428, 0]
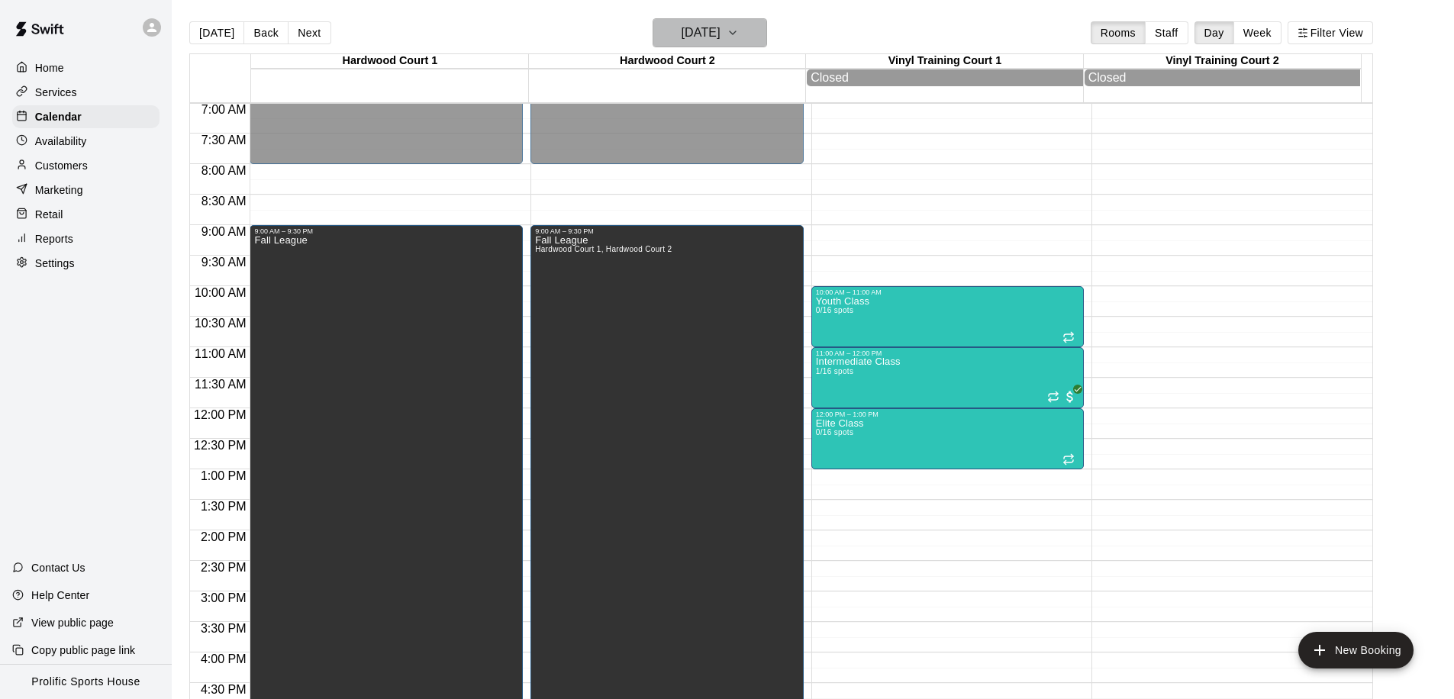
click at [684, 31] on h6 "[DATE]" at bounding box center [701, 32] width 39 height 21
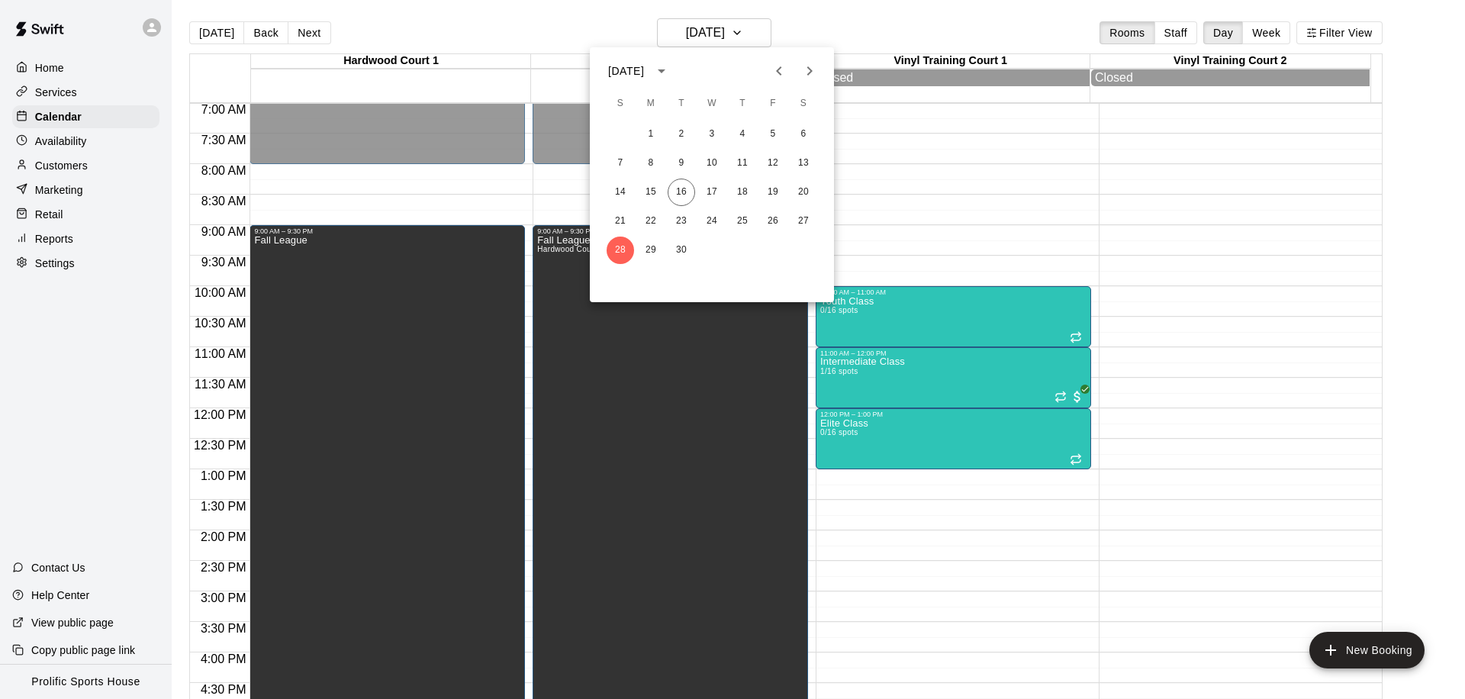
click at [809, 79] on icon "Next month" at bounding box center [810, 71] width 18 height 18
click at [626, 163] on button "5" at bounding box center [620, 163] width 27 height 27
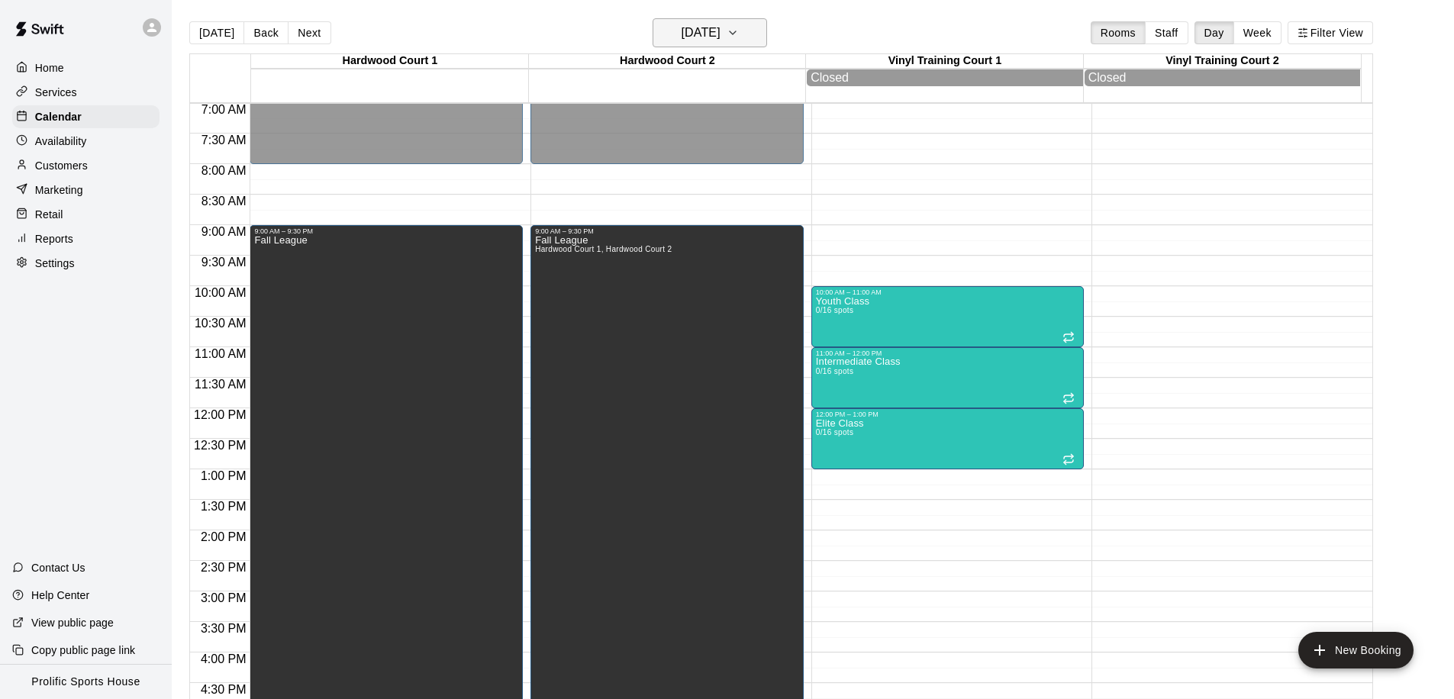
click at [686, 34] on h6 "[DATE]" at bounding box center [701, 32] width 39 height 21
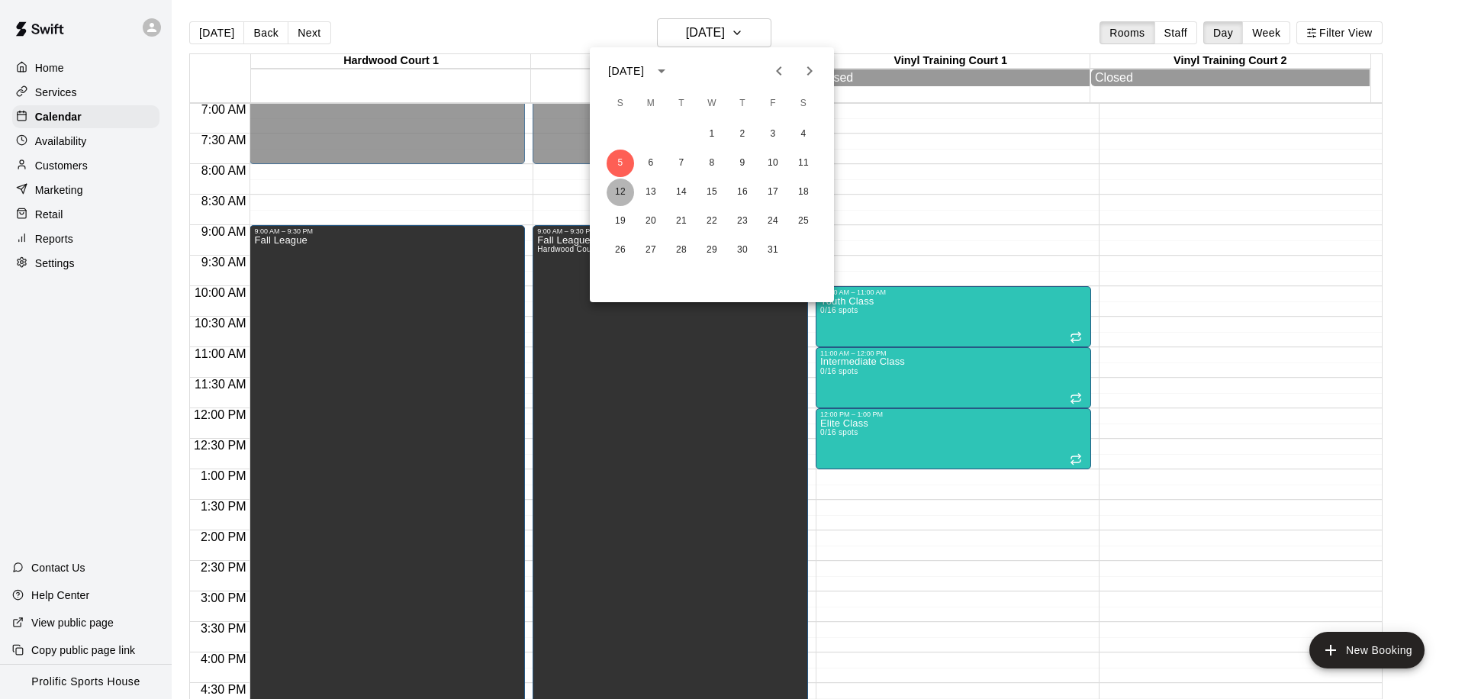
click at [623, 190] on button "12" at bounding box center [620, 192] width 27 height 27
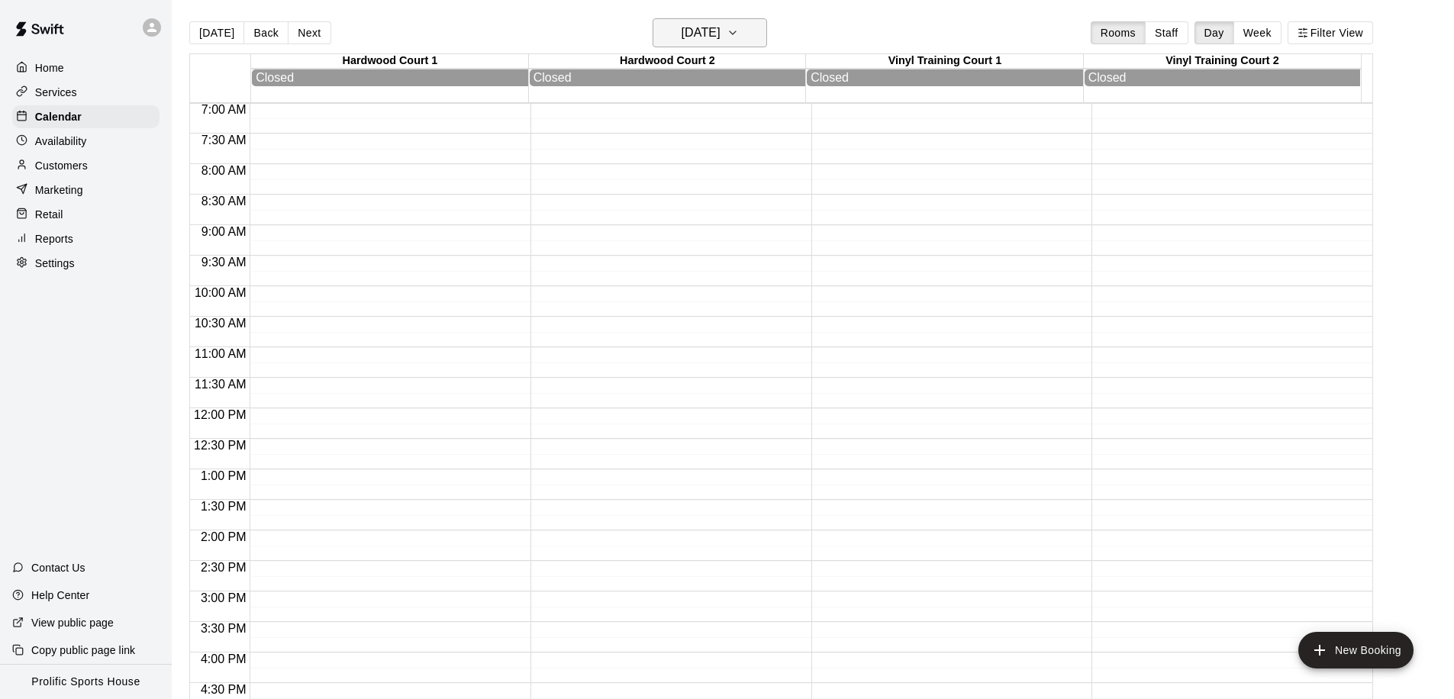
click at [699, 35] on h6 "[DATE]" at bounding box center [701, 32] width 39 height 21
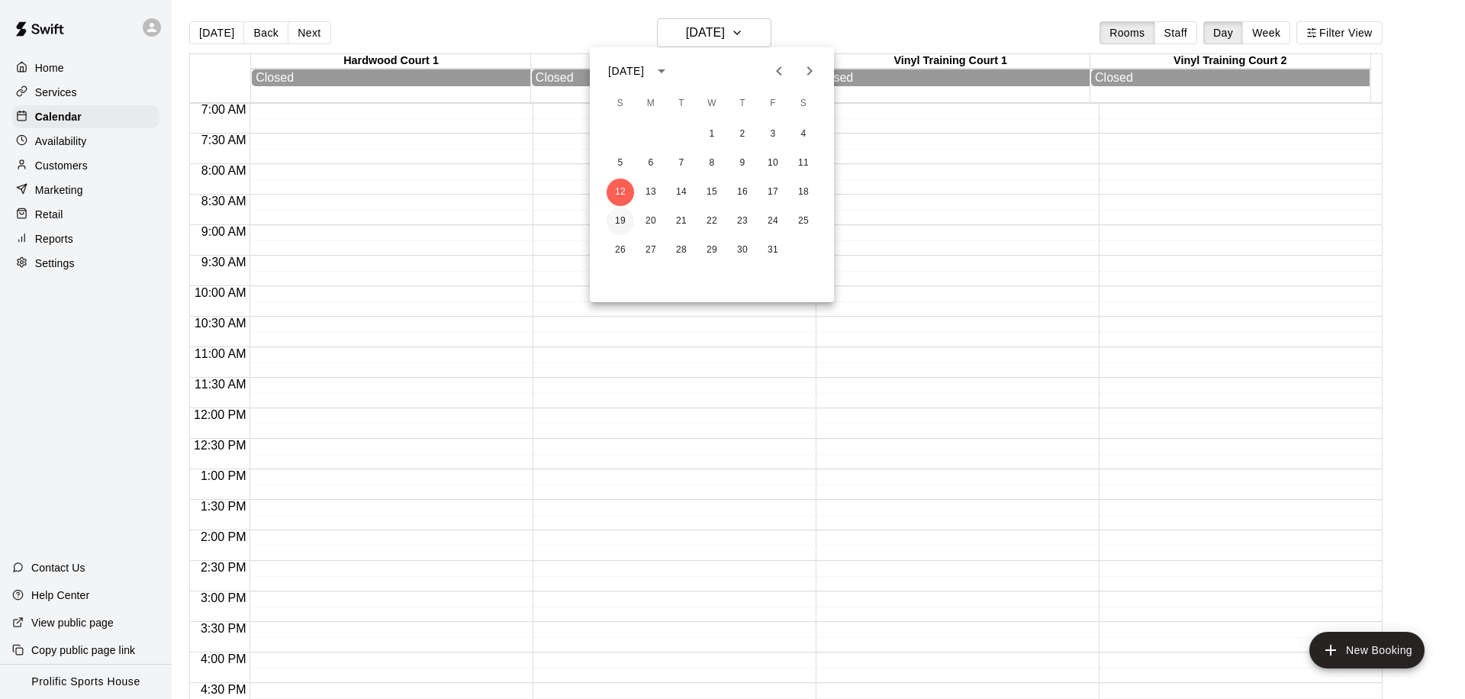
click at [623, 214] on button "19" at bounding box center [620, 221] width 27 height 27
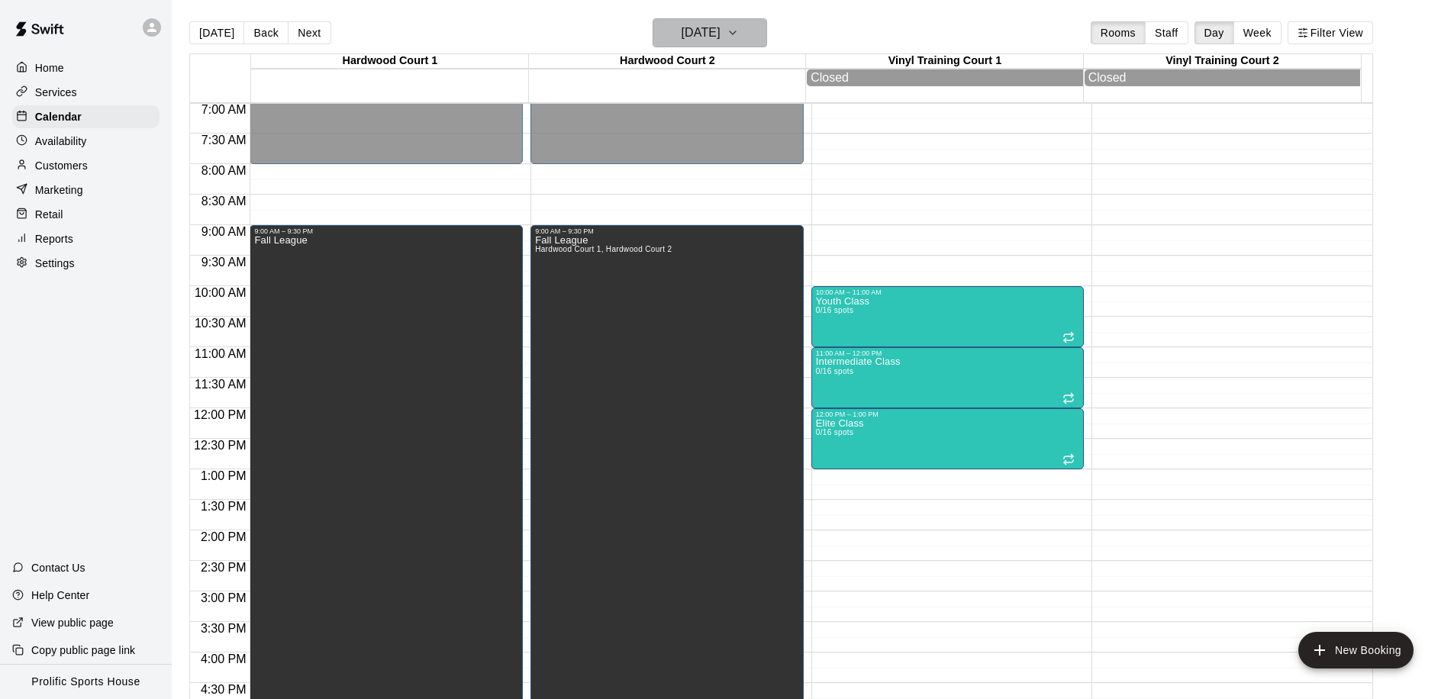
click at [720, 36] on h6 "[DATE]" at bounding box center [701, 32] width 39 height 21
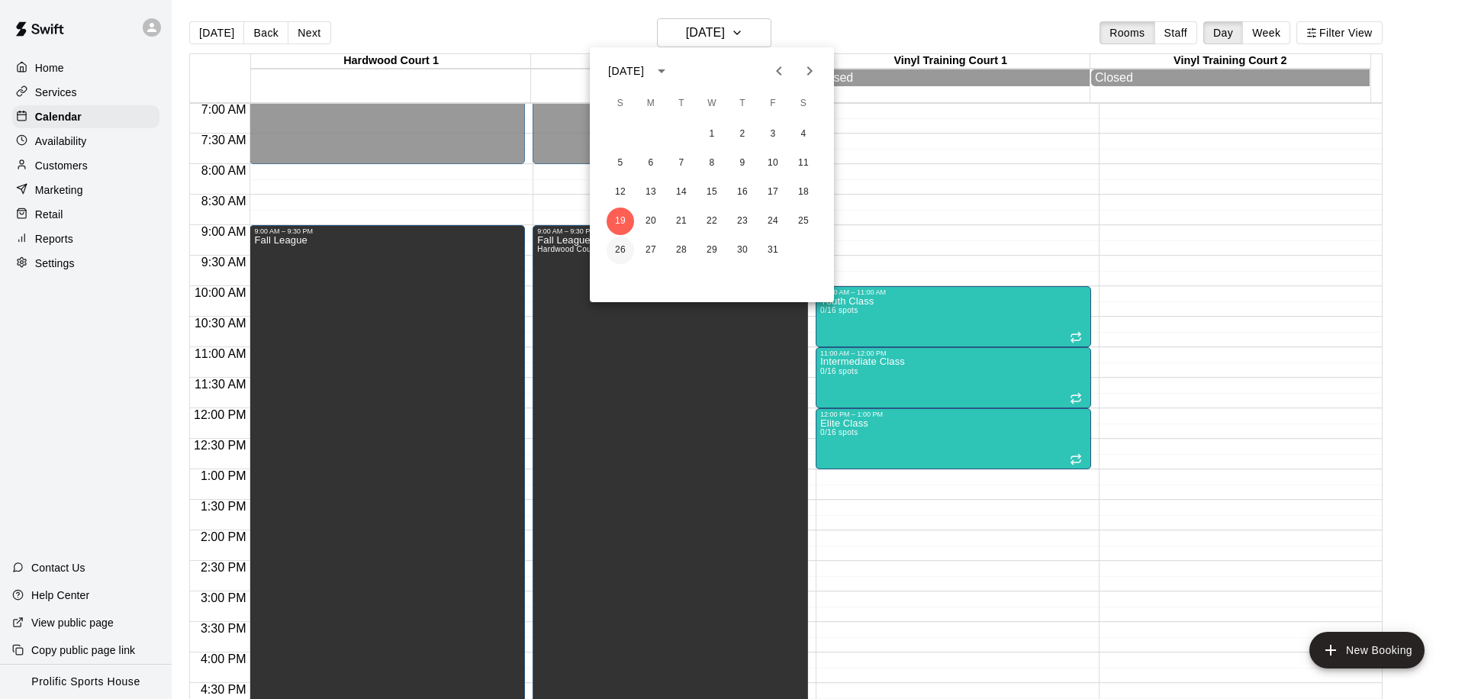
click at [615, 253] on button "26" at bounding box center [620, 250] width 27 height 27
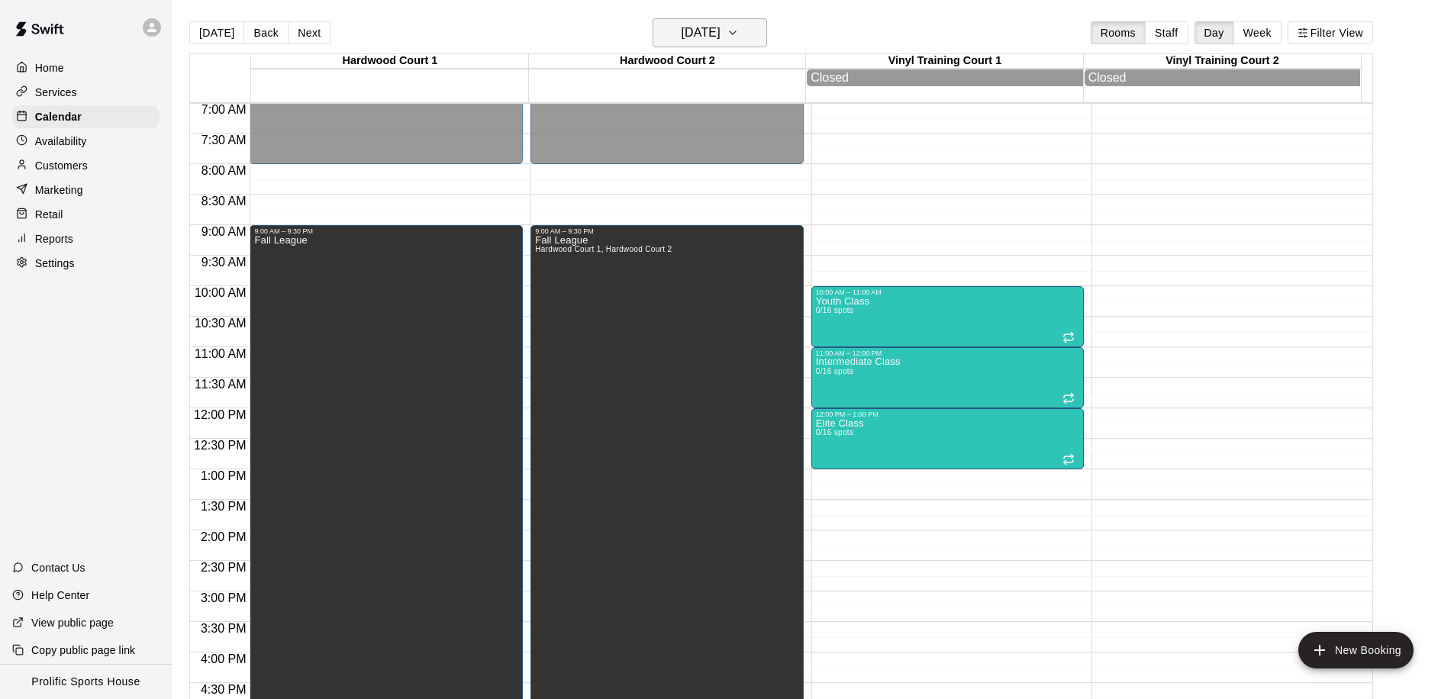
click at [685, 24] on h6 "[DATE]" at bounding box center [701, 32] width 39 height 21
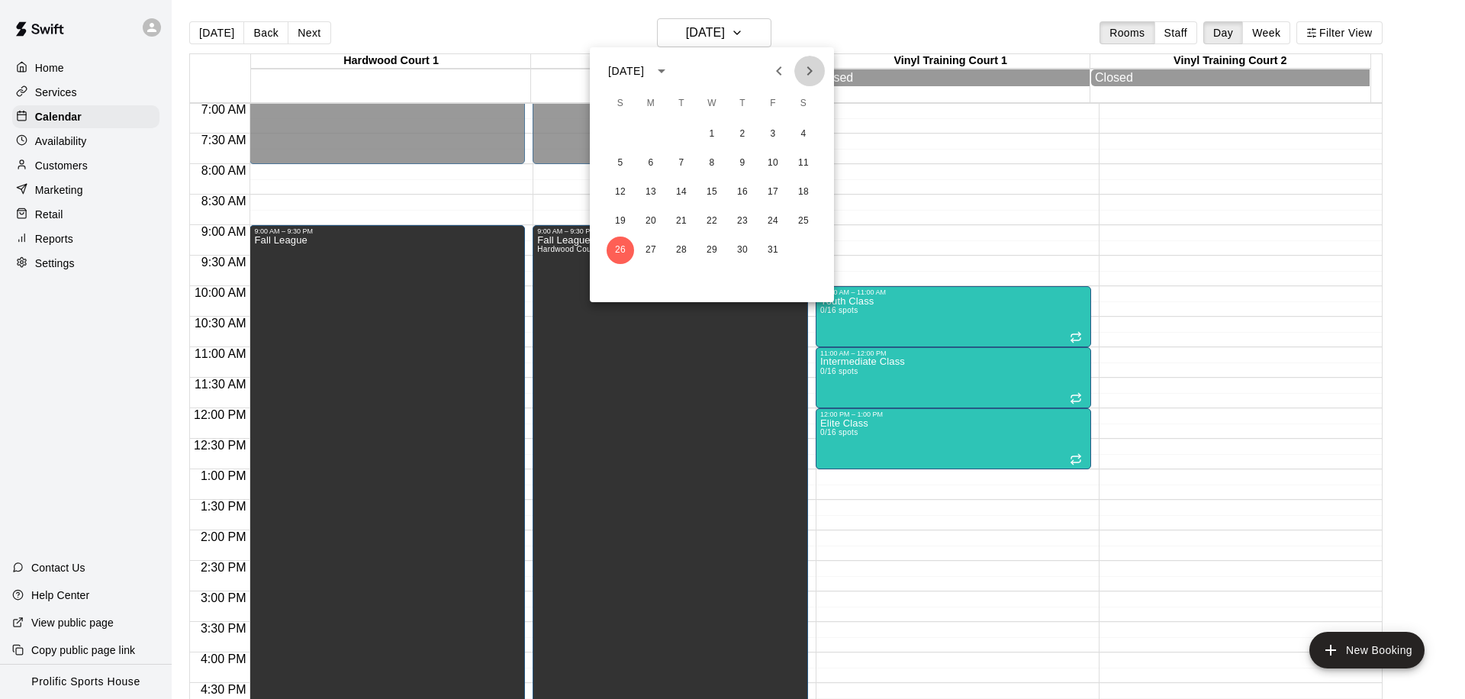
click at [801, 72] on icon "Next month" at bounding box center [810, 71] width 18 height 18
click at [614, 157] on button "2" at bounding box center [620, 163] width 27 height 27
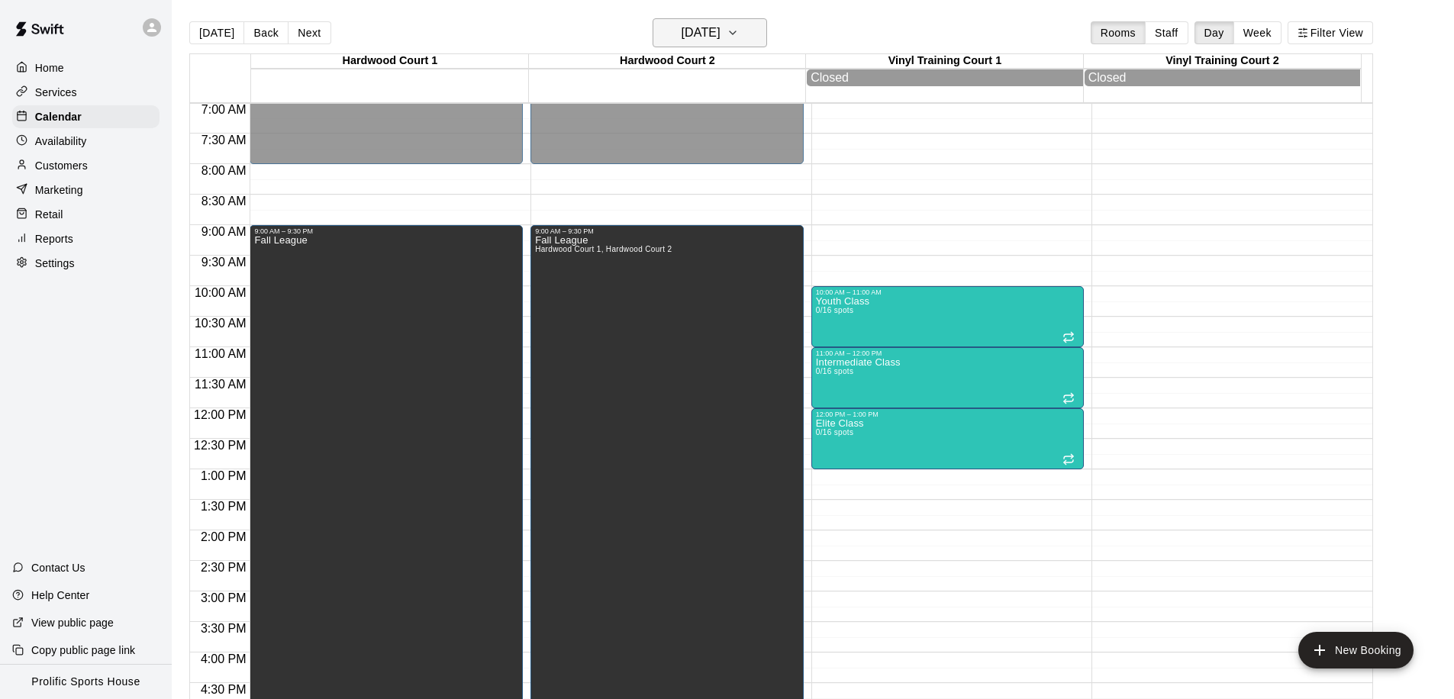
click at [720, 38] on h6 "[DATE]" at bounding box center [701, 32] width 39 height 21
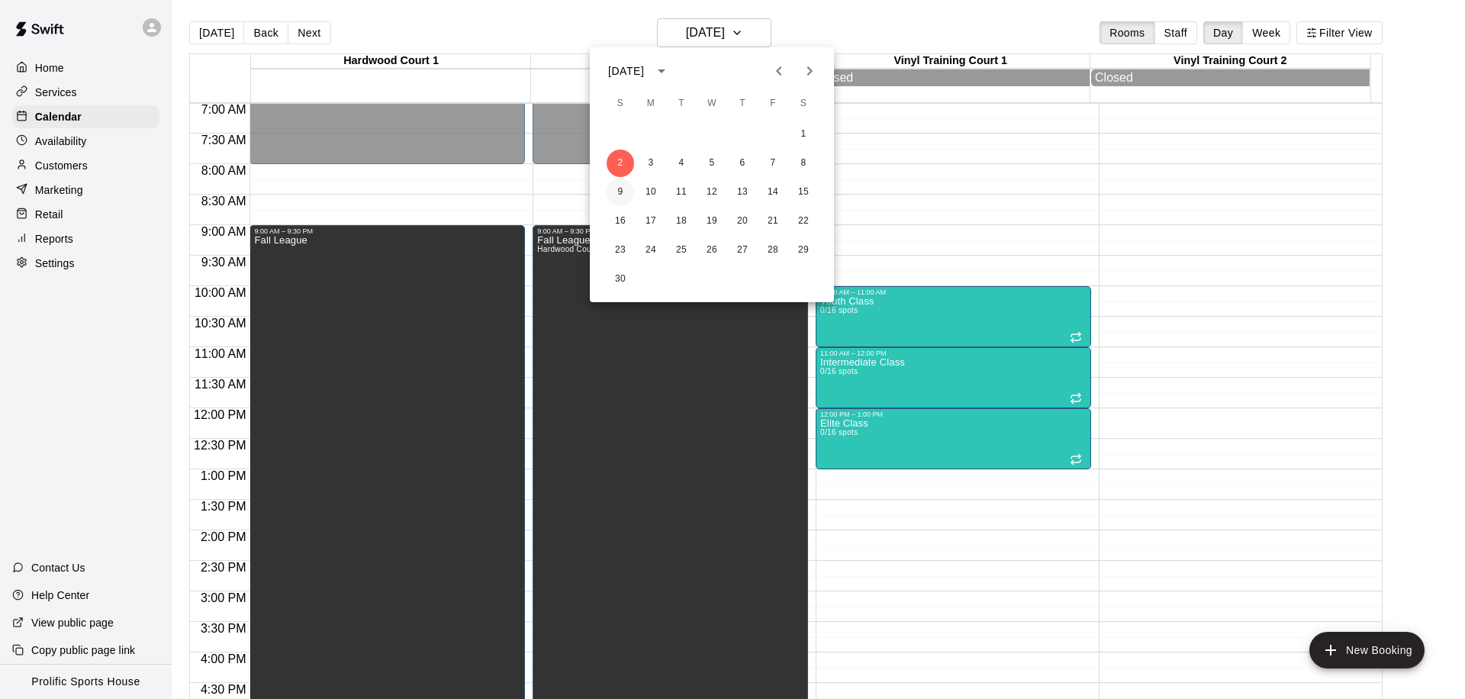
click at [624, 198] on button "9" at bounding box center [620, 192] width 27 height 27
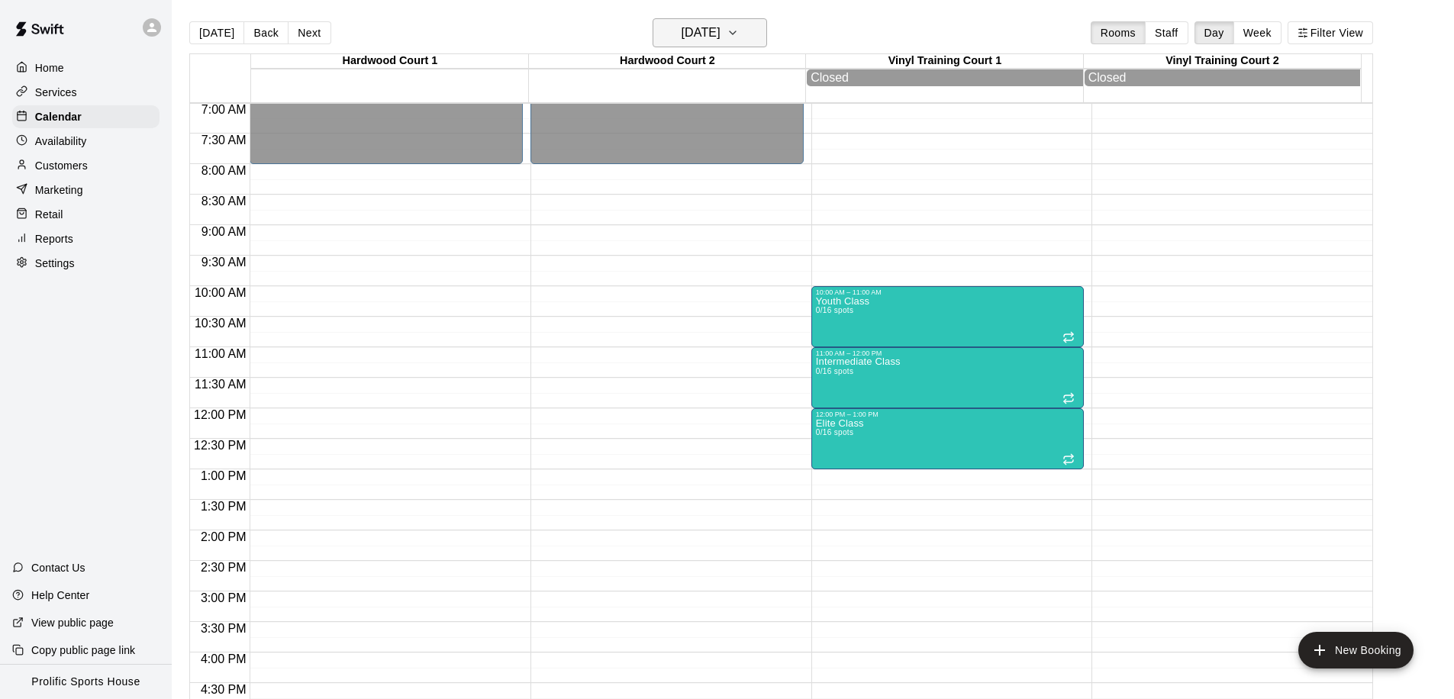
click at [720, 24] on h6 "[DATE]" at bounding box center [701, 32] width 39 height 21
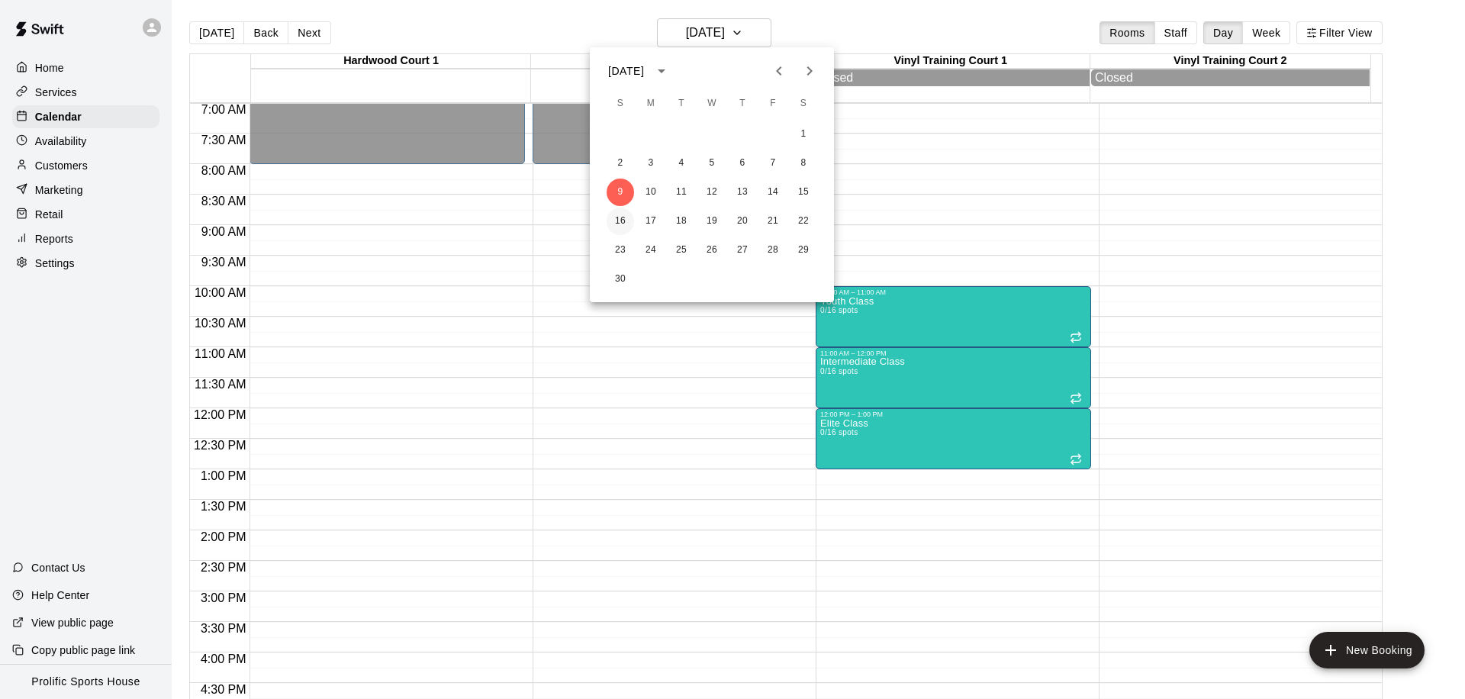
click at [627, 215] on button "16" at bounding box center [620, 221] width 27 height 27
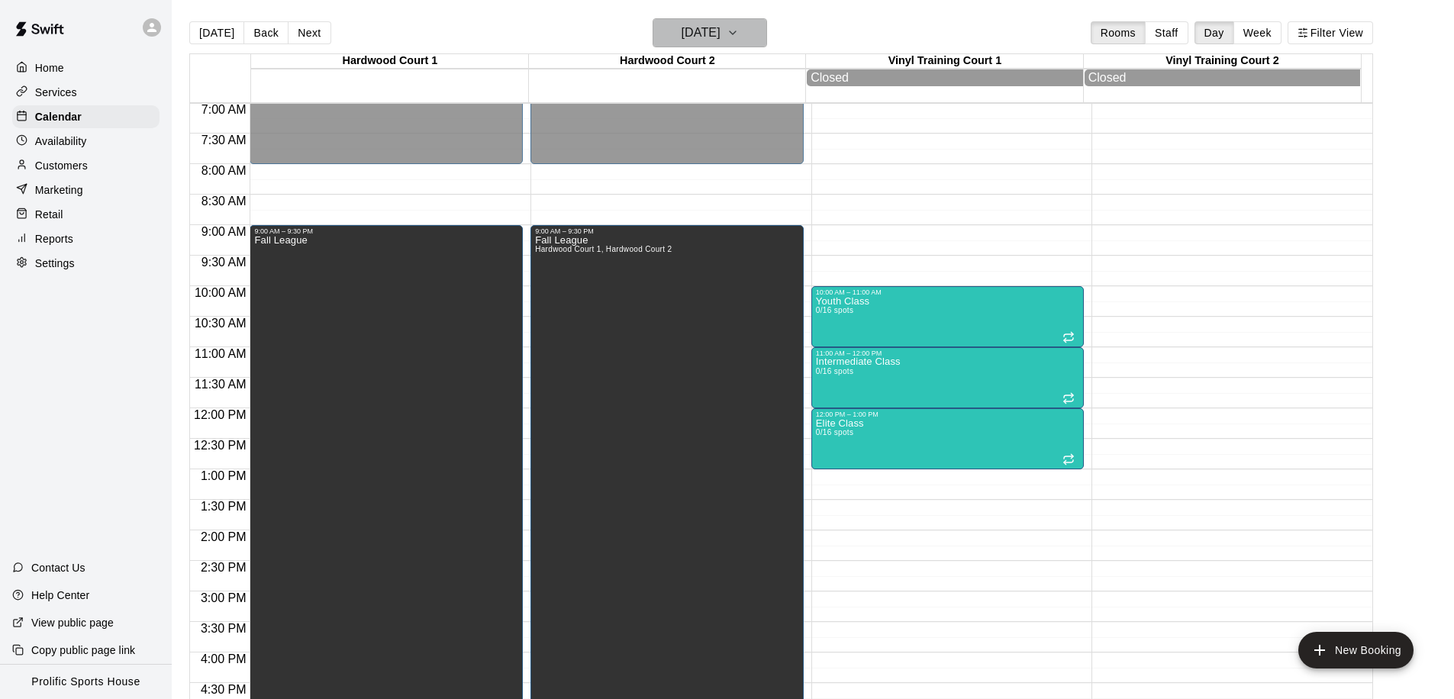
click at [704, 38] on h6 "[DATE]" at bounding box center [701, 32] width 39 height 21
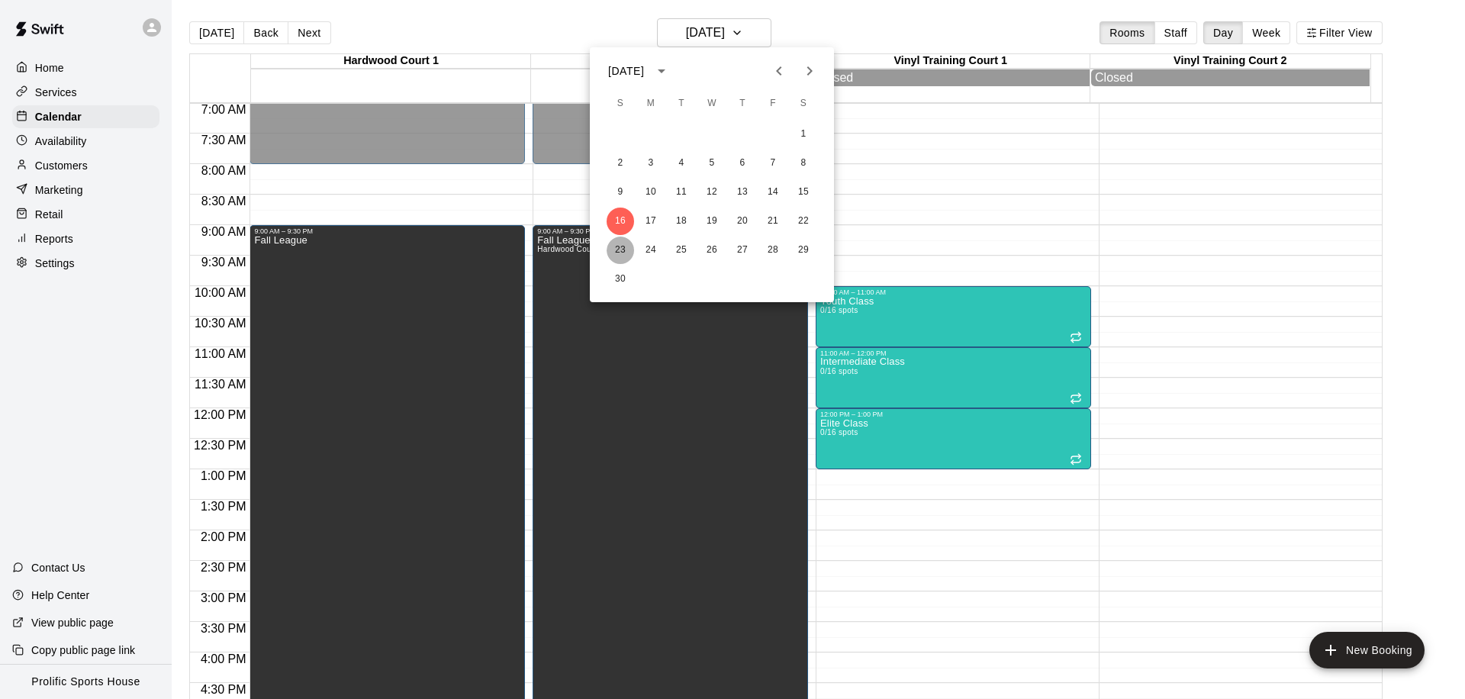
click at [617, 253] on button "23" at bounding box center [620, 250] width 27 height 27
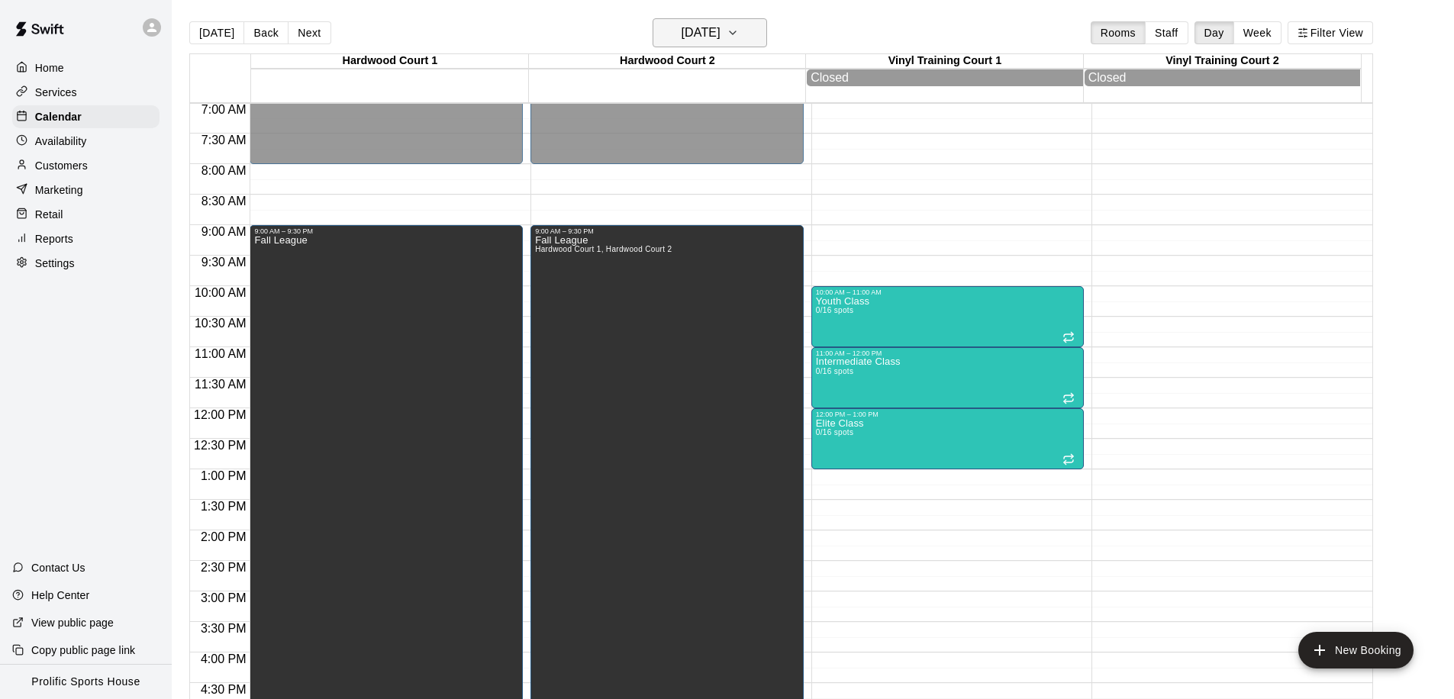
click at [709, 40] on h6 "[DATE]" at bounding box center [701, 32] width 39 height 21
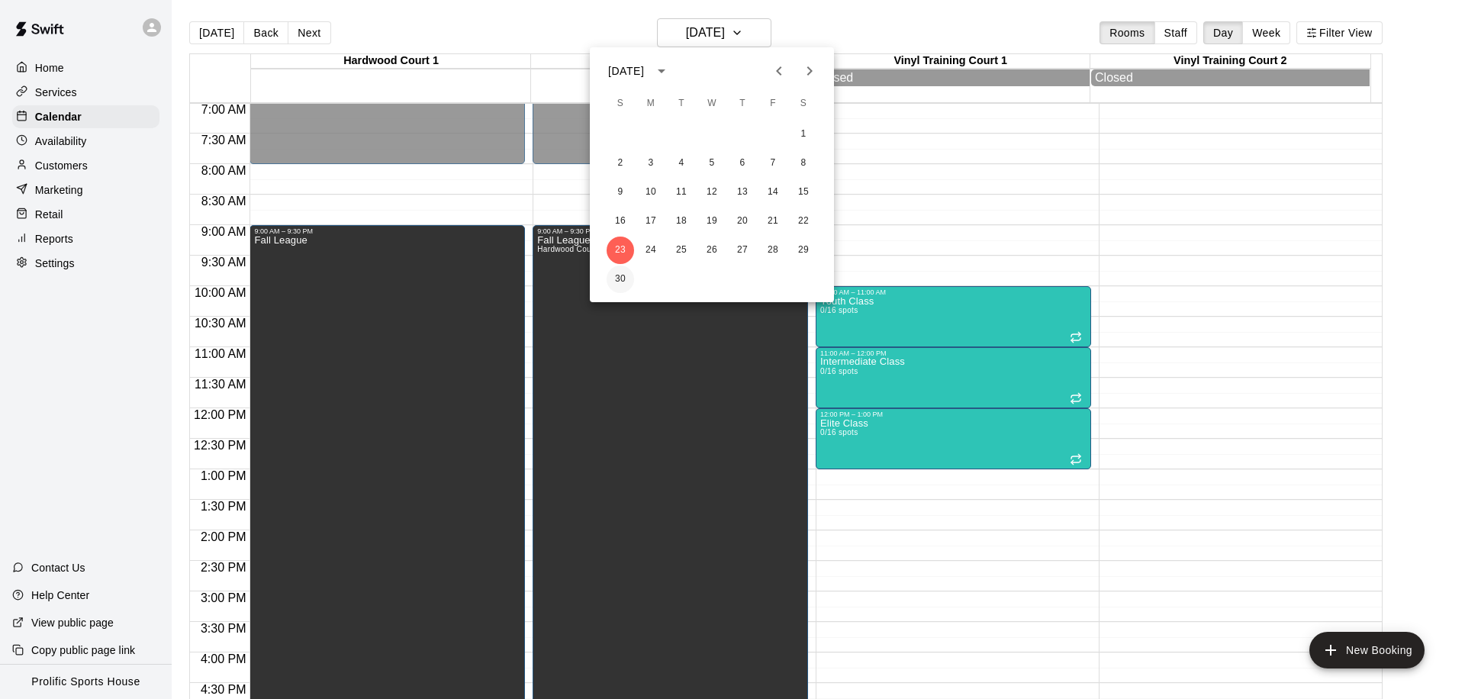
click at [620, 272] on button "30" at bounding box center [620, 279] width 27 height 27
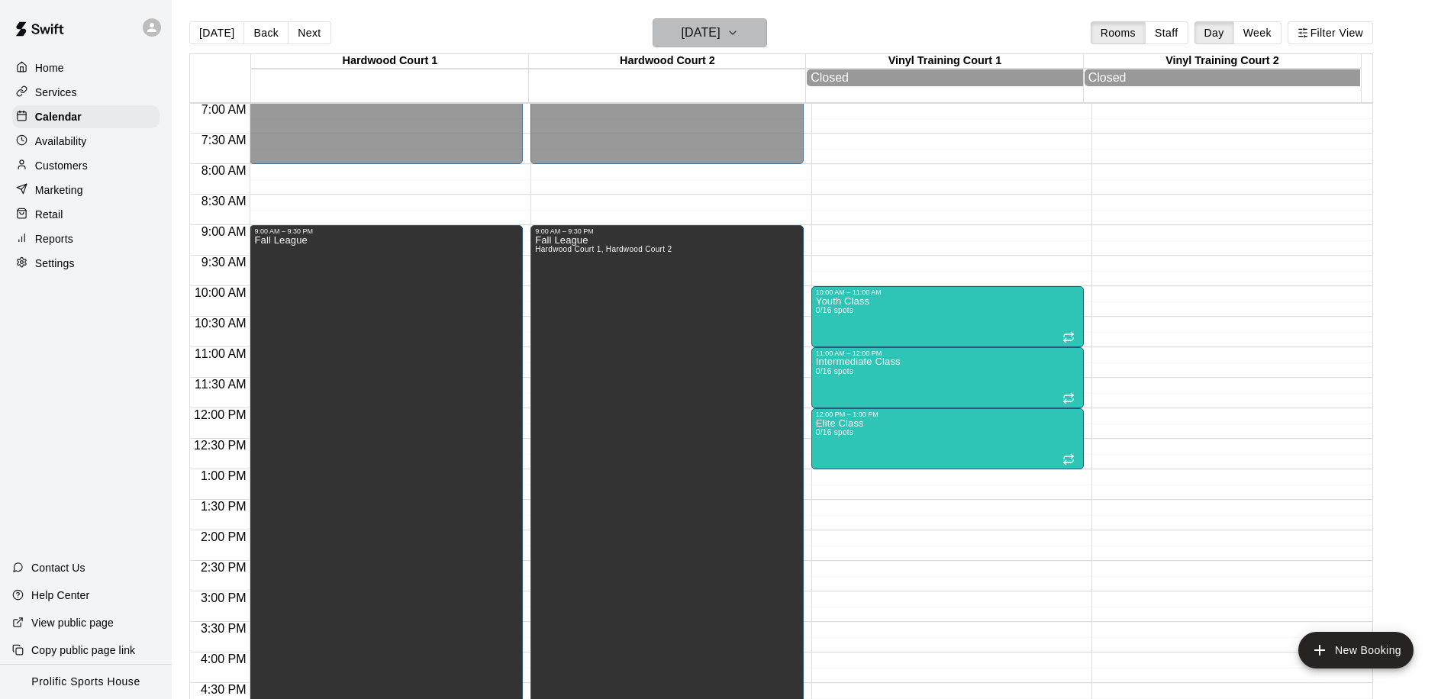
click at [720, 44] on button "[DATE]" at bounding box center [710, 32] width 114 height 29
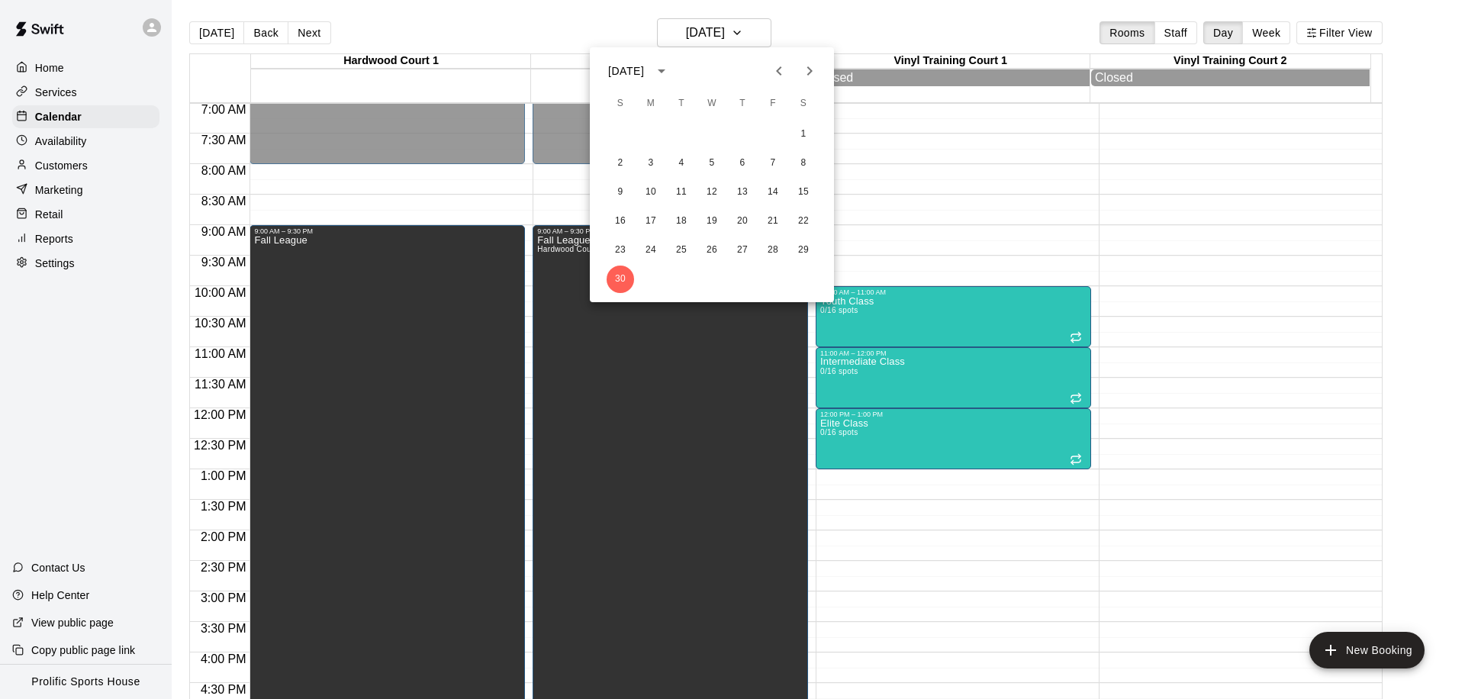
click at [801, 73] on icon "Next month" at bounding box center [810, 71] width 18 height 18
click at [618, 166] on button "7" at bounding box center [620, 163] width 27 height 27
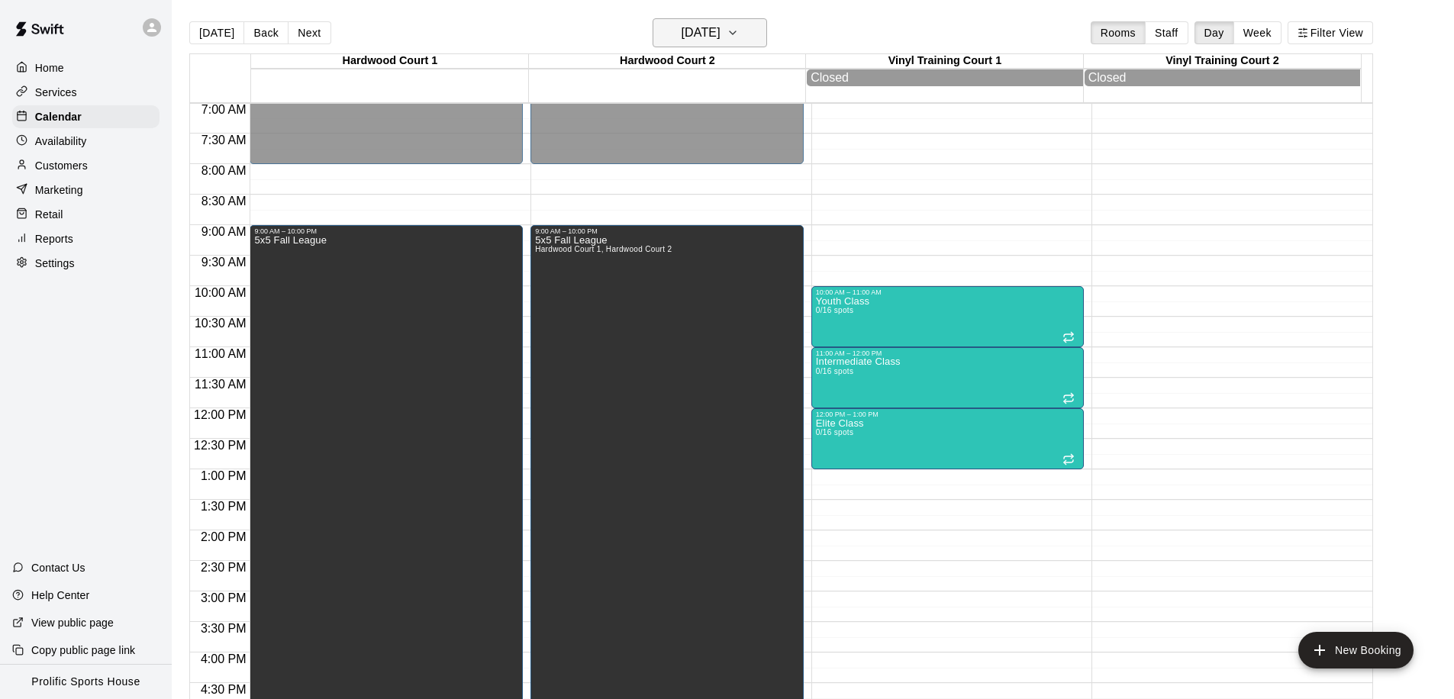
click at [699, 40] on h6 "[DATE]" at bounding box center [701, 32] width 39 height 21
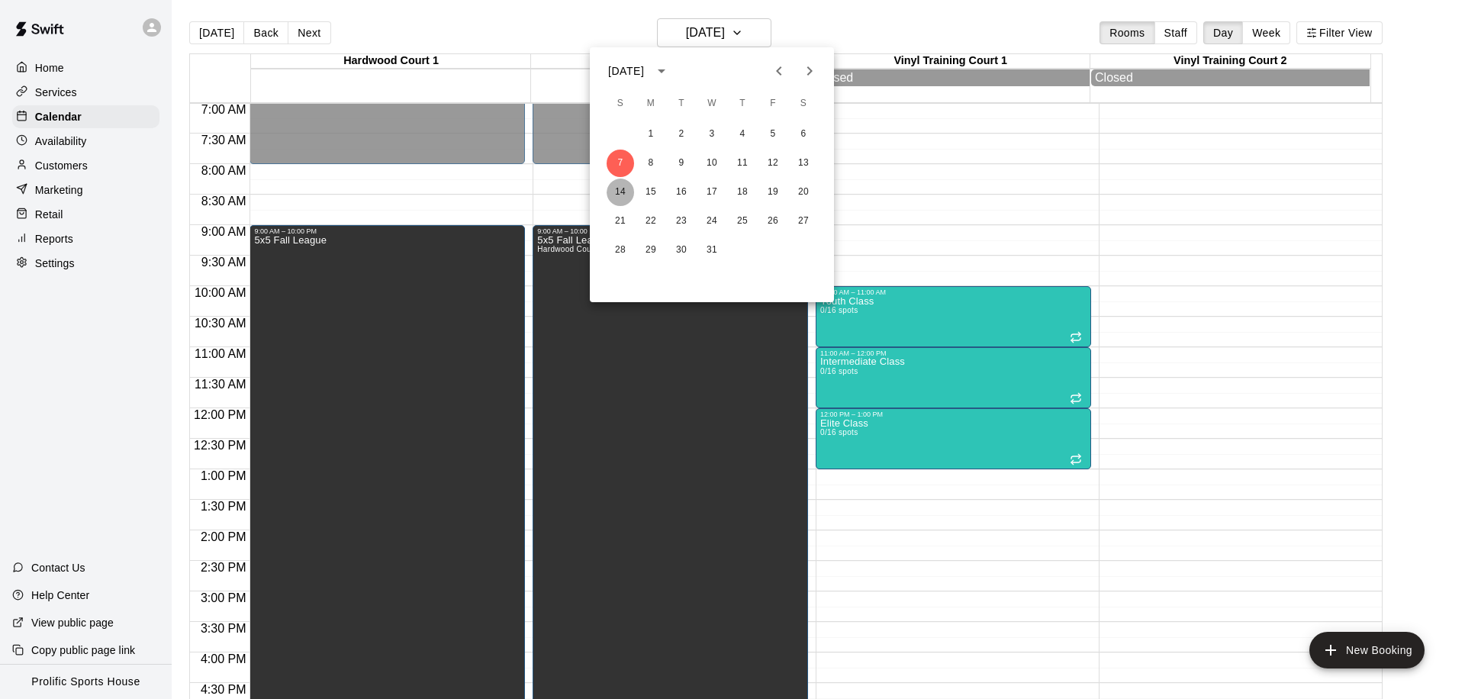
click at [614, 192] on button "14" at bounding box center [620, 192] width 27 height 27
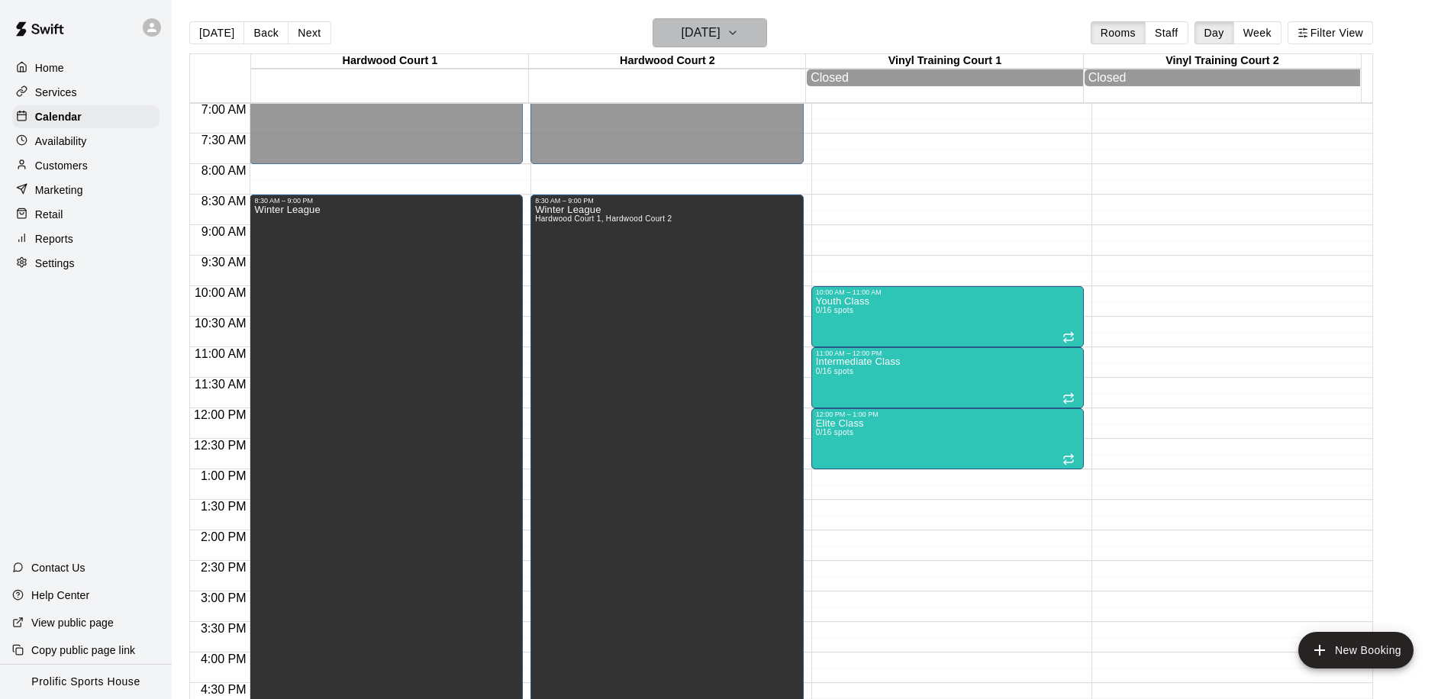
click at [697, 40] on h6 "[DATE]" at bounding box center [701, 32] width 39 height 21
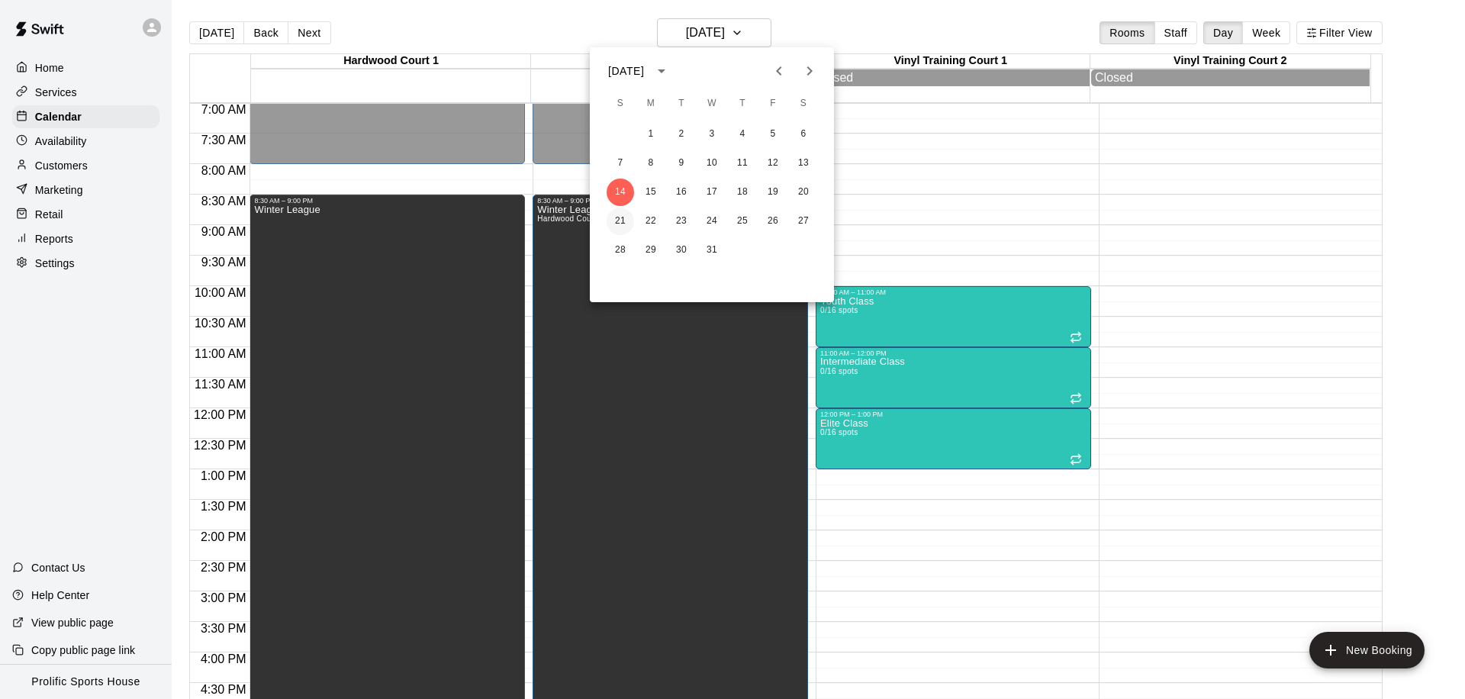
click at [619, 224] on button "21" at bounding box center [620, 221] width 27 height 27
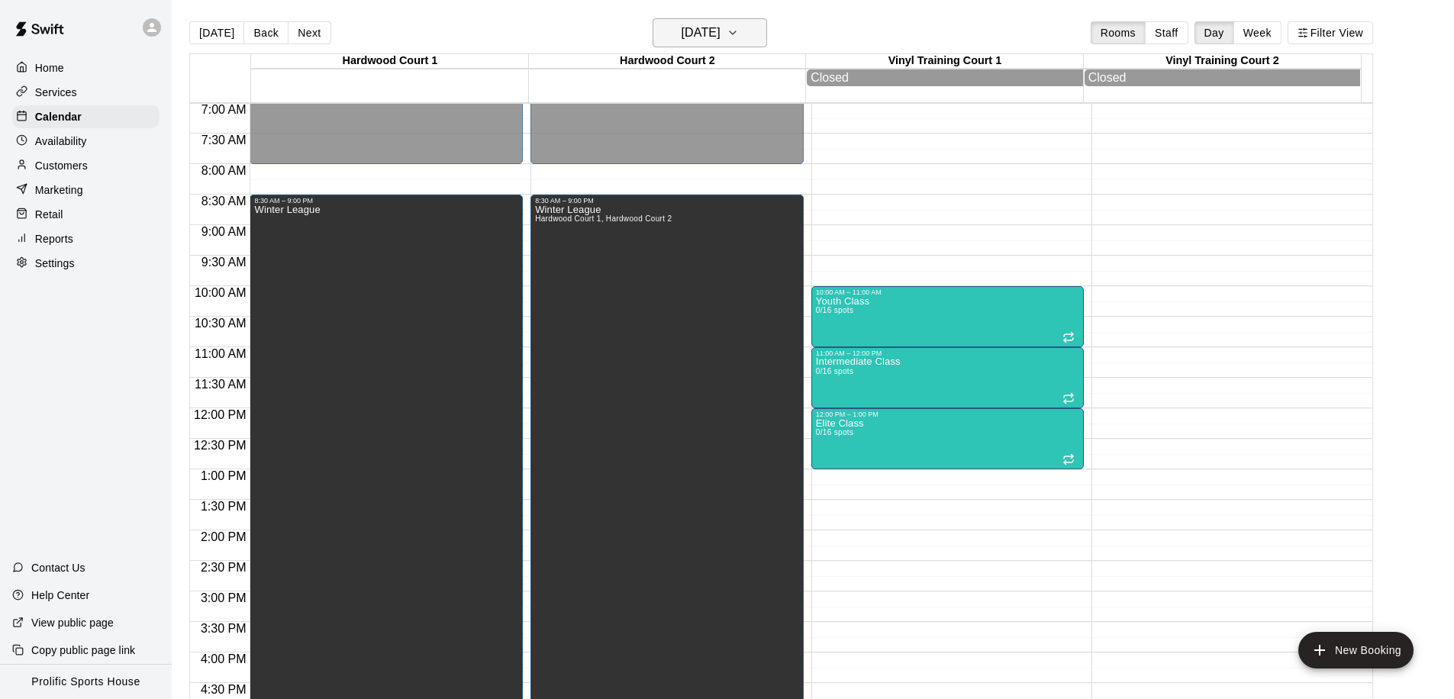
click at [685, 31] on h6 "[DATE]" at bounding box center [701, 32] width 39 height 21
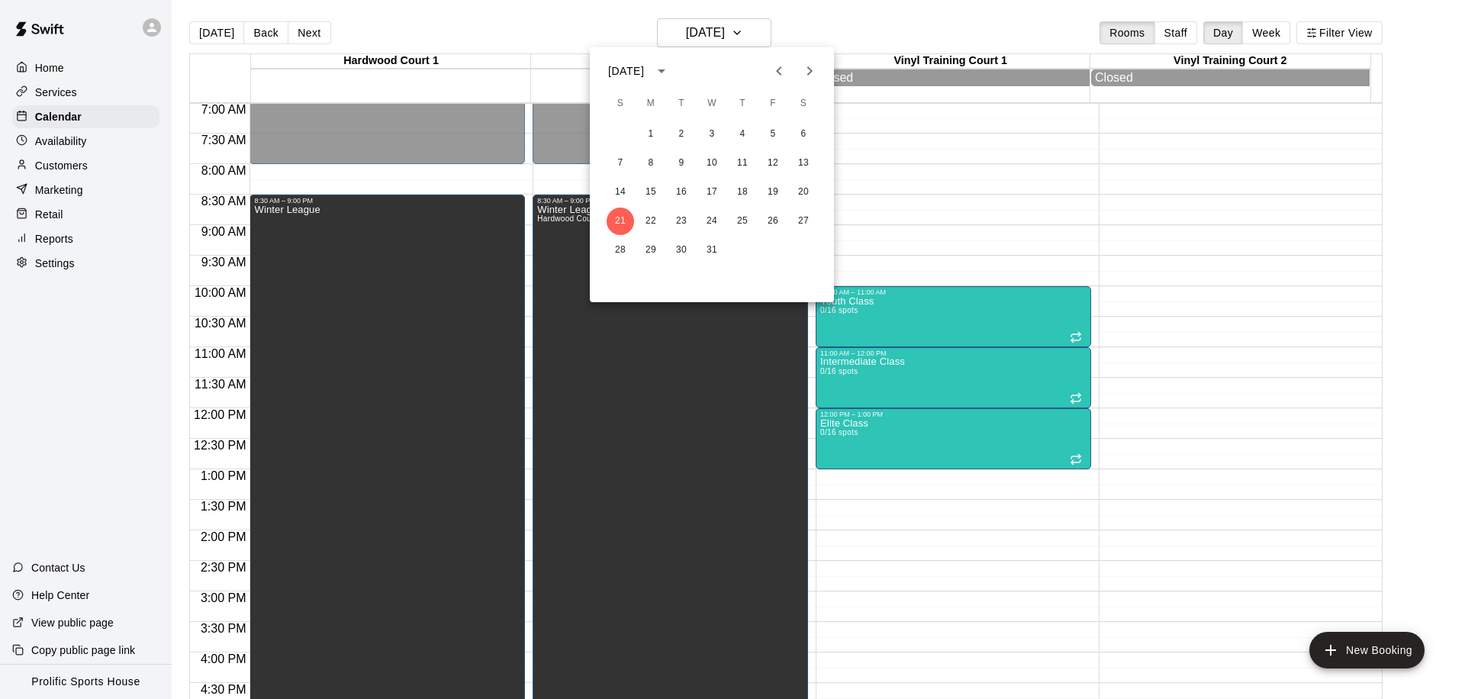
click at [222, 33] on div at bounding box center [732, 349] width 1465 height 699
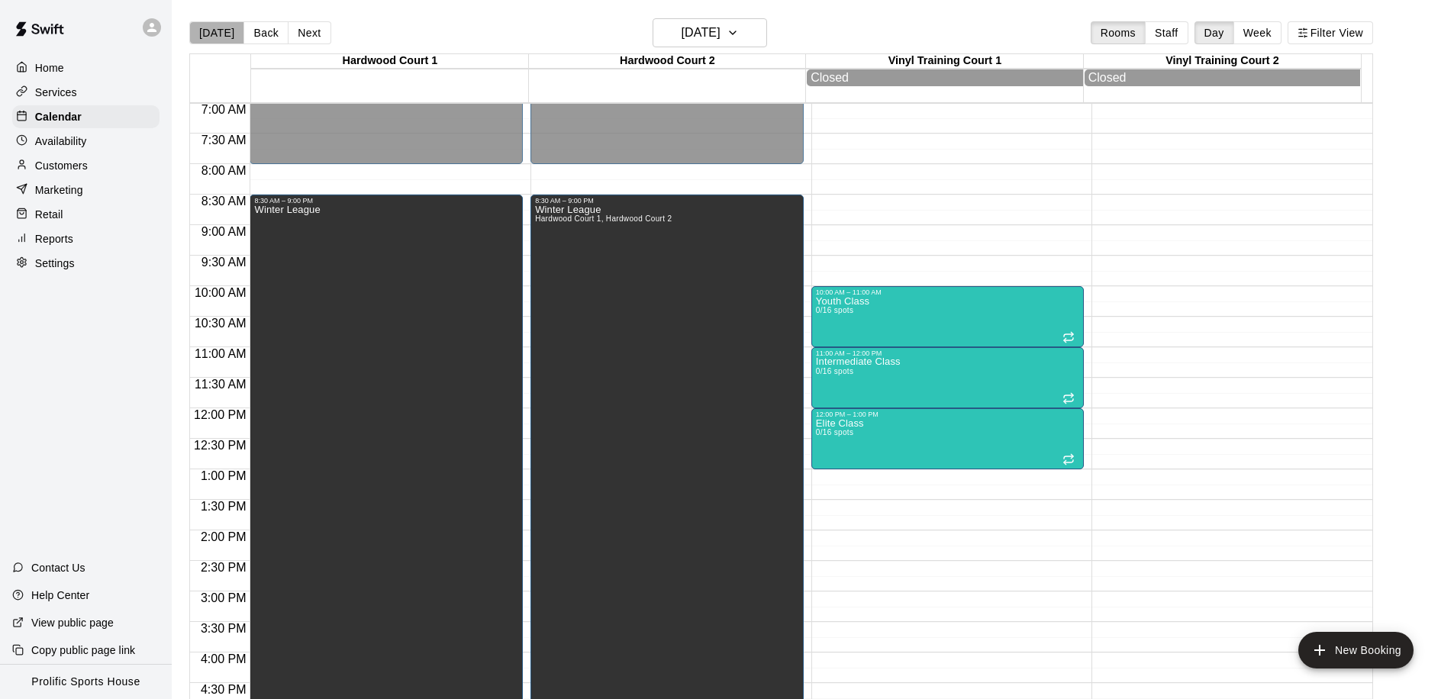
click at [219, 35] on button "[DATE]" at bounding box center [216, 32] width 55 height 23
